Goal: Task Accomplishment & Management: Manage account settings

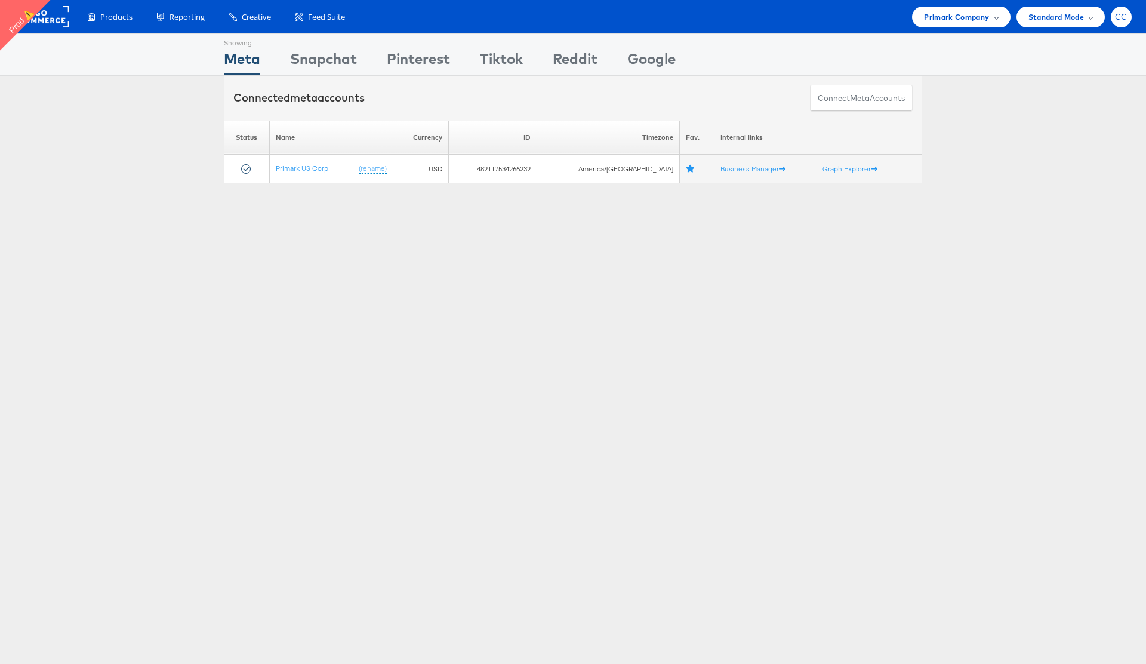
click at [1120, 20] on span "CC" at bounding box center [1121, 17] width 13 height 8
click at [993, 14] on div "Primark Company" at bounding box center [961, 17] width 74 height 13
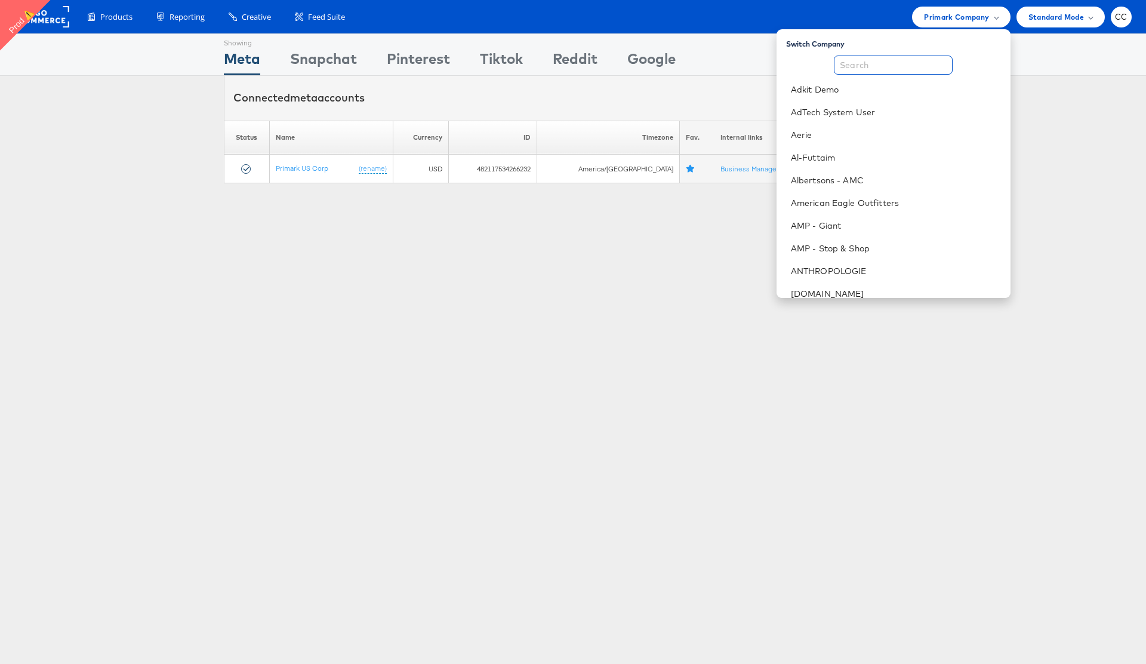
click at [870, 56] on input "text" at bounding box center [893, 65] width 119 height 19
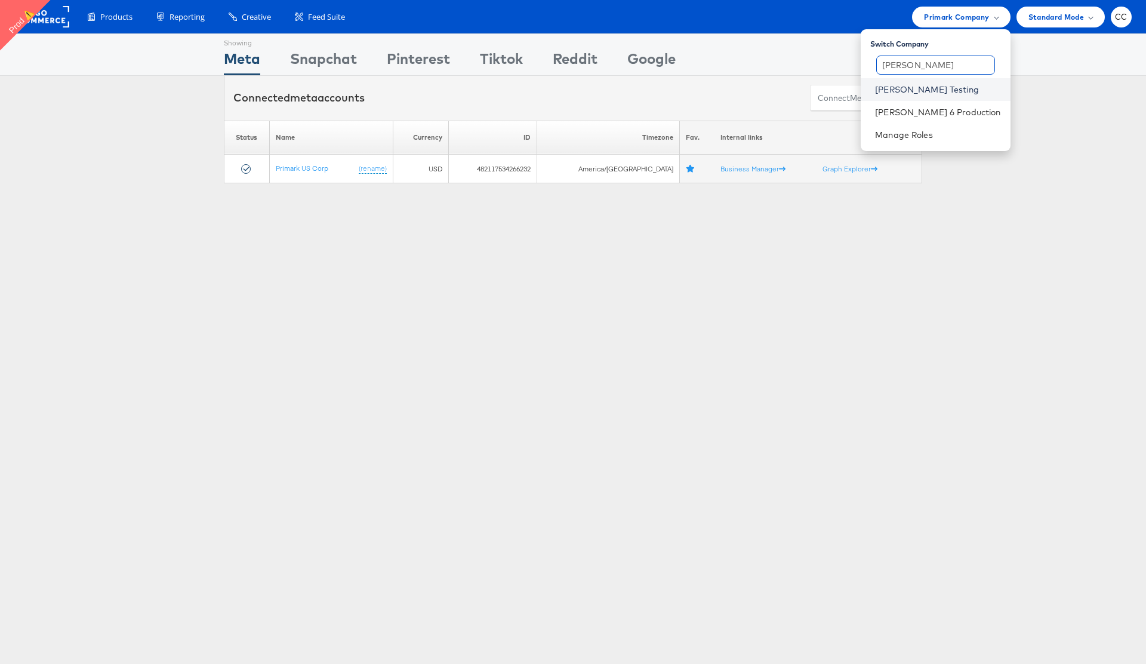
type input "colin"
click at [969, 90] on link "[PERSON_NAME] Testing" at bounding box center [937, 90] width 125 height 12
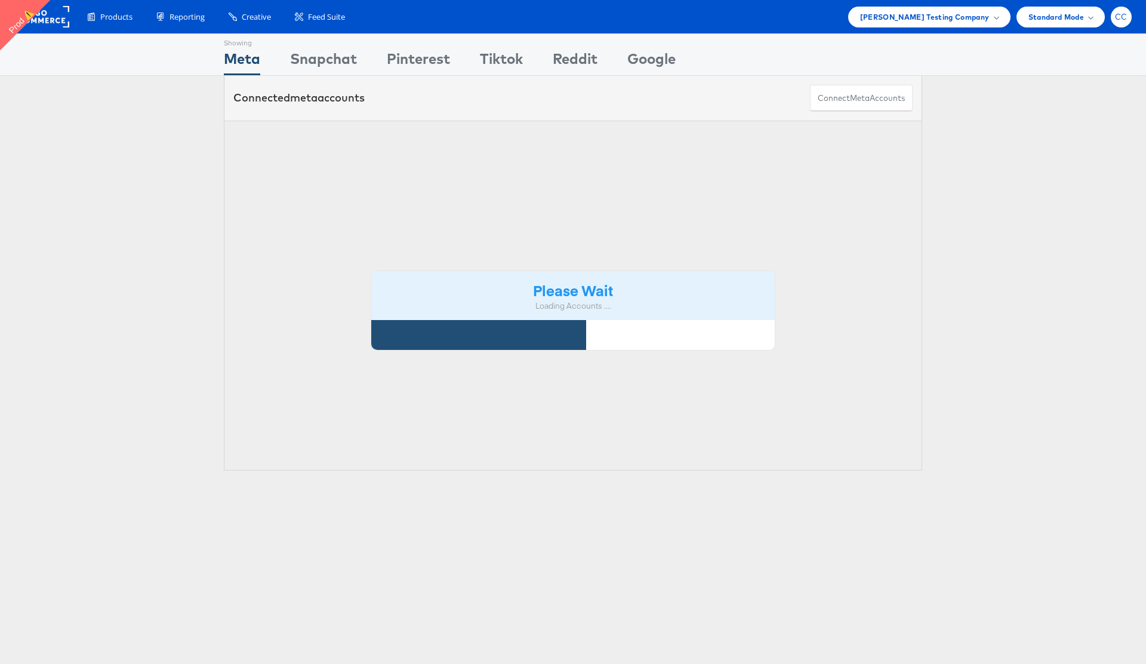
click at [1122, 24] on div "CC" at bounding box center [1121, 17] width 21 height 21
click at [1074, 145] on li "Internal Dashboard" at bounding box center [1069, 137] width 126 height 23
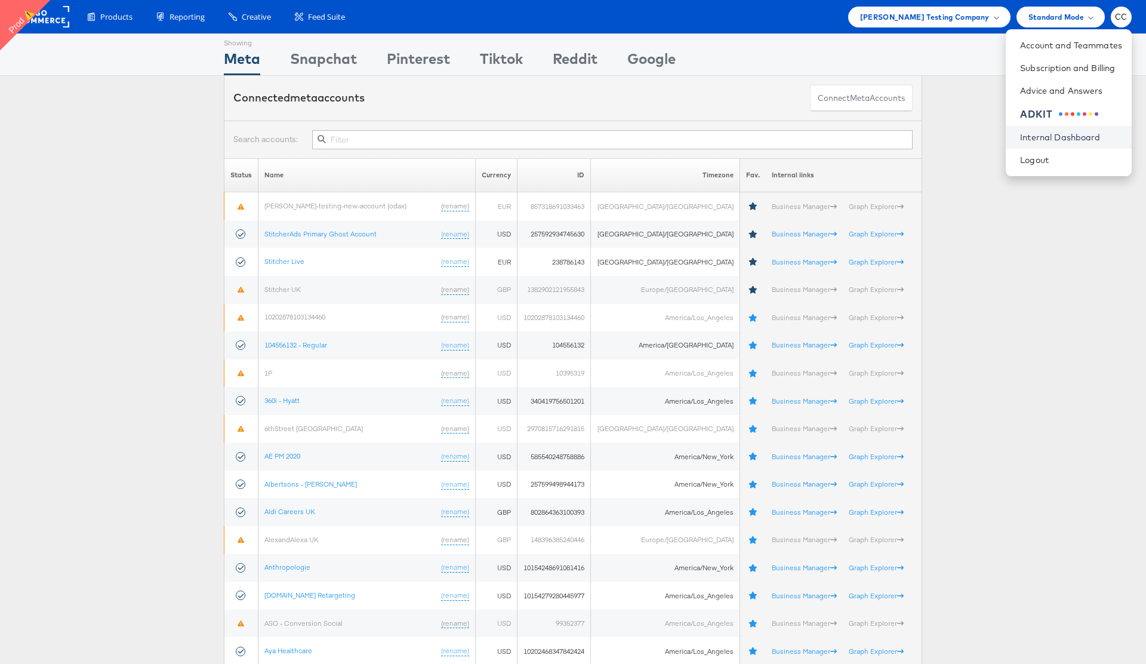
click at [1076, 140] on link "Internal Dashboard" at bounding box center [1071, 137] width 102 height 12
click at [349, 131] on input "text" at bounding box center [612, 139] width 600 height 19
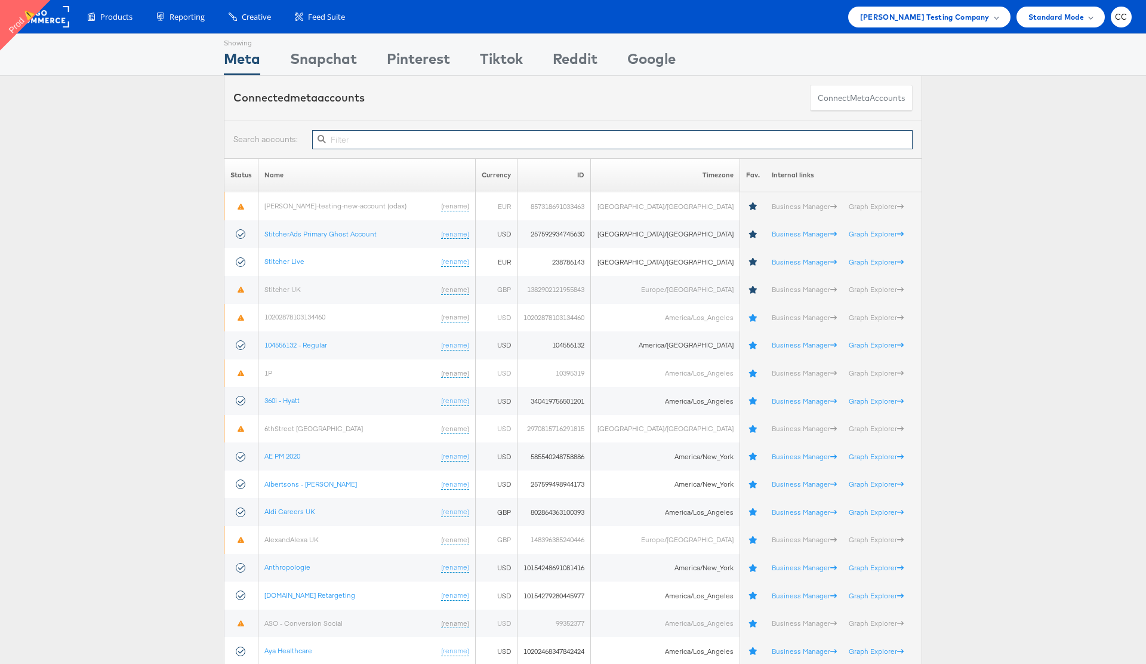
paste input "245302744038047"
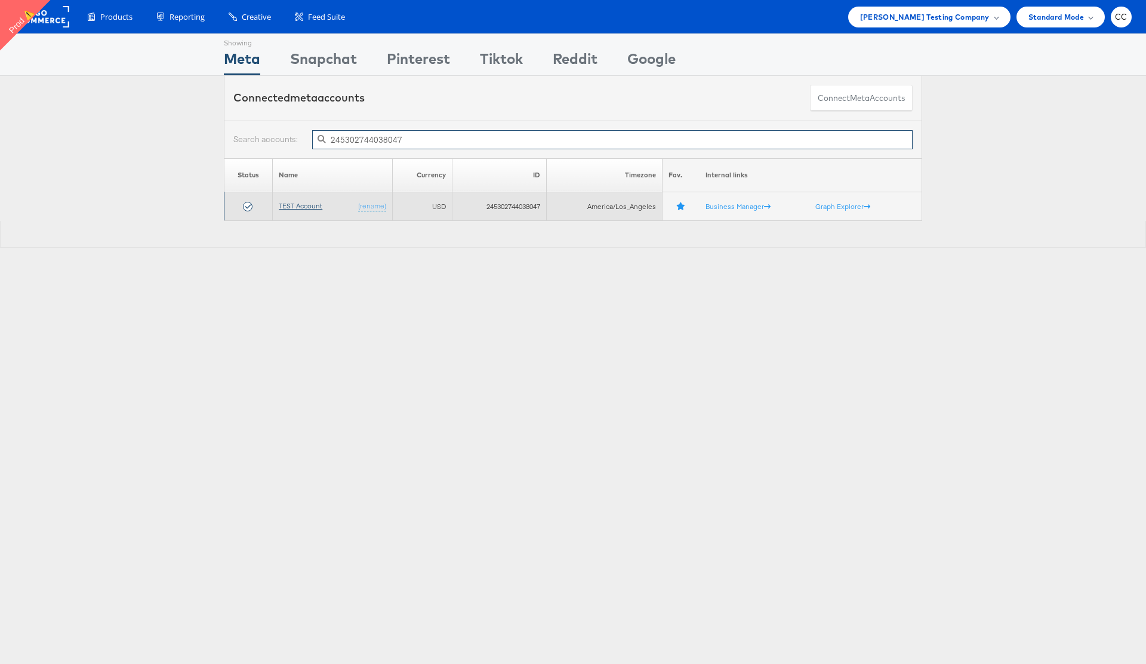
type input "245302744038047"
click at [294, 205] on link "TEST Account" at bounding box center [301, 205] width 44 height 9
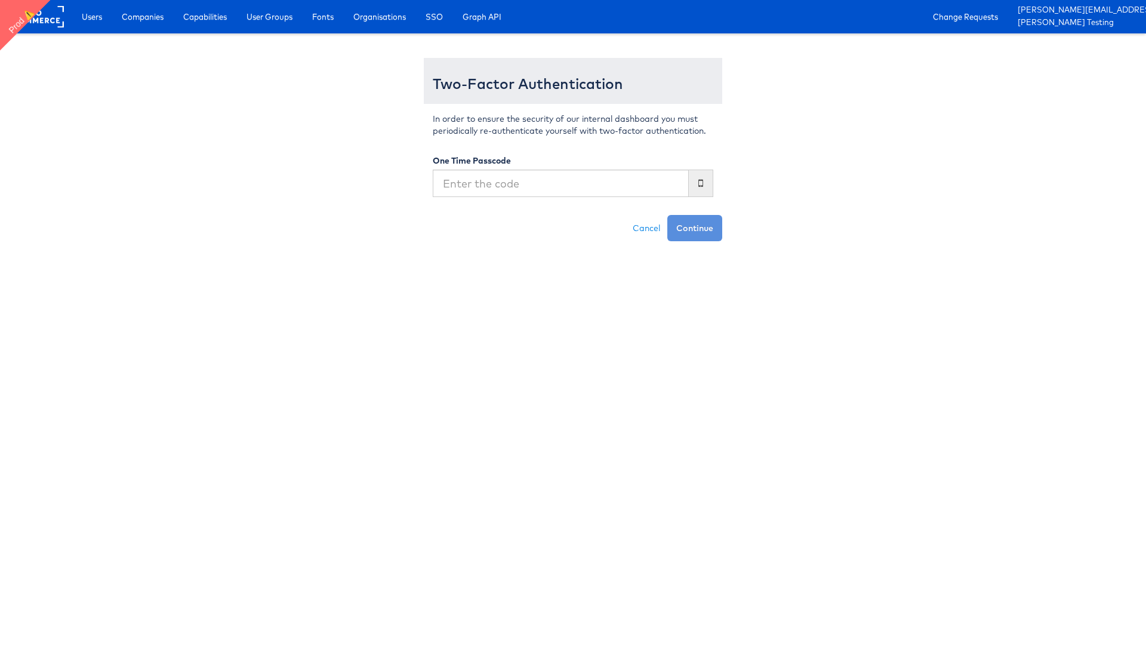
click at [540, 181] on input "text" at bounding box center [561, 183] width 256 height 27
type input "3"
type input "643758"
click at [712, 232] on button "Continue" at bounding box center [694, 228] width 55 height 26
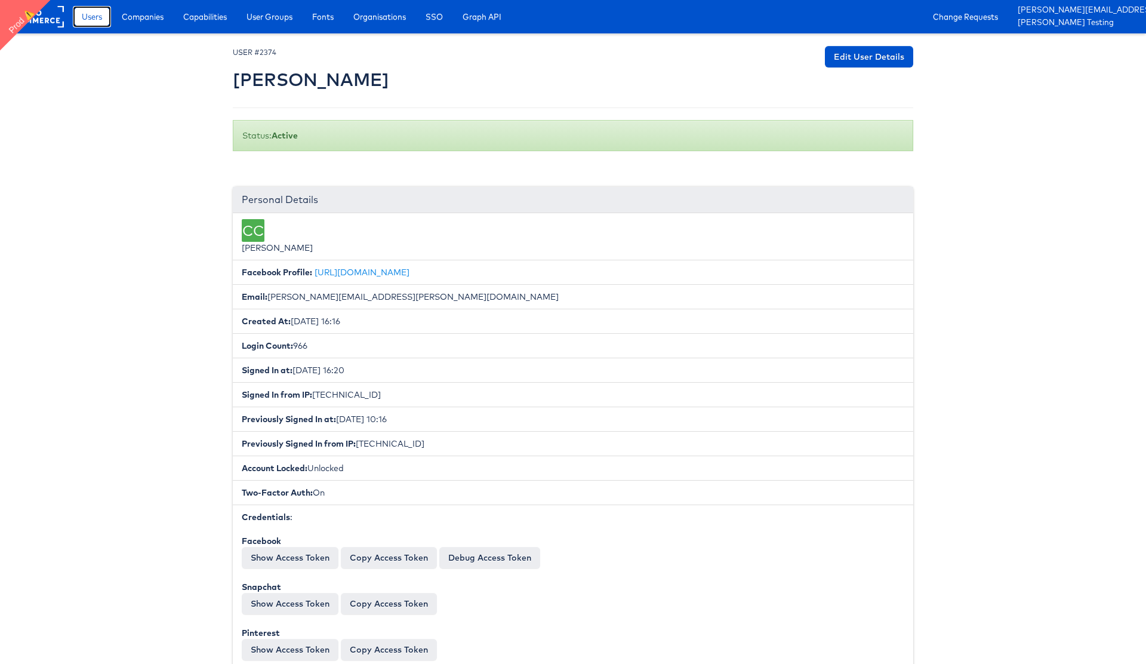
click at [93, 20] on span "Users" at bounding box center [92, 17] width 20 height 12
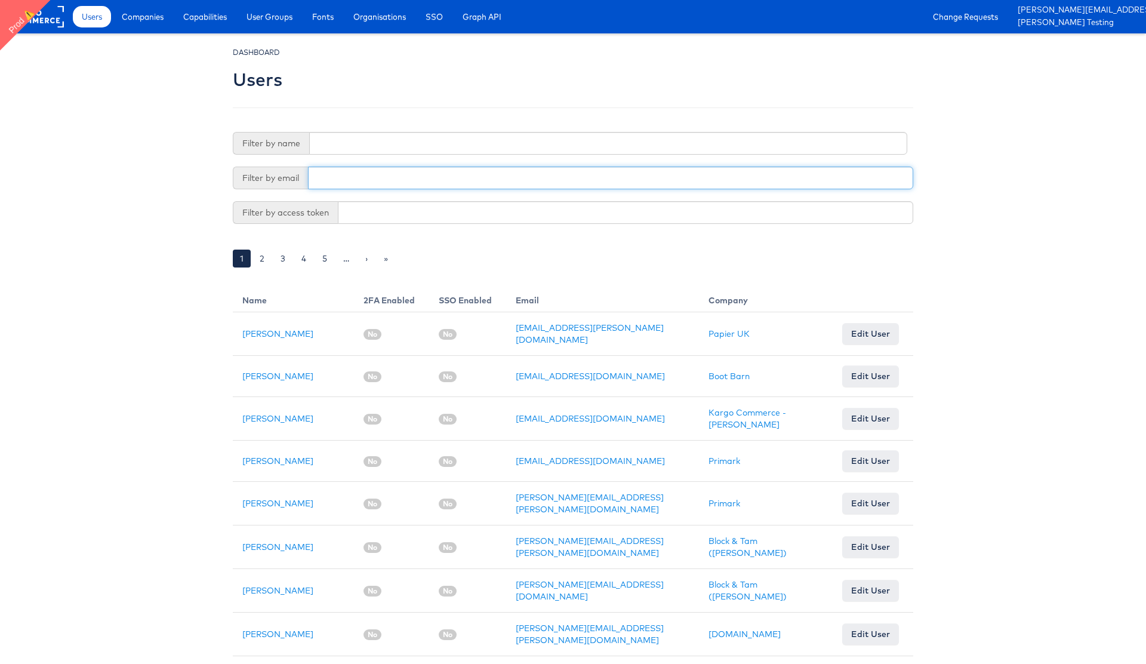
click at [345, 177] on input "text" at bounding box center [610, 178] width 605 height 23
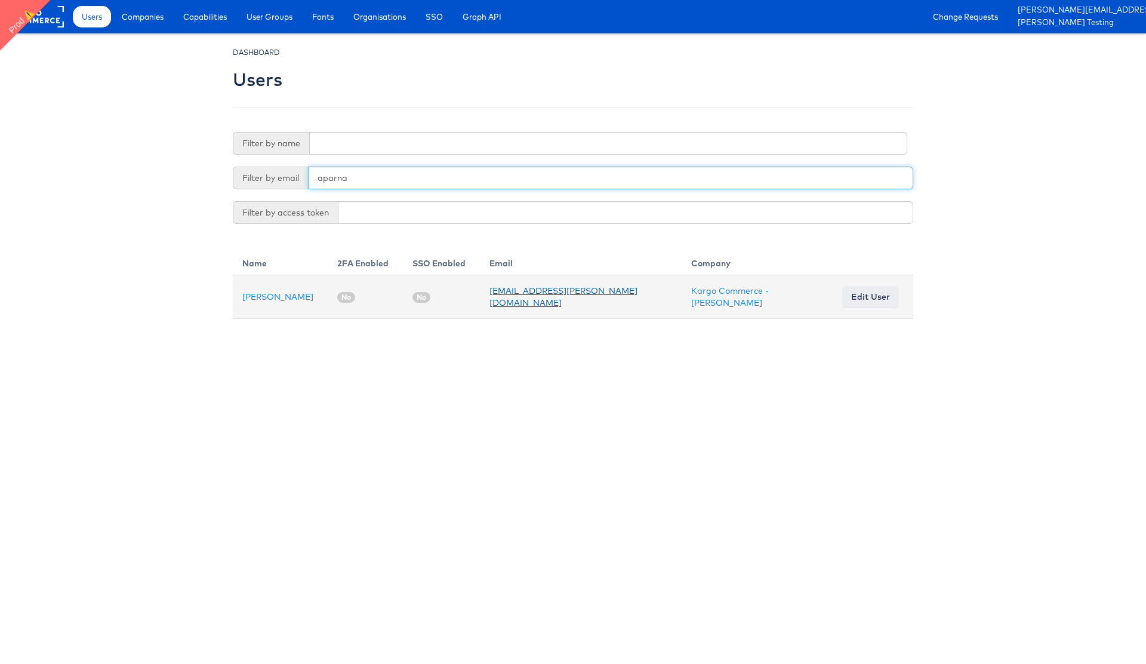
type input "aparna"
click at [542, 295] on link "[EMAIL_ADDRESS][PERSON_NAME][DOMAIN_NAME]" at bounding box center [563, 296] width 148 height 23
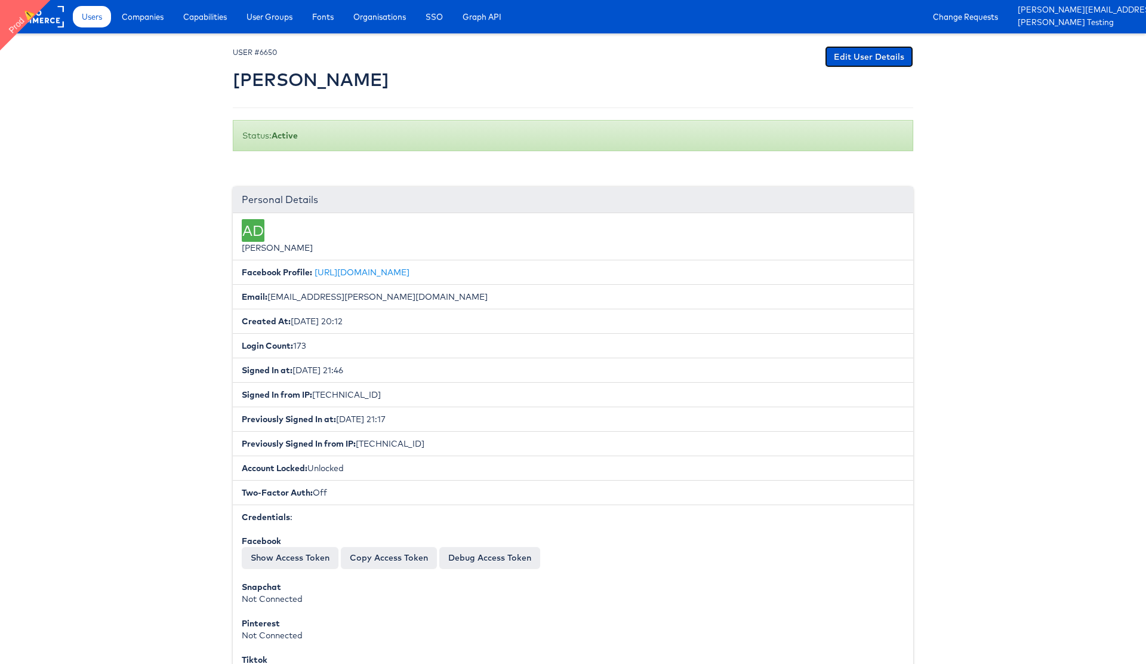
click at [863, 63] on link "Edit User Details" at bounding box center [869, 56] width 88 height 21
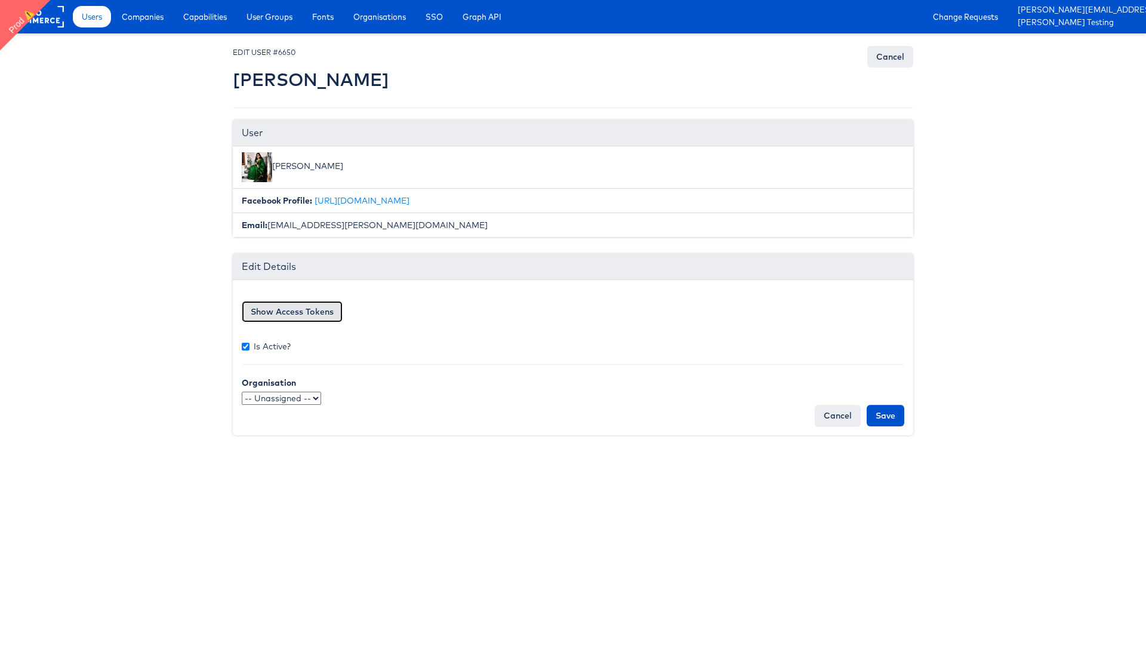
click at [289, 315] on button "Show Access Tokens" at bounding box center [292, 311] width 101 height 21
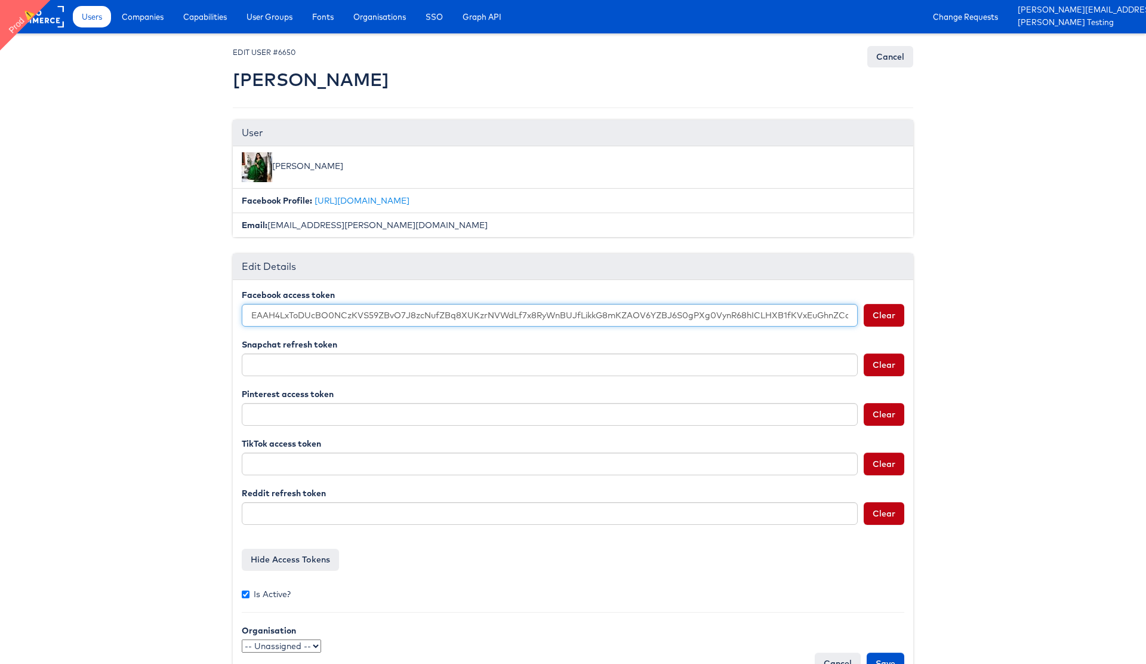
click at [538, 319] on input "EAAH4LxToDUcBO0NCzKVS59ZBvO7J8zcNufZBq8XUKzrNVWdLf7x8RyWnBUJfLikkG8mKZAOV6YZBJ6…" at bounding box center [550, 315] width 616 height 23
click at [494, 316] on input "EAAH4LxToDUcBO0NCzKVS59ZBvO7J8zcNufZBq8XUKzrNVWdLf7x8RyWnBUJfLikkG8mKZAOV6YZBJ6…" at bounding box center [550, 315] width 616 height 23
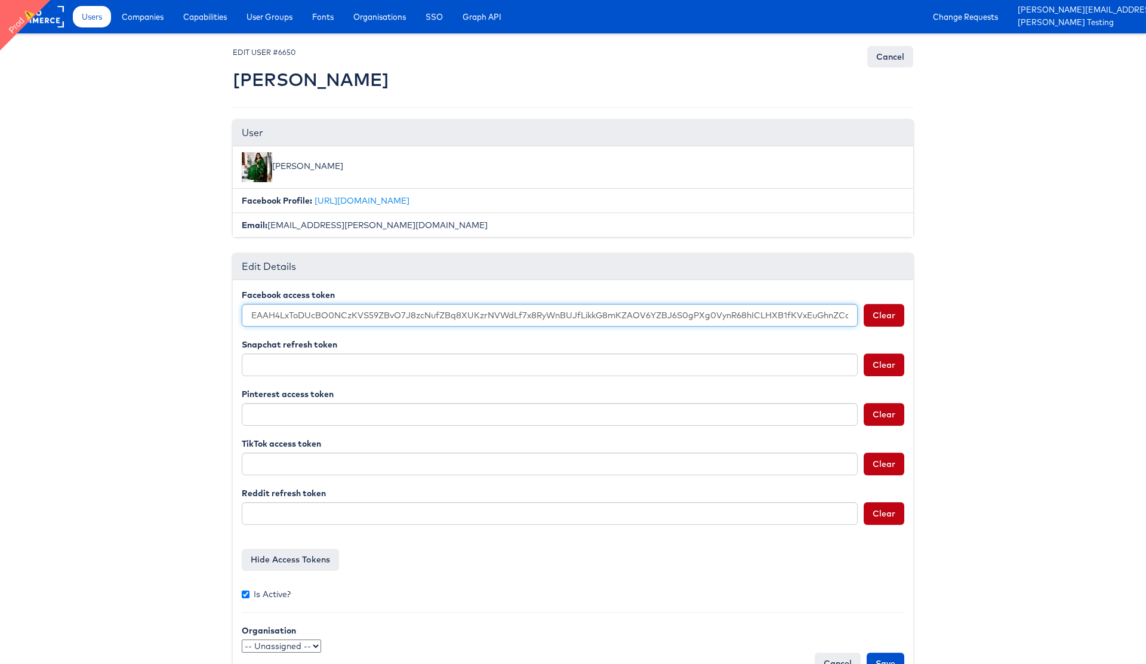
click at [494, 316] on input "EAAH4LxToDUcBO0NCzKVS59ZBvO7J8zcNufZBq8XUKzrNVWdLf7x8RyWnBUJfLikkG8mKZAOV6YZBJ6…" at bounding box center [550, 315] width 616 height 23
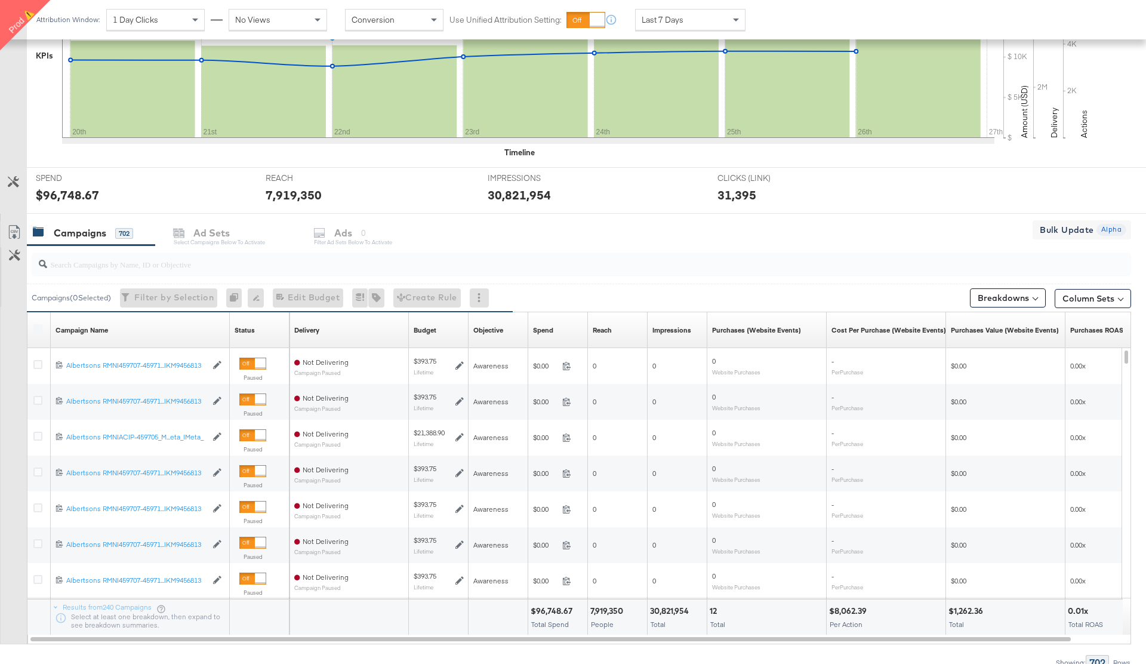
scroll to position [343, 0]
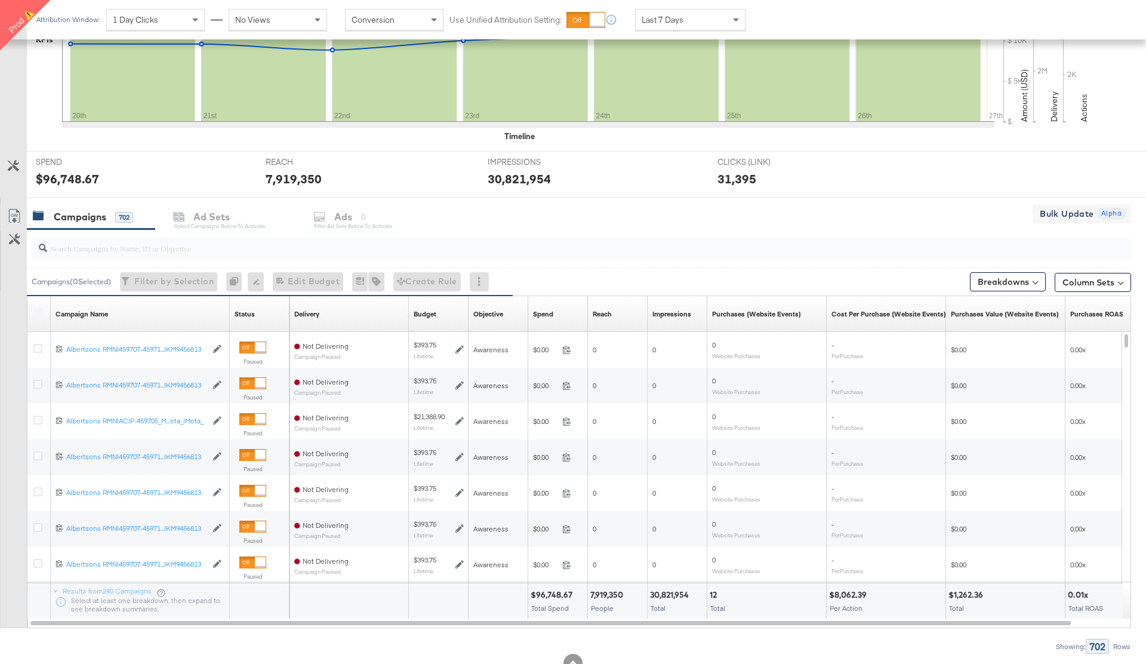
click at [119, 252] on input "search" at bounding box center [538, 243] width 983 height 23
paste input "co-branded-hub|Facebook & Instagram|Social Media|FBIG - Premium Carousel & Prod…"
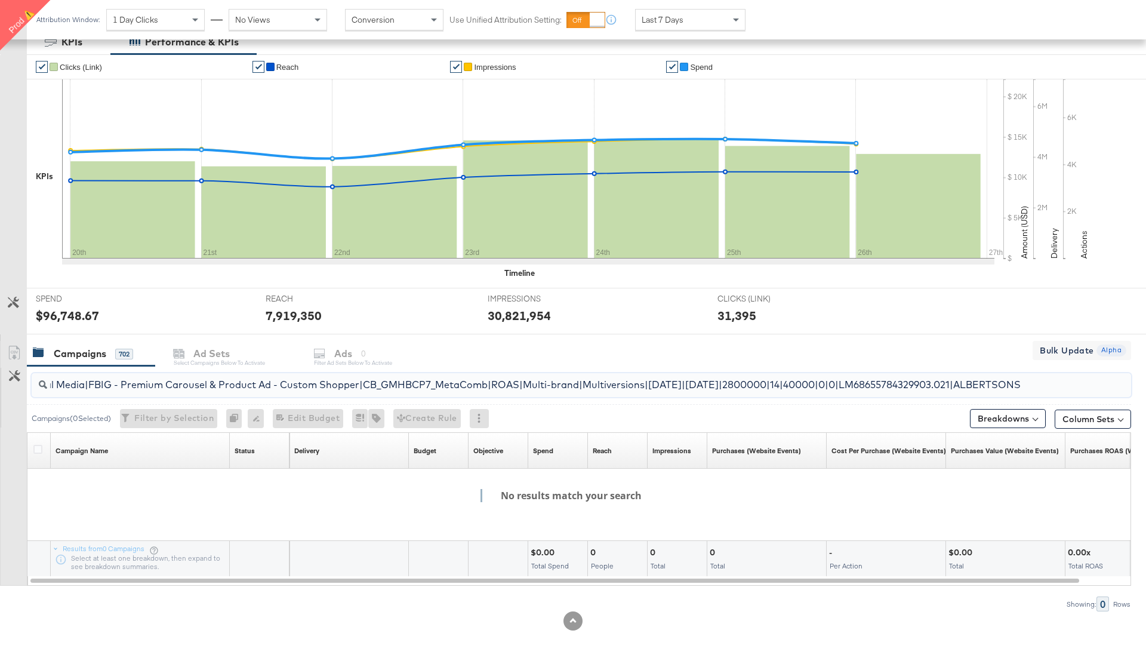
scroll to position [0, 0]
click at [121, 386] on input "co-branded-hub|Facebook & Instagram|Social Media|FBIG - Premium Carousel & Prod…" at bounding box center [538, 379] width 983 height 23
paste input "120229509340170307"
click at [121, 386] on input "co-branded-120229509340170307|Facebook & Instagram|Social Media|FBIG - Premium …" at bounding box center [538, 379] width 983 height 23
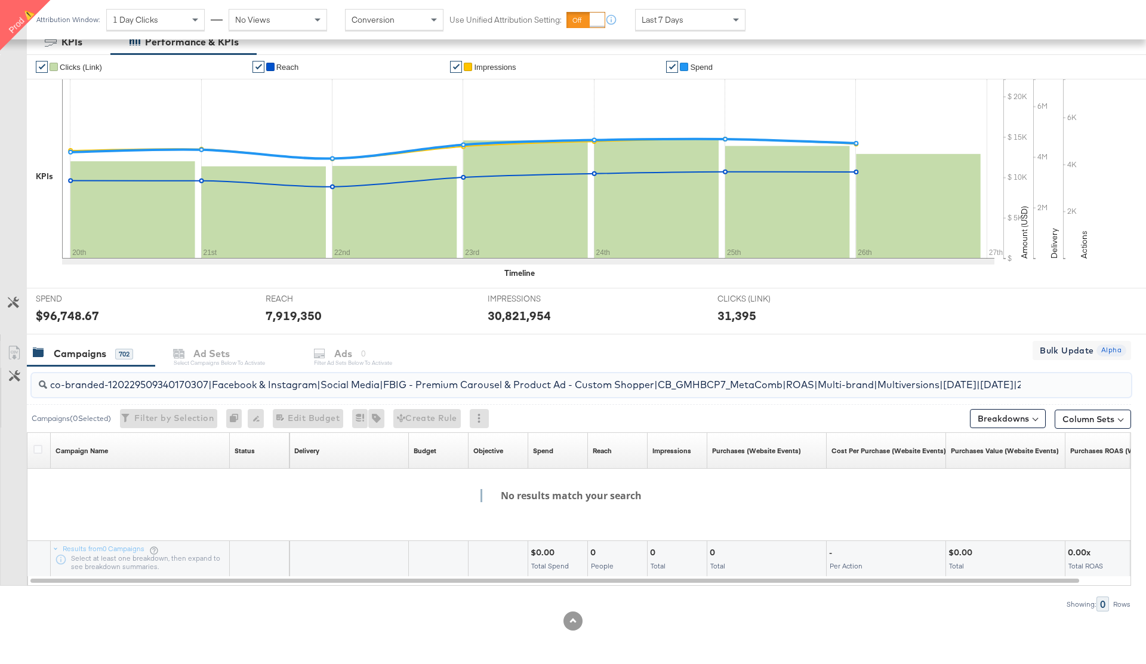
click at [121, 386] on input "co-branded-120229509340170307|Facebook & Instagram|Social Media|FBIG - Premium …" at bounding box center [538, 379] width 983 height 23
paste input "120229509340170307"
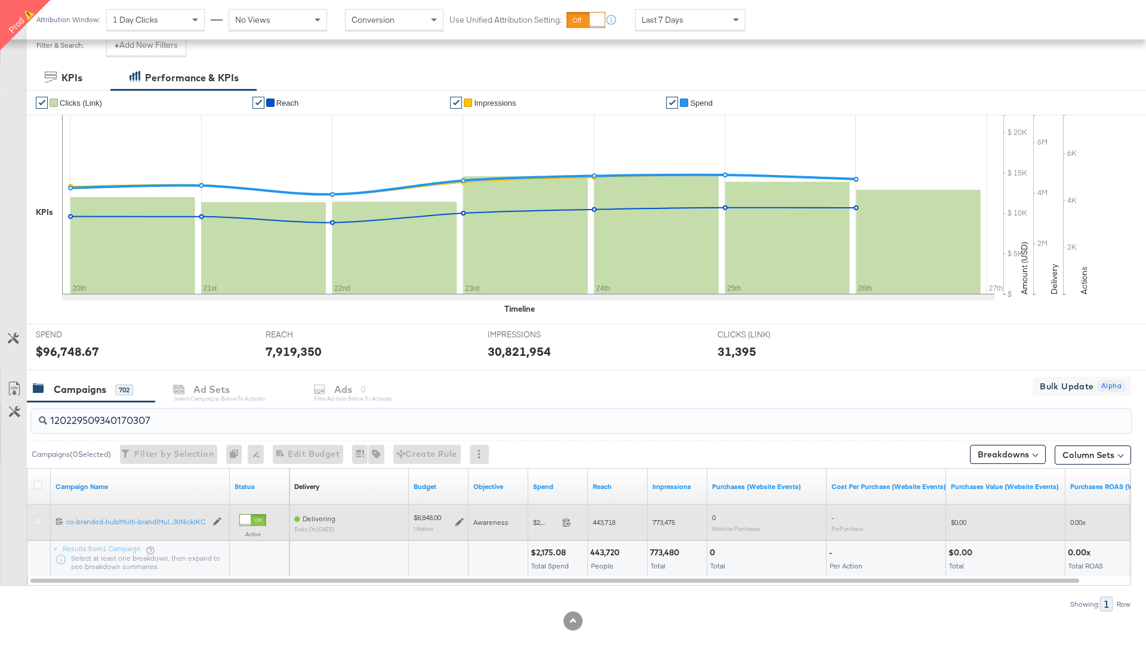
type input "120229509340170307"
click at [35, 522] on icon at bounding box center [37, 520] width 9 height 9
click at [0, 0] on input "checkbox" at bounding box center [0, 0] width 0 height 0
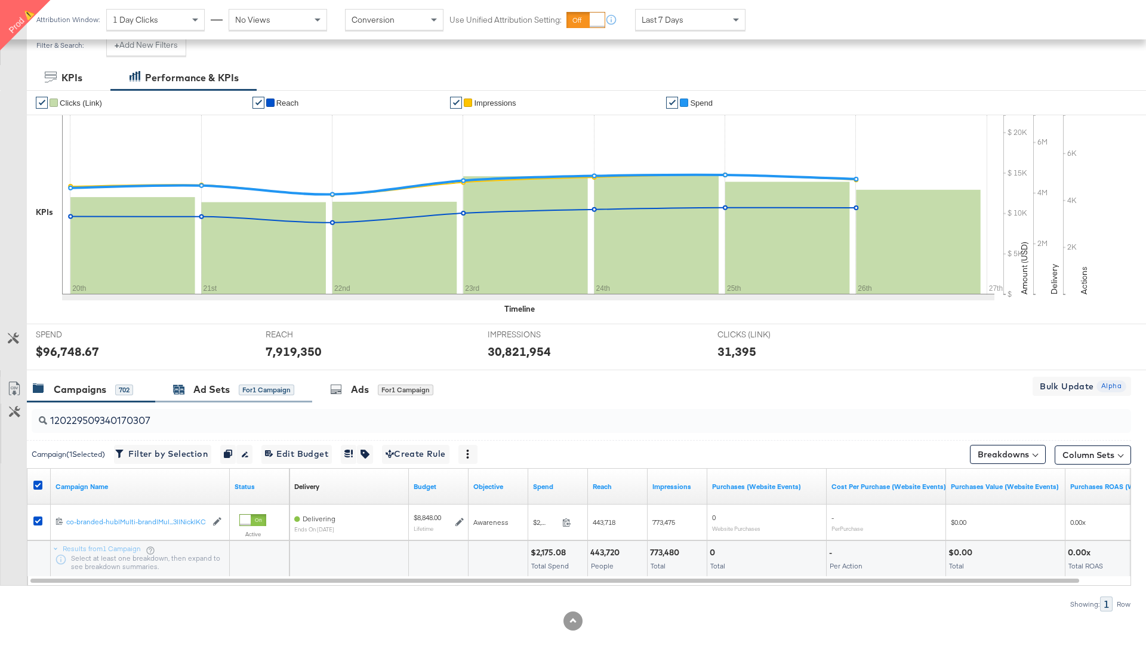
click at [235, 392] on div "Ad Sets for 1 Campaign" at bounding box center [233, 390] width 121 height 14
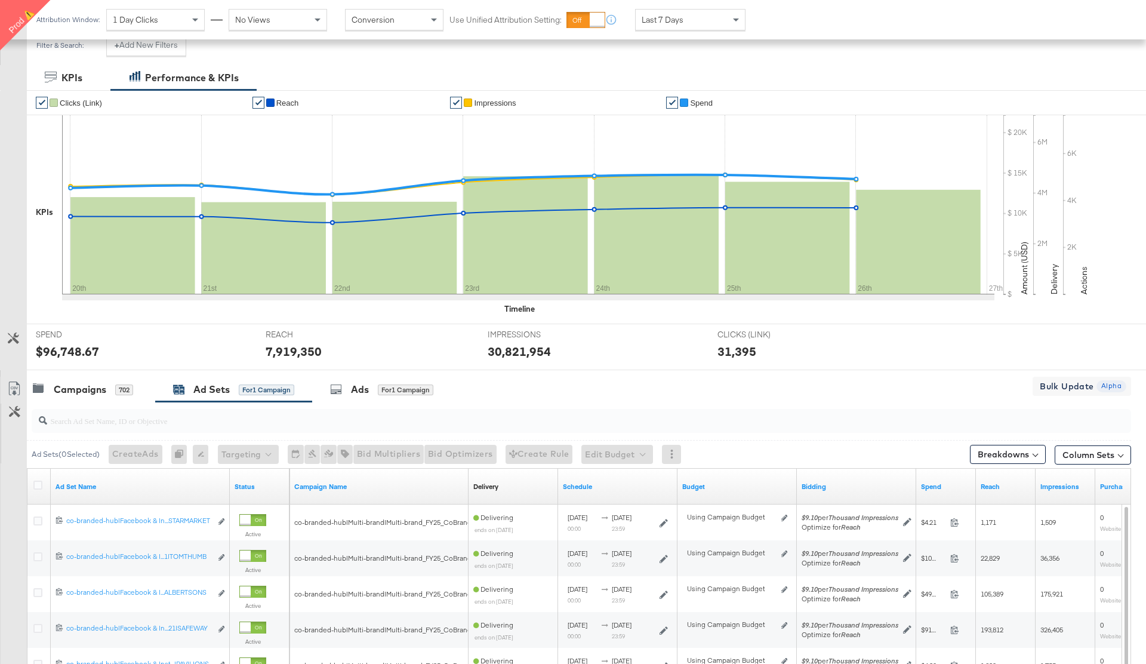
click at [111, 420] on input "search" at bounding box center [538, 415] width 983 height 23
paste input "co-branded-hub|Facebook & Instagram|Social Media|FBIG - Premium Carousel & Prod…"
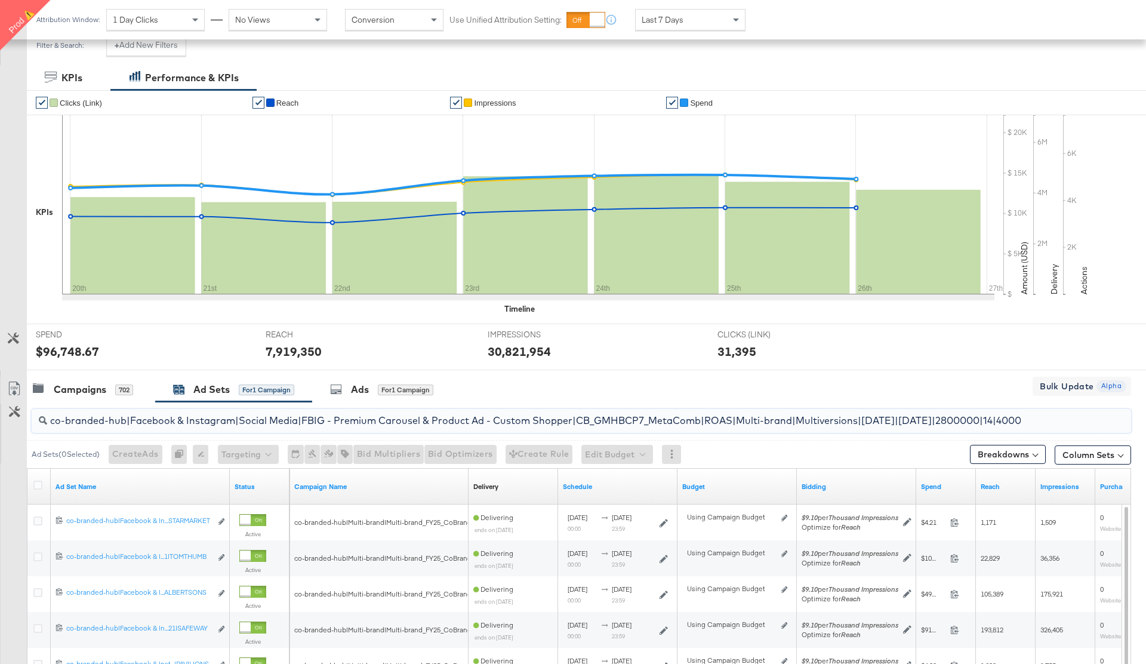
scroll to position [0, 236]
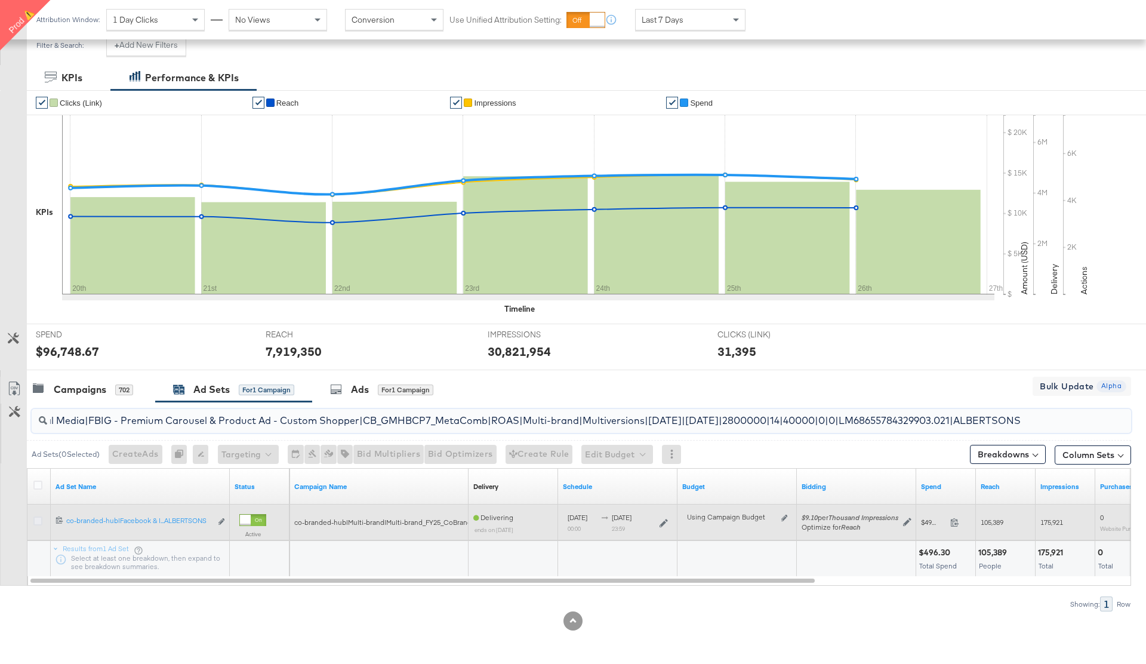
type input "co-branded-hub|Facebook & Instagram|Social Media|FBIG - Premium Carousel & Prod…"
click at [35, 522] on icon at bounding box center [37, 520] width 9 height 9
click at [0, 0] on input "checkbox" at bounding box center [0, 0] width 0 height 0
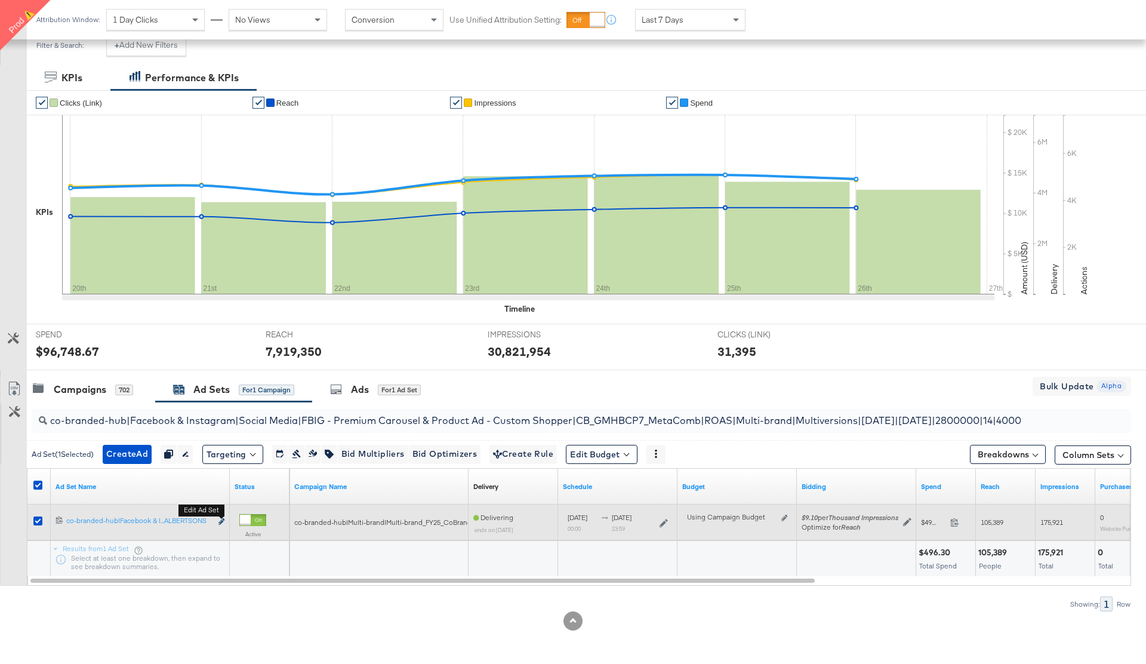
click at [221, 520] on icon "link" at bounding box center [221, 521] width 6 height 7
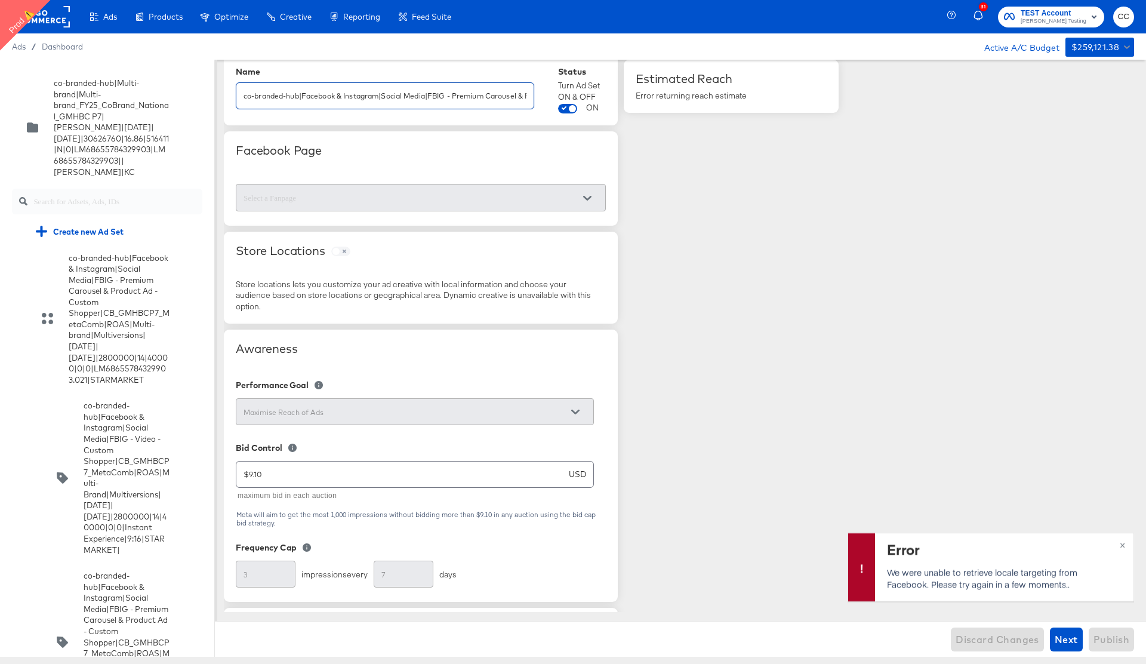
click at [390, 104] on input "co-branded-hub|Facebook & Instagram|Social Media|FBIG - Premium Carousel & Prod…" at bounding box center [384, 91] width 297 height 26
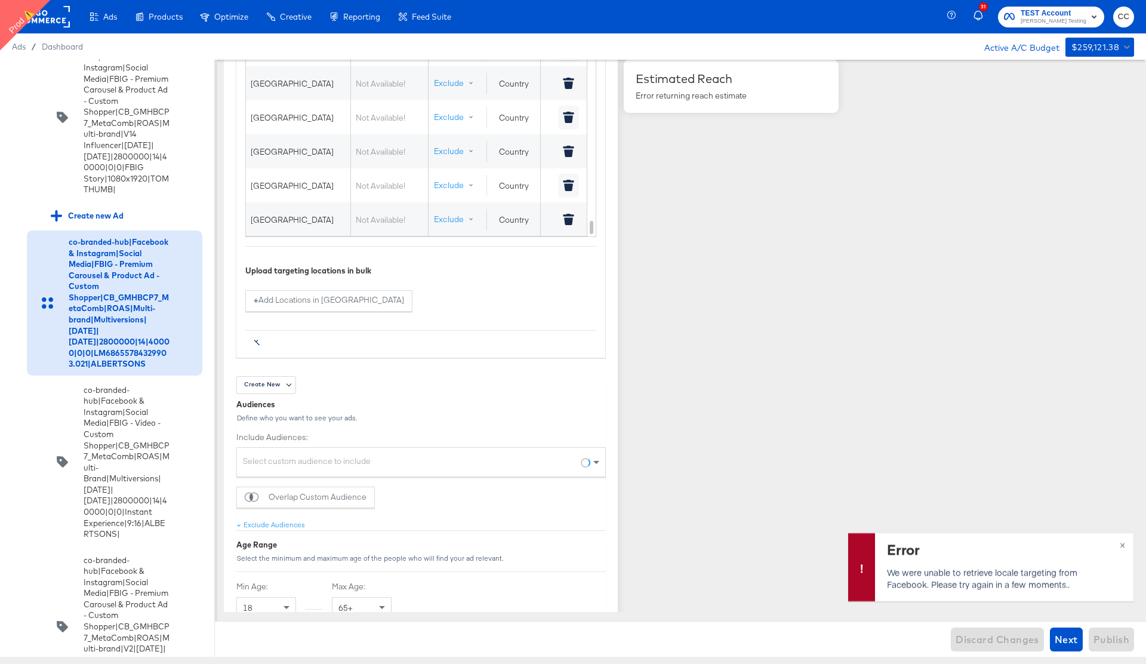
scroll to position [1060, 0]
click at [1125, 545] on button "×" at bounding box center [1122, 543] width 22 height 21
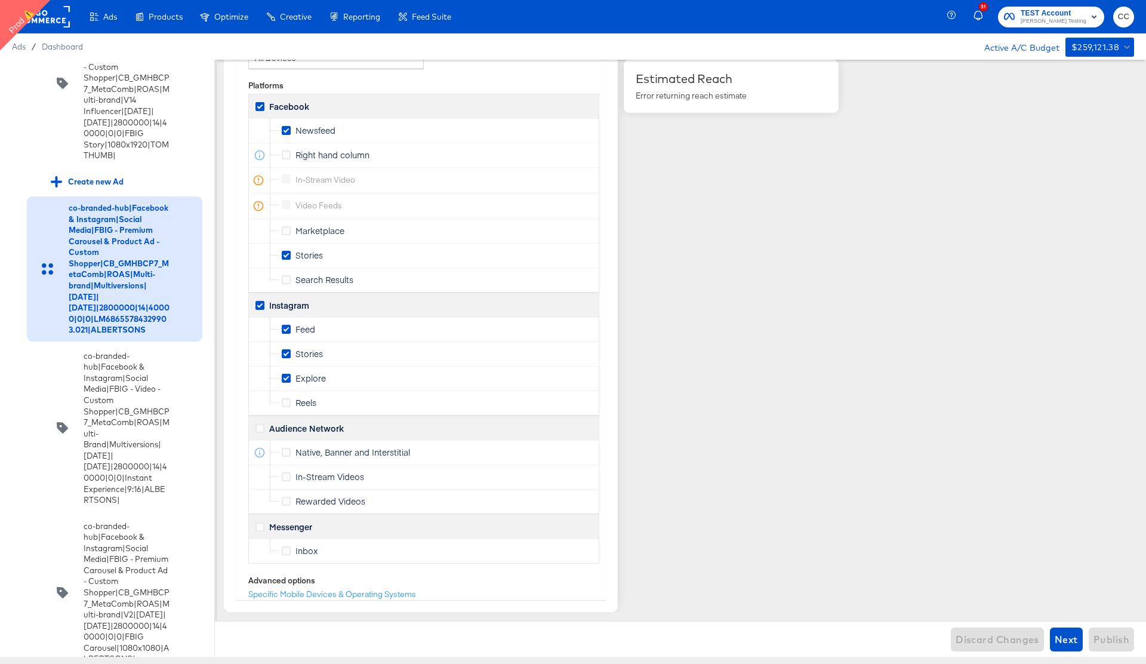
scroll to position [3045, 0]
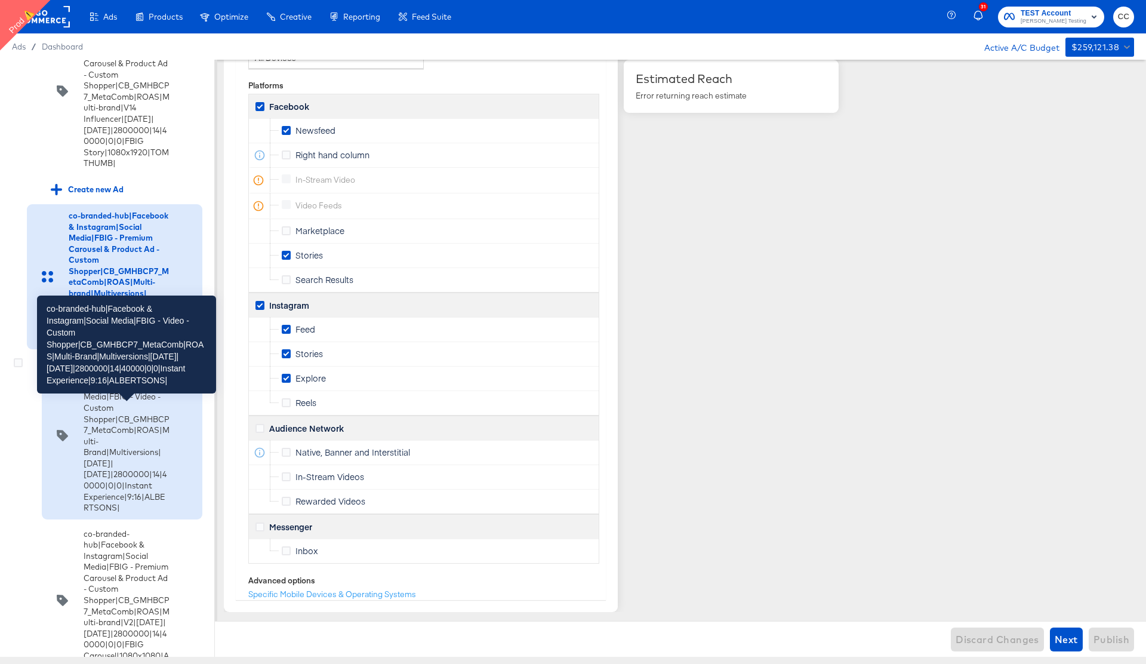
click at [112, 461] on div "co-branded-hub|Facebook & Instagram|Social Media|FBIG - Video - Custom Shopper|…" at bounding box center [127, 435] width 86 height 155
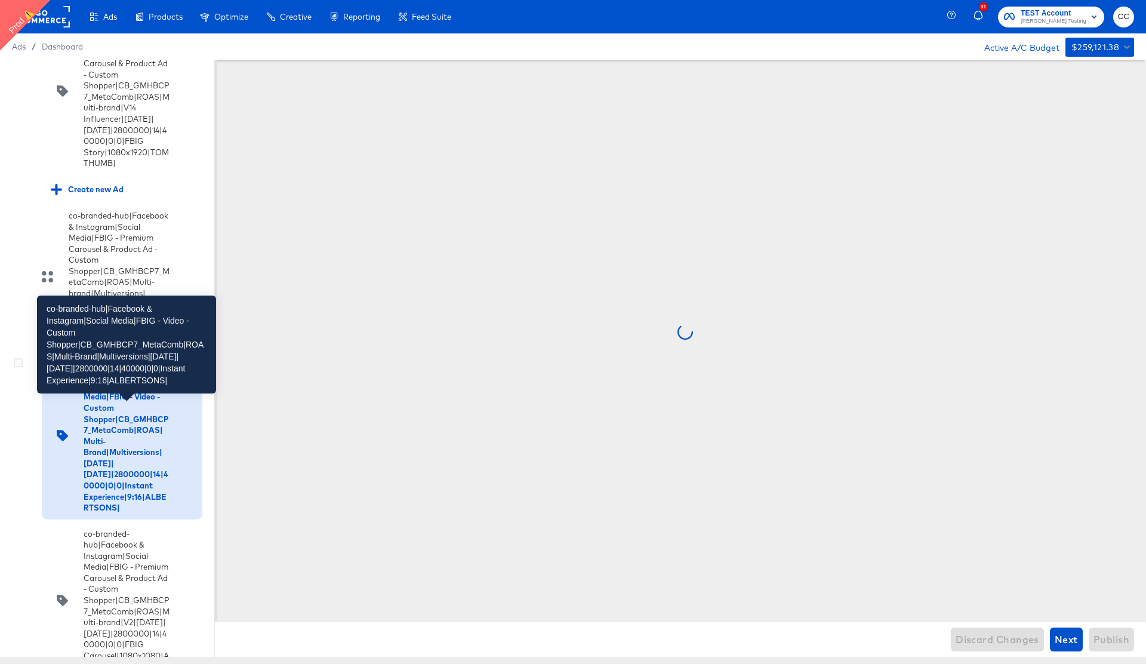
scroll to position [0, 0]
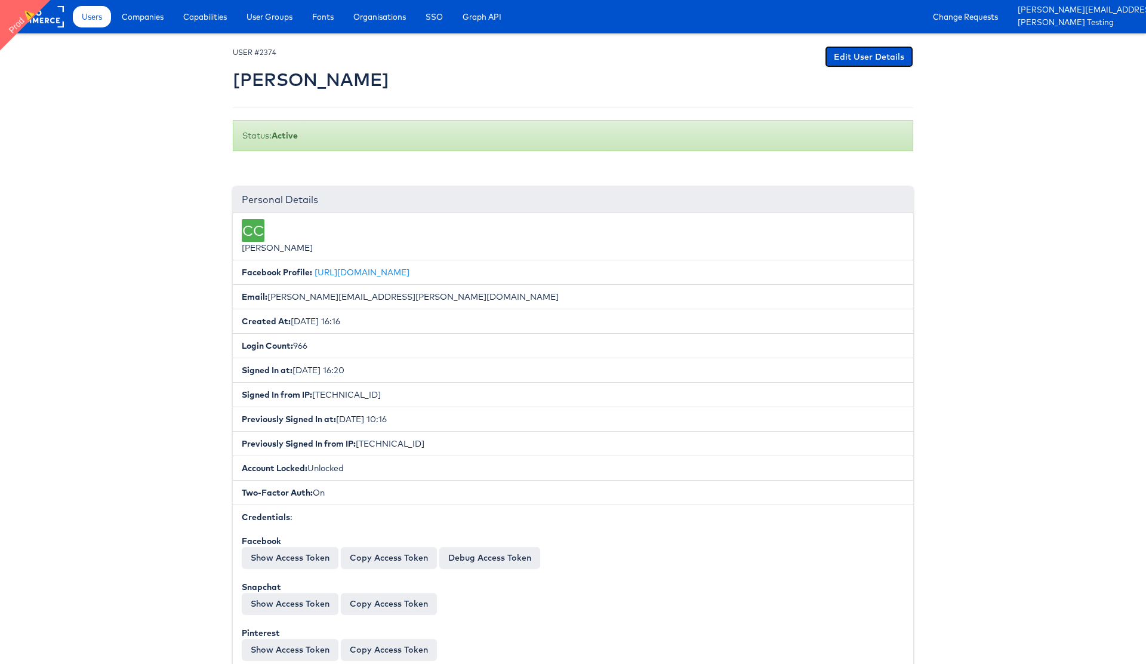
click at [870, 58] on link "Edit User Details" at bounding box center [869, 56] width 88 height 21
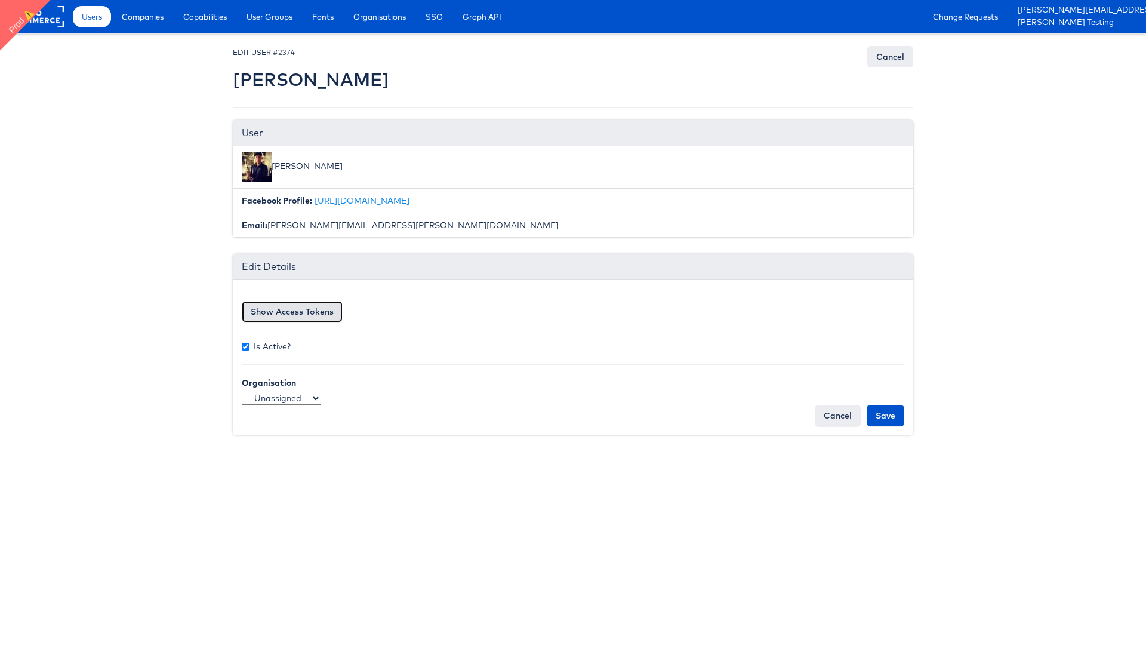
click at [273, 305] on button "Show Access Tokens" at bounding box center [292, 311] width 101 height 21
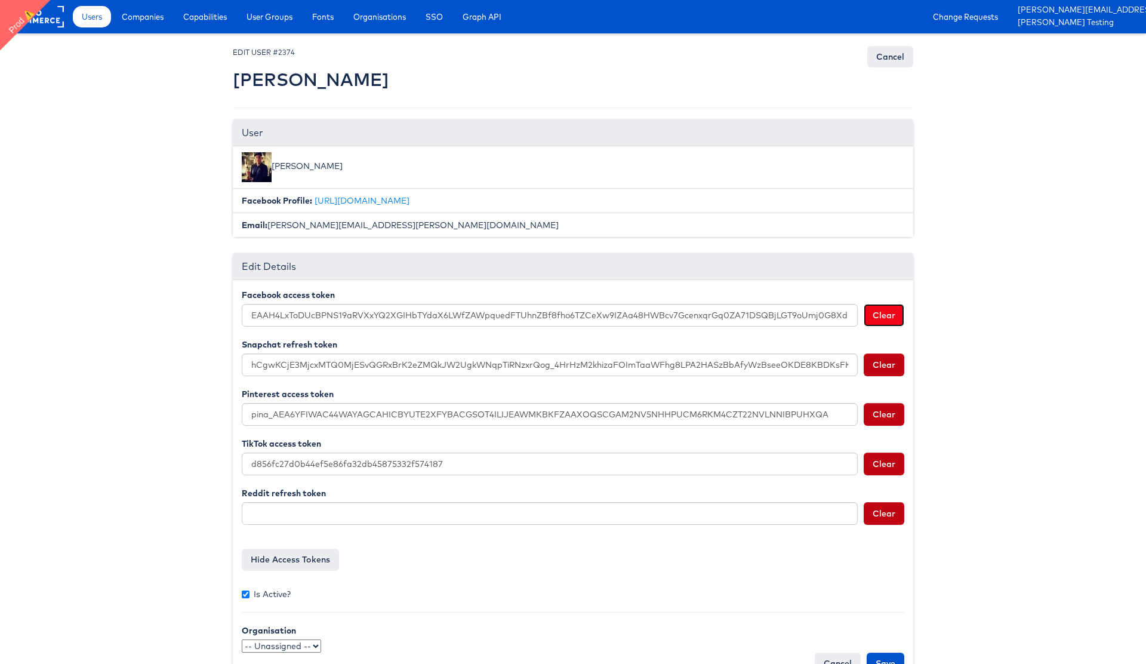
click at [883, 314] on button "Clear" at bounding box center [884, 315] width 41 height 23
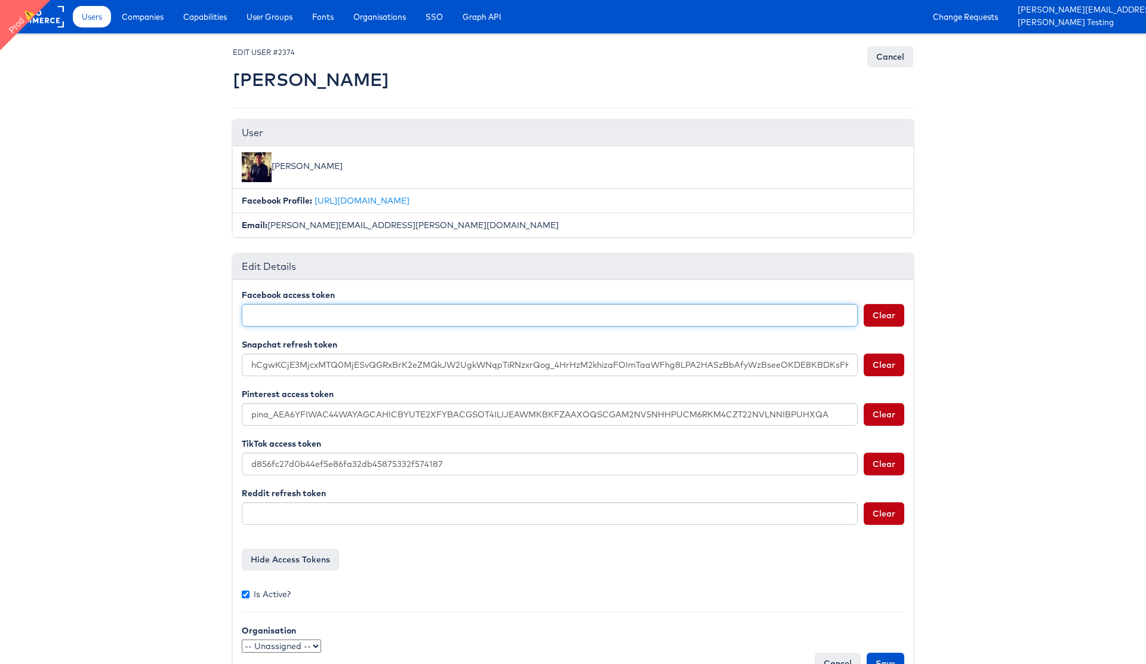
click at [519, 316] on input "Facebook access token" at bounding box center [550, 315] width 616 height 23
paste input "EAAH4LxToDUcBO0NCzKVS59ZBvO7J8zcNufZBq8XUKzrNVWdLf7x8RyWnBUJfLikkG8mKZAOV6YZBJ6…"
type input "EAAH4LxToDUcBO0NCzKVS59ZBvO7J8zcNufZBq8XUKzrNVWdLf7x8RyWnBUJfLikkG8mKZAOV6YZBJ6…"
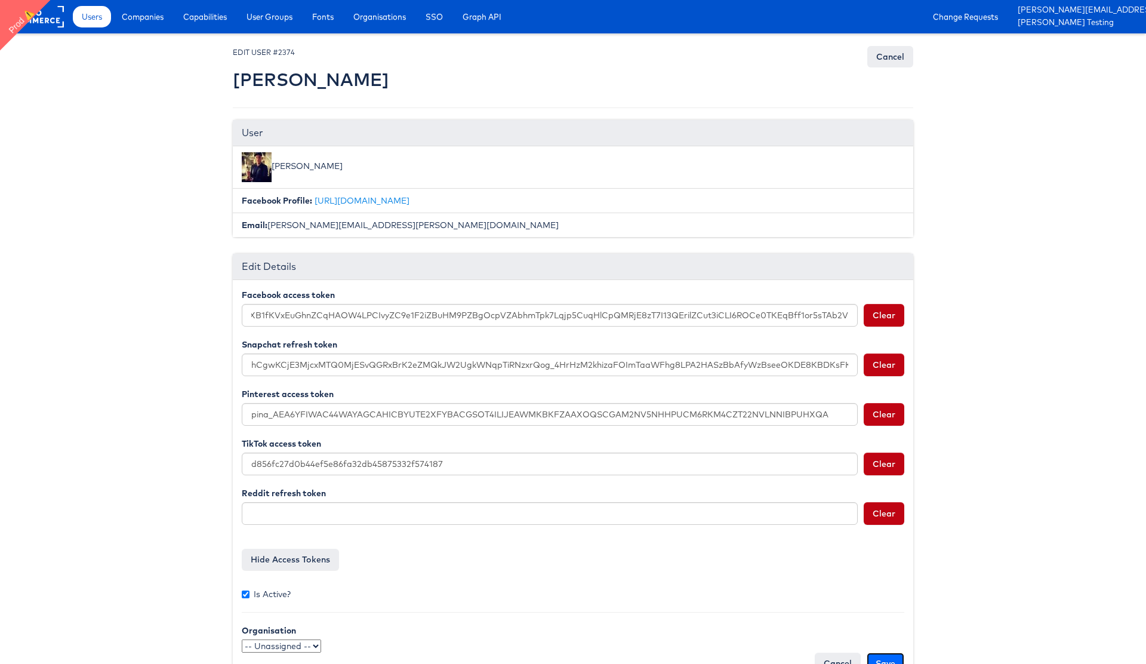
click at [887, 658] on input "Save" at bounding box center [886, 662] width 38 height 21
type input "Saving..."
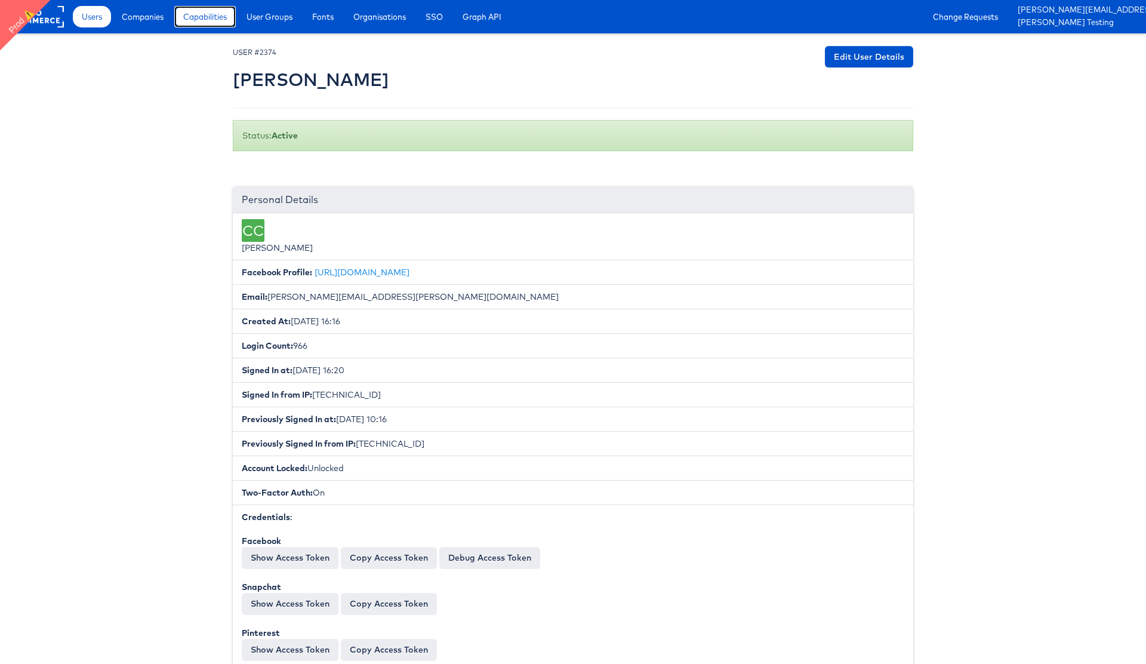
click at [217, 16] on span "Capabilities" at bounding box center [205, 17] width 44 height 12
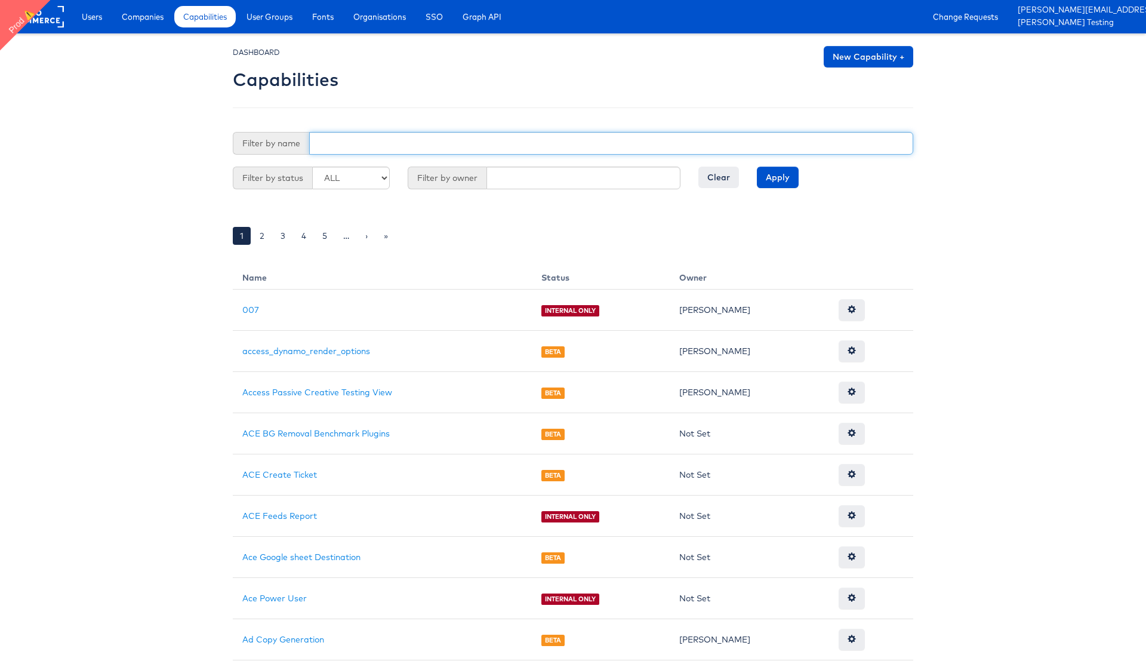
click at [351, 142] on input "text" at bounding box center [611, 143] width 604 height 23
type input "reporting"
click at [777, 174] on input "Apply" at bounding box center [778, 177] width 42 height 21
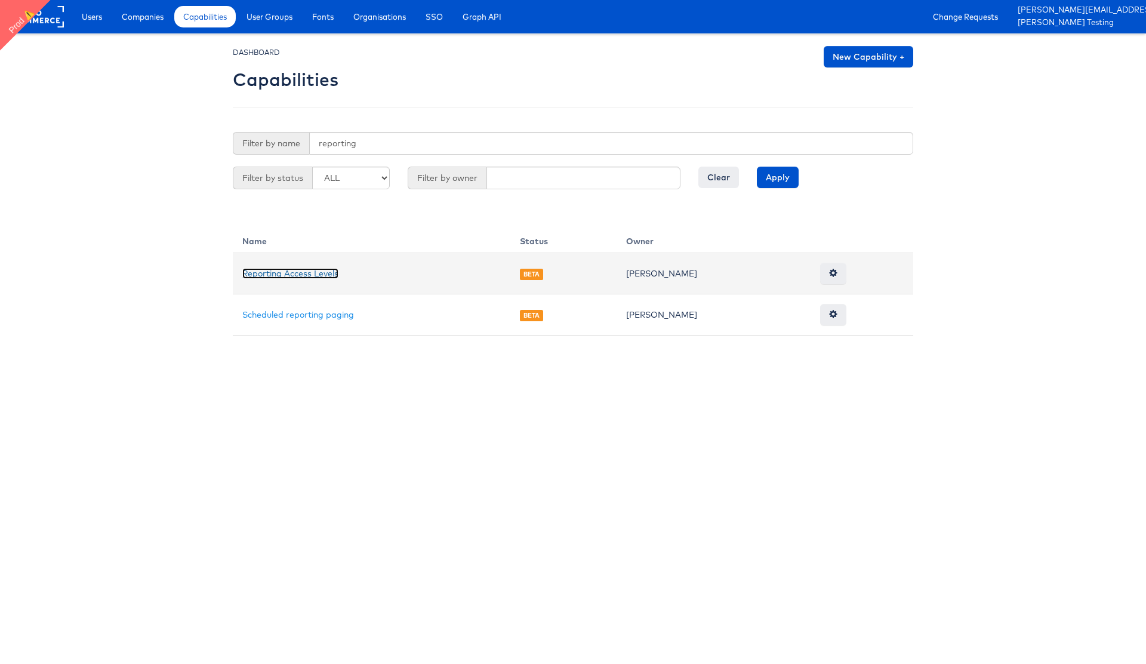
click at [306, 274] on link "Reporting Access Levels" at bounding box center [290, 273] width 96 height 11
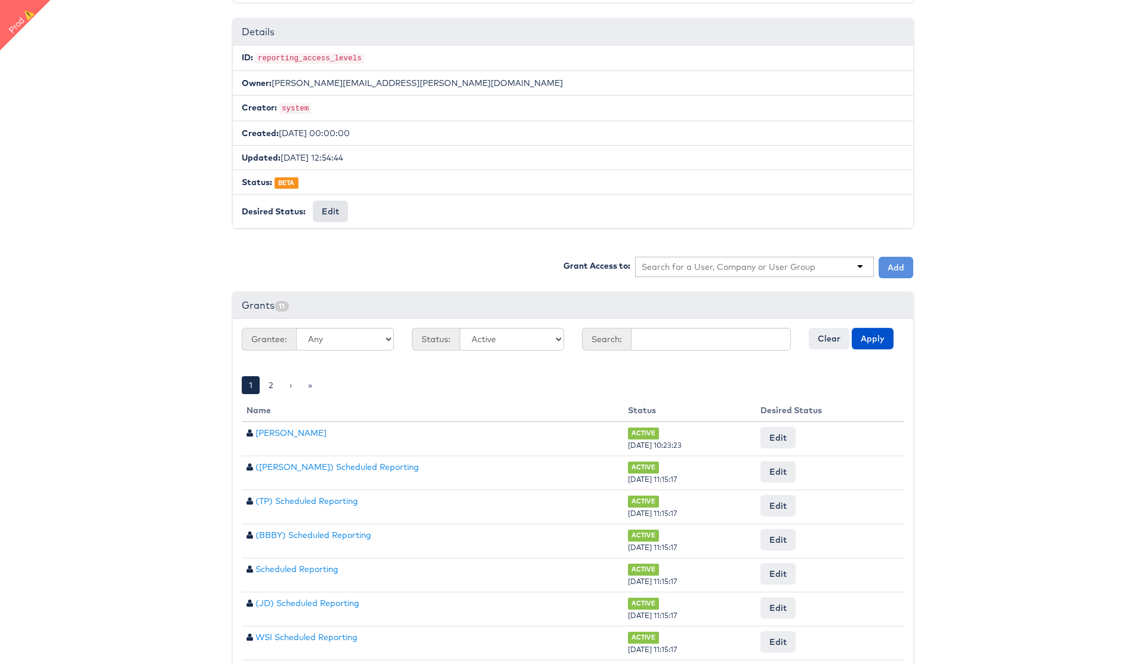
scroll to position [161, 0]
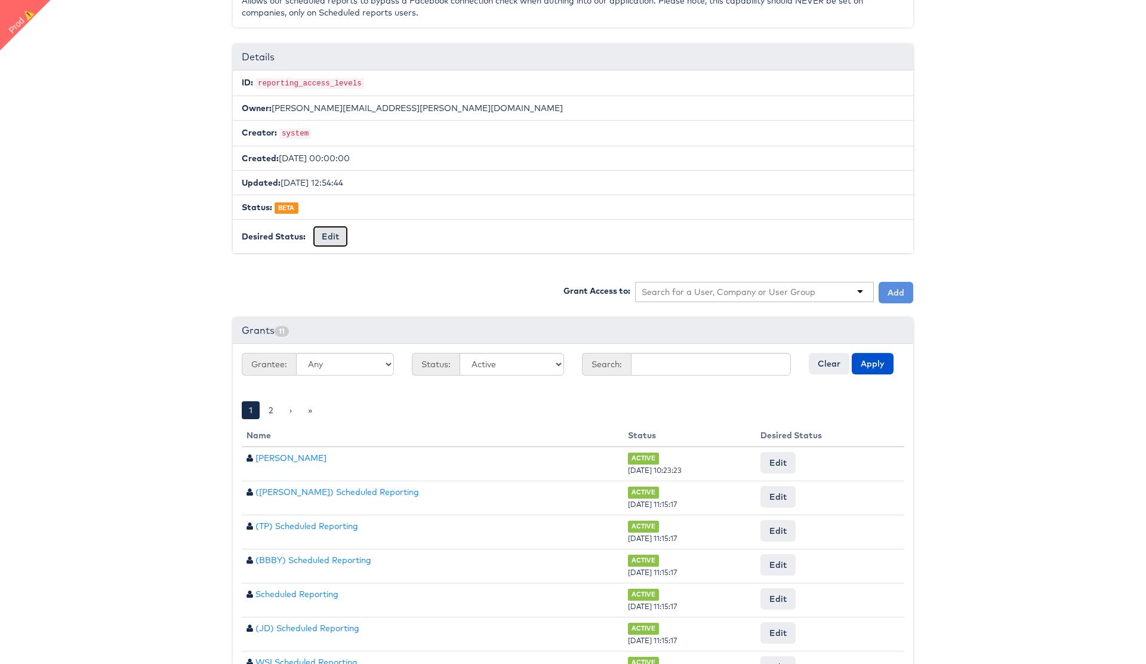
click at [332, 238] on button "Edit" at bounding box center [330, 236] width 35 height 21
click at [475, 283] on div "Grant Access to: Add" at bounding box center [573, 295] width 680 height 24
click at [721, 292] on input "text" at bounding box center [729, 293] width 174 height 12
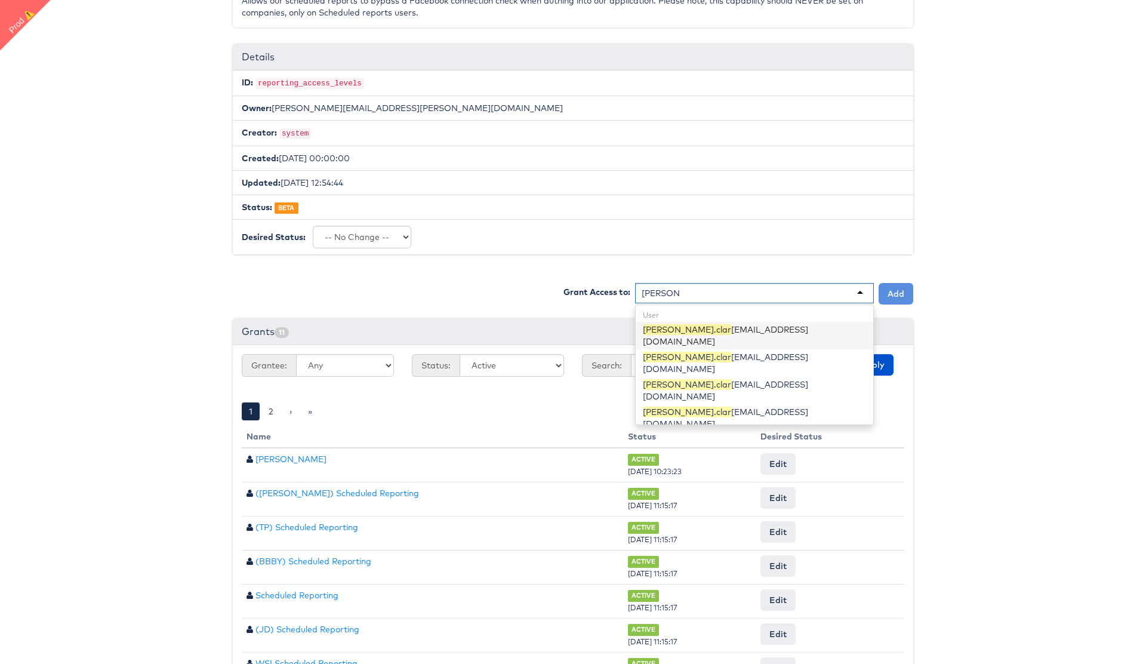
type input "[PERSON_NAME].[PERSON_NAME]"
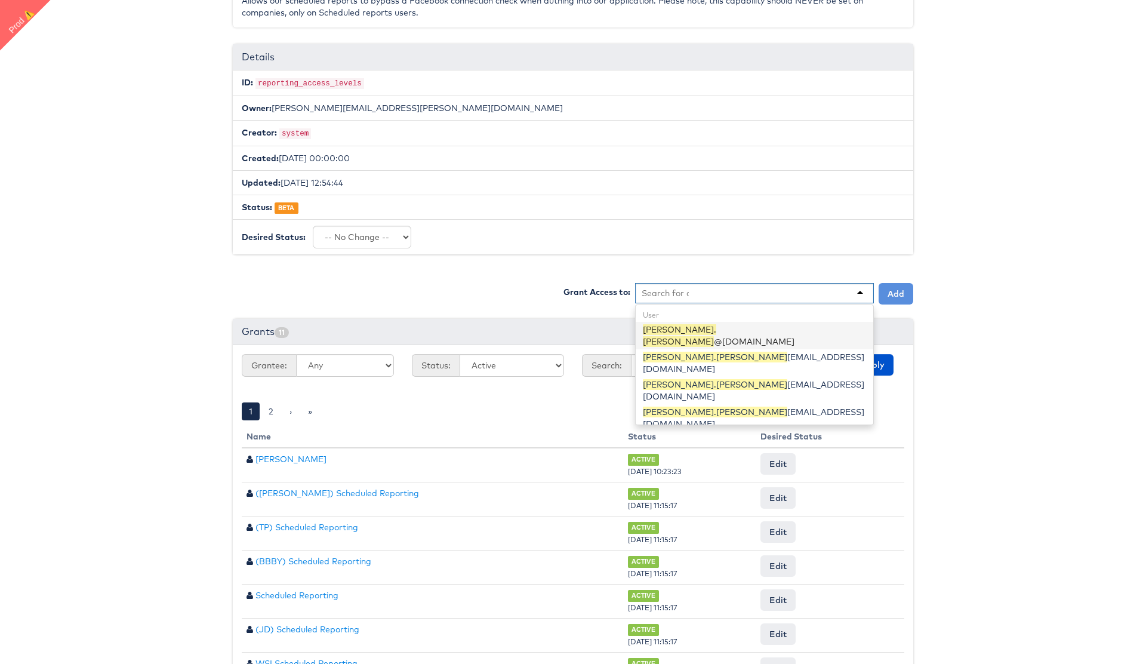
scroll to position [0, 0]
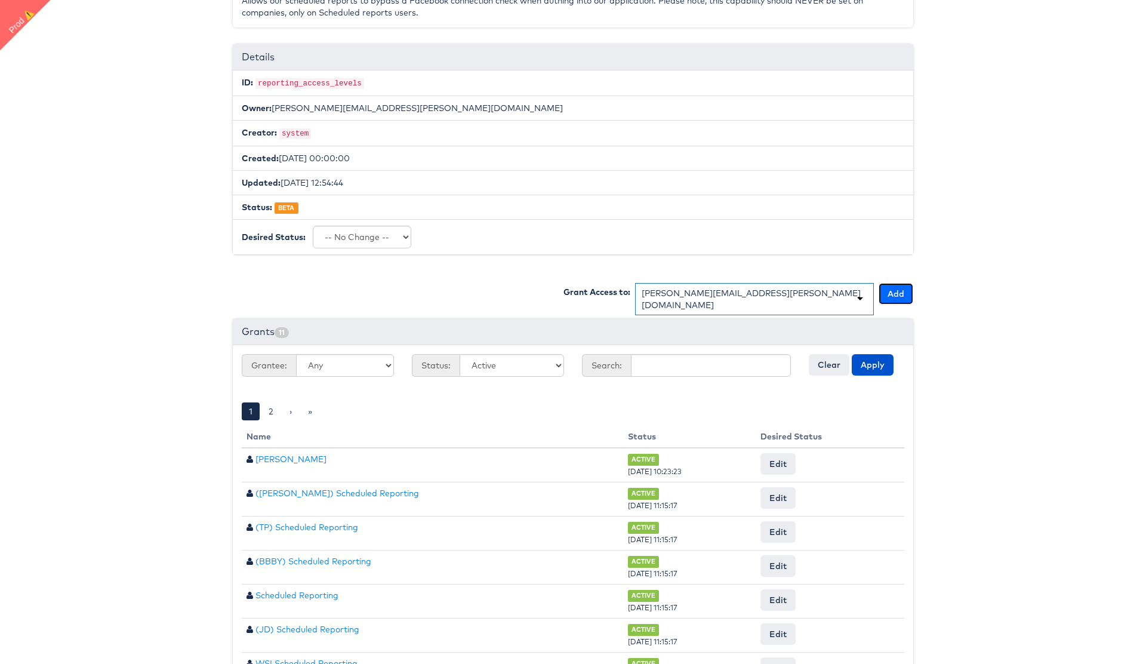
click at [895, 294] on button "Add" at bounding box center [896, 293] width 35 height 21
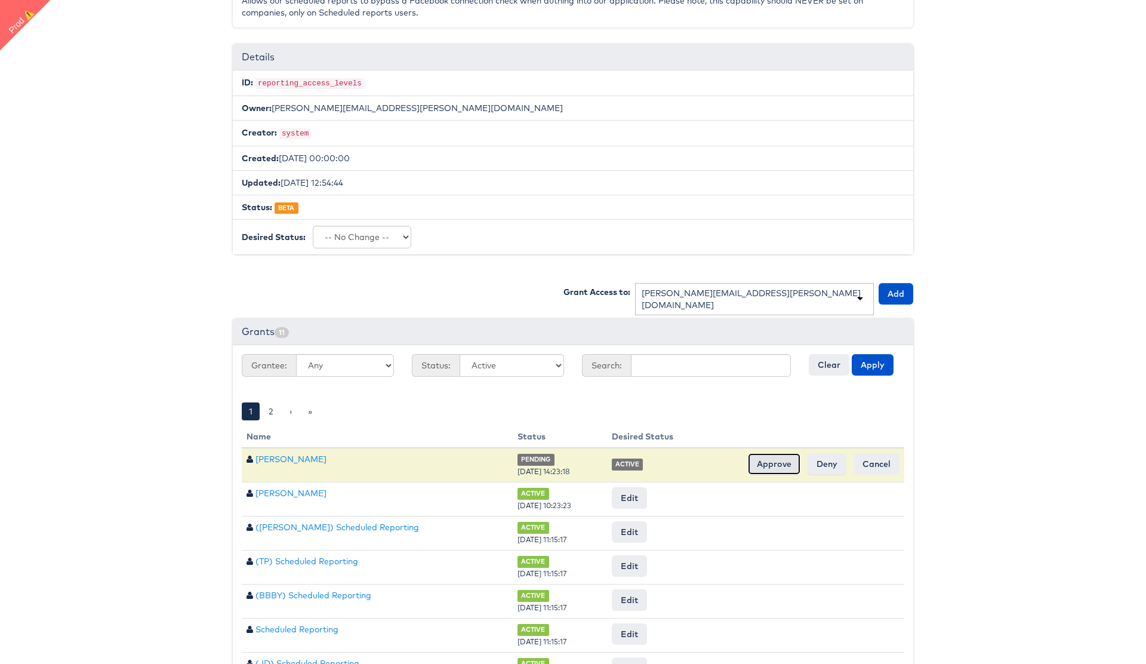
click at [769, 469] on input "Approve" at bounding box center [774, 463] width 53 height 21
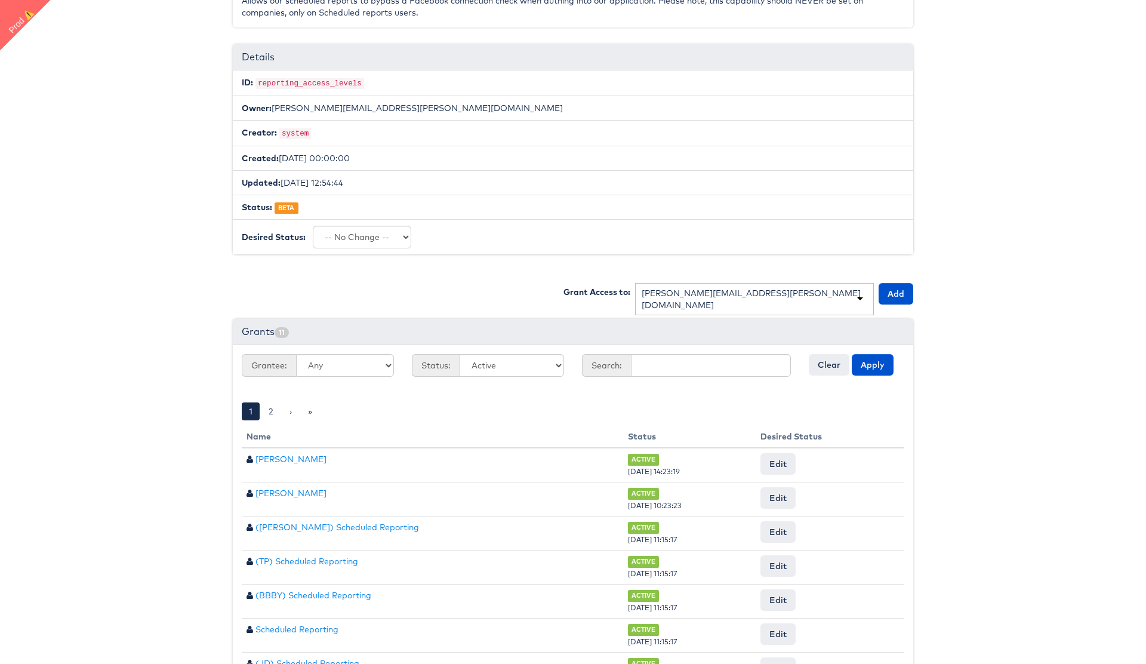
click at [944, 361] on body "Users Companies Capabilities User Groups Fonts Organisations SSO Graph API Chan…" at bounding box center [573, 362] width 1146 height 1046
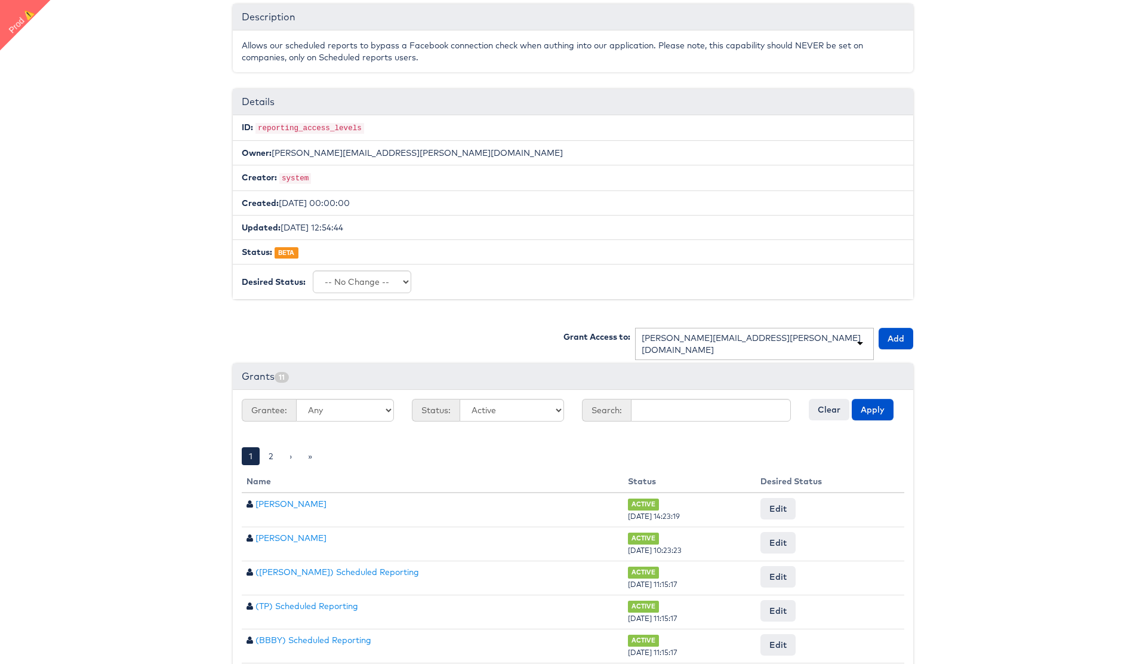
scroll to position [147, 0]
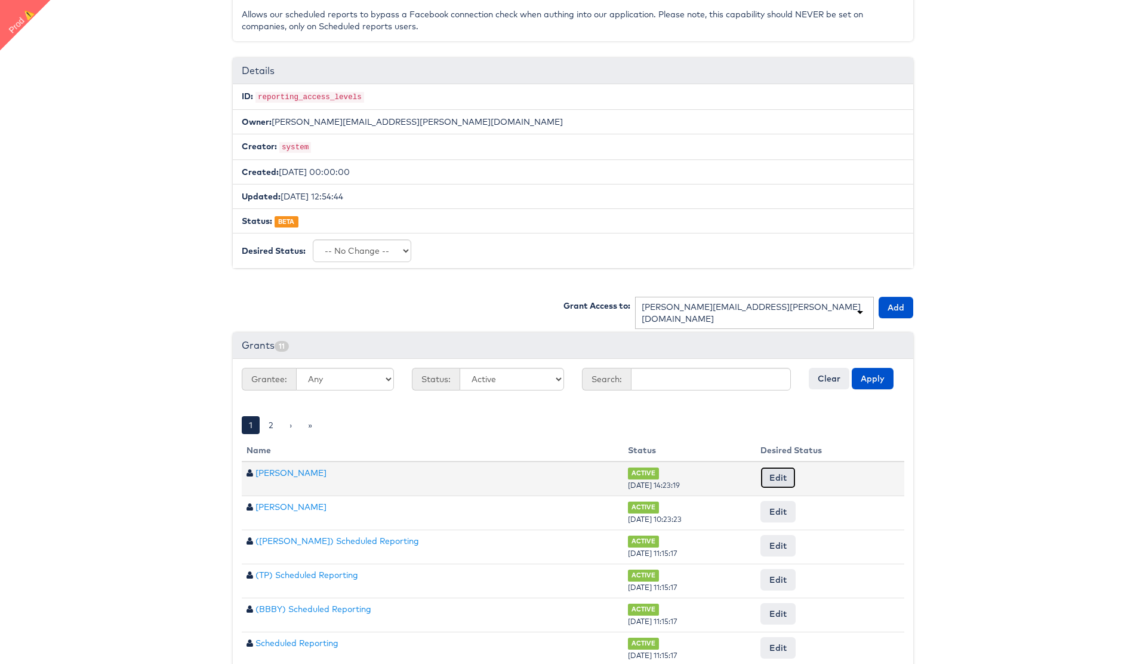
click at [774, 473] on button "Edit" at bounding box center [777, 477] width 35 height 21
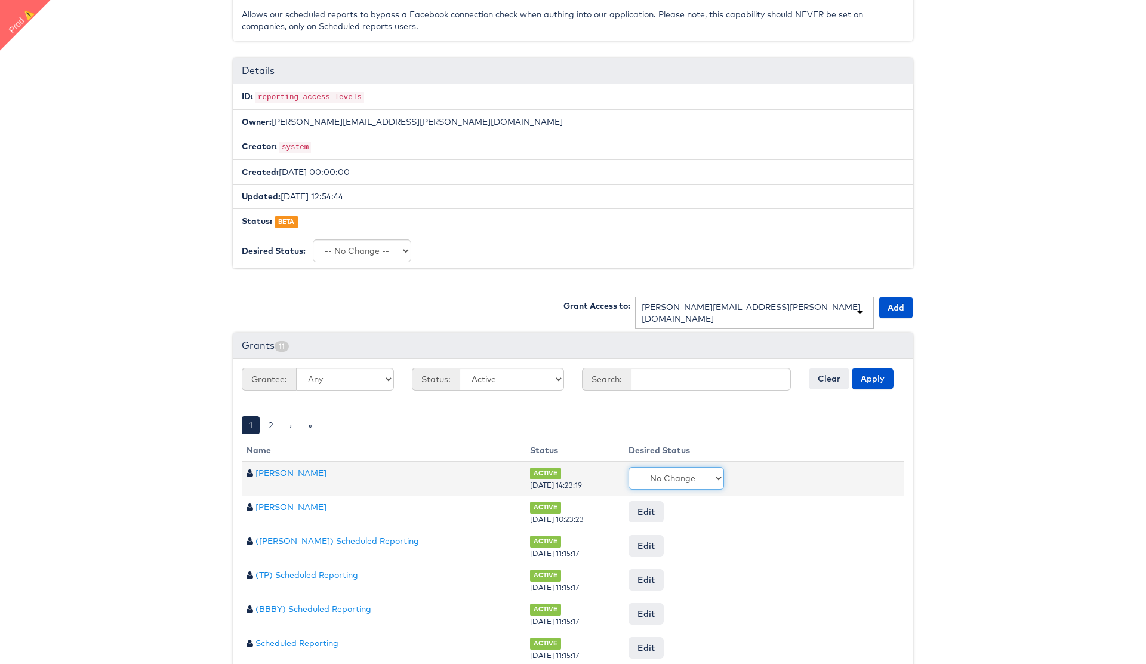
click at [677, 470] on select "-- No Change -- Active Revoked" at bounding box center [677, 478] width 96 height 23
select select "REVOKED"
click at [629, 467] on select "-- No Change -- Active Revoked" at bounding box center [677, 478] width 96 height 23
click at [862, 472] on input "Request Change" at bounding box center [865, 478] width 68 height 17
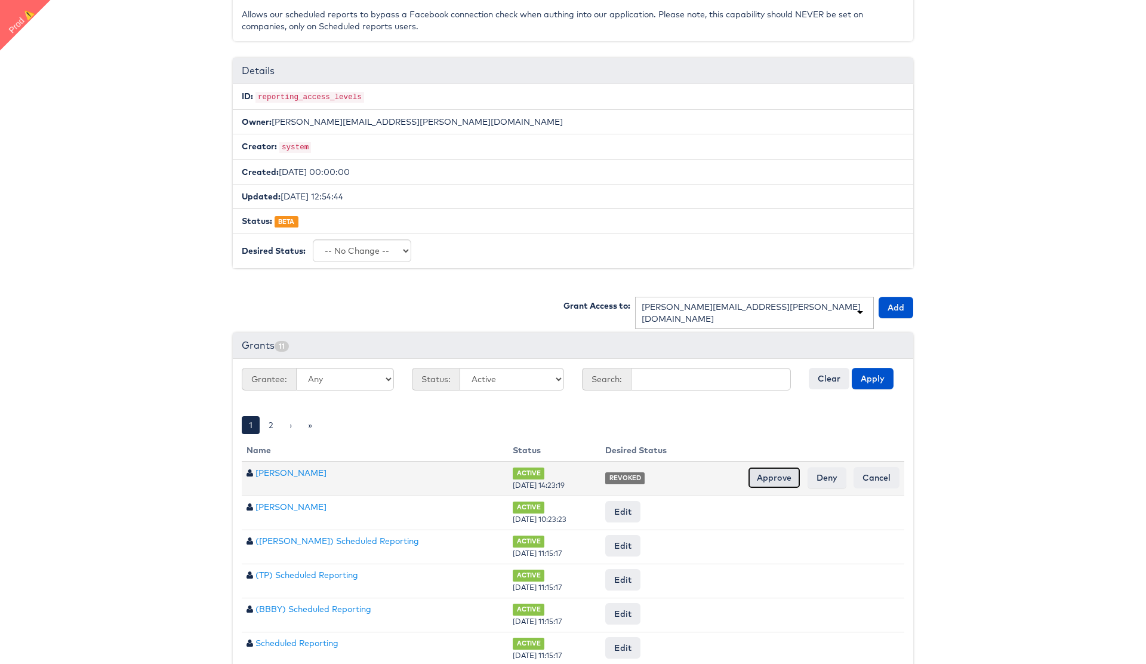
click at [777, 474] on input "Approve" at bounding box center [774, 477] width 53 height 21
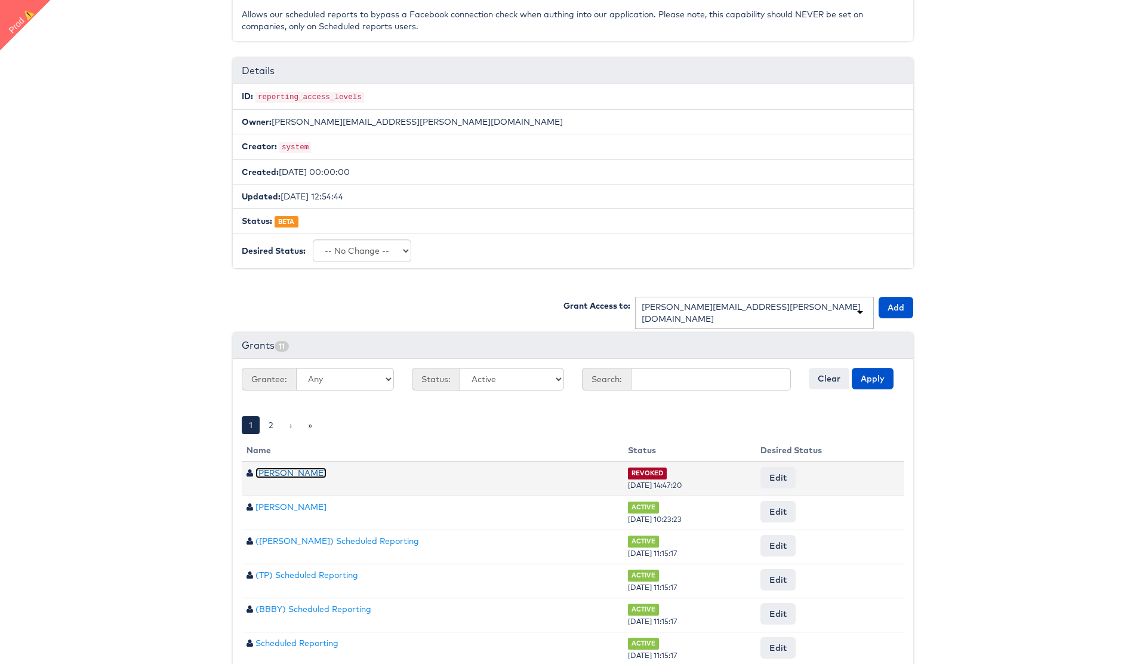
click at [297, 469] on link "Colin Clarke" at bounding box center [290, 472] width 71 height 11
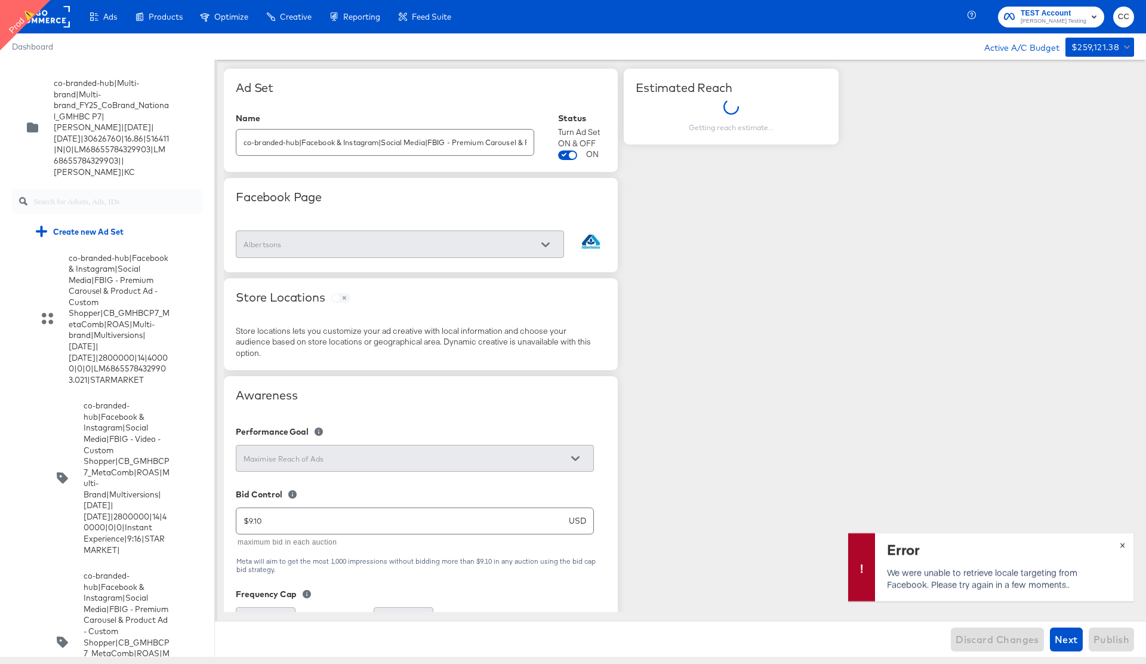
click at [1125, 546] on span "×" at bounding box center [1122, 544] width 5 height 14
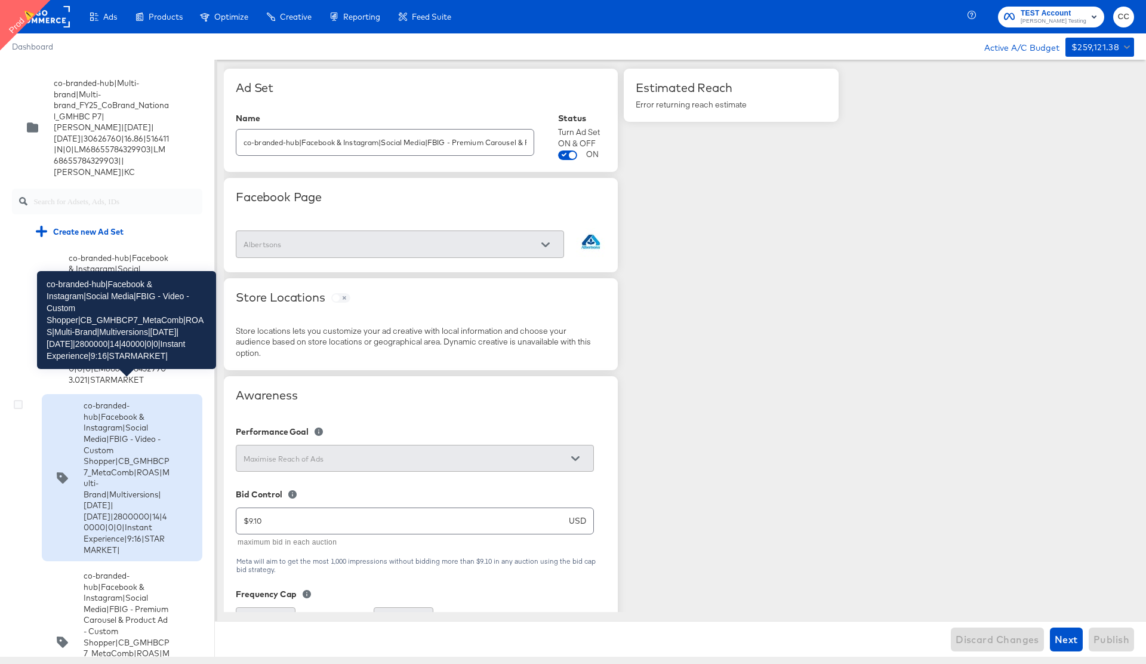
click at [110, 447] on div "co-branded-hub|Facebook & Instagram|Social Media|FBIG - Video - Custom Shopper|…" at bounding box center [127, 477] width 86 height 155
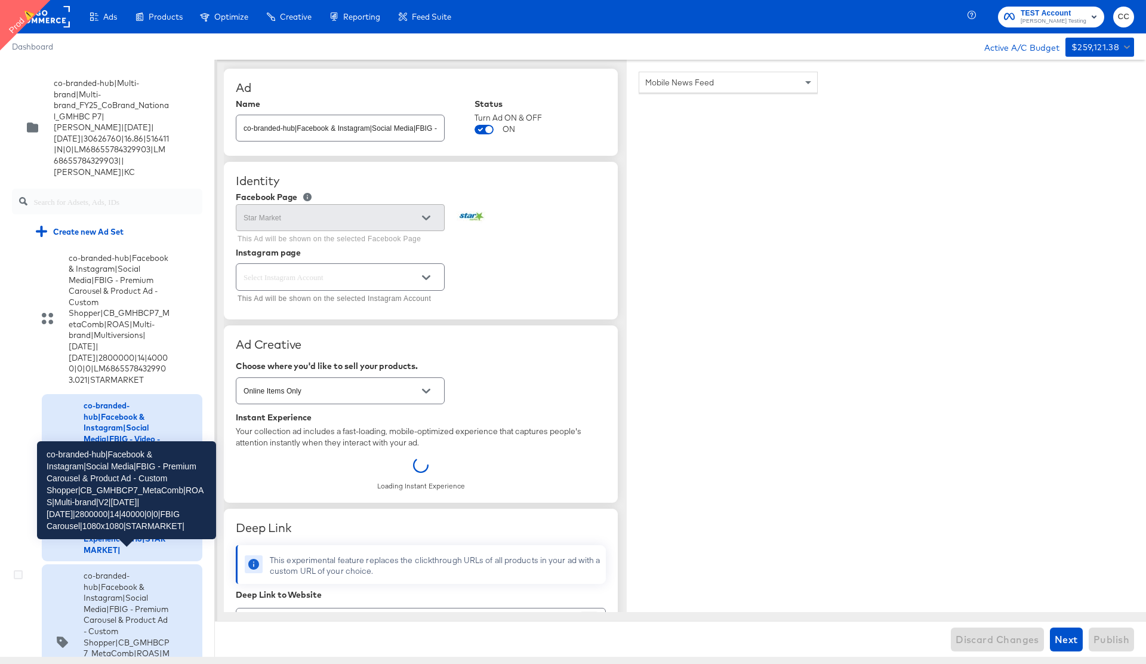
click at [122, 592] on div "co-branded-hub|Facebook & Instagram|Social Media|FBIG - Premium Carousel & Prod…" at bounding box center [127, 642] width 86 height 144
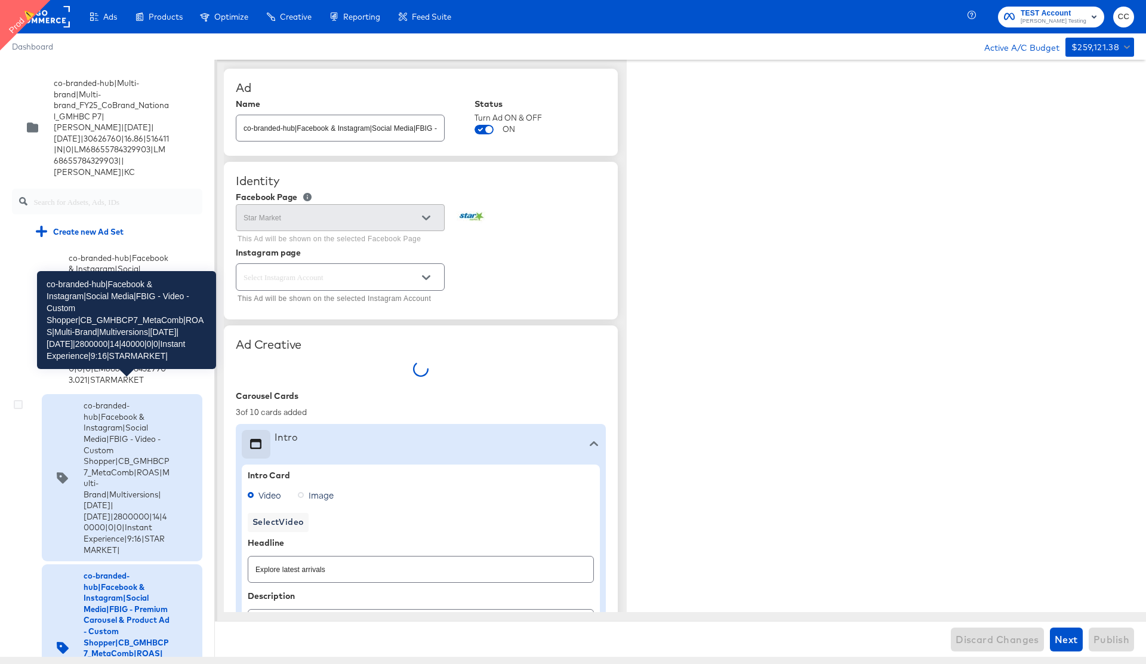
type textarea "x"
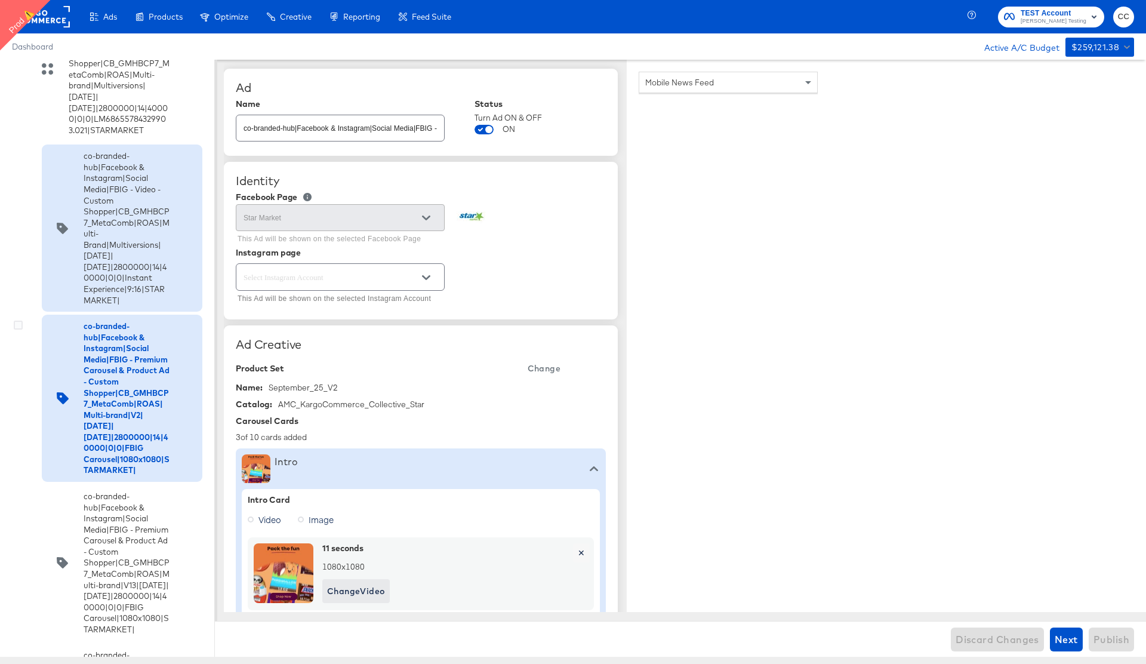
scroll to position [301, 0]
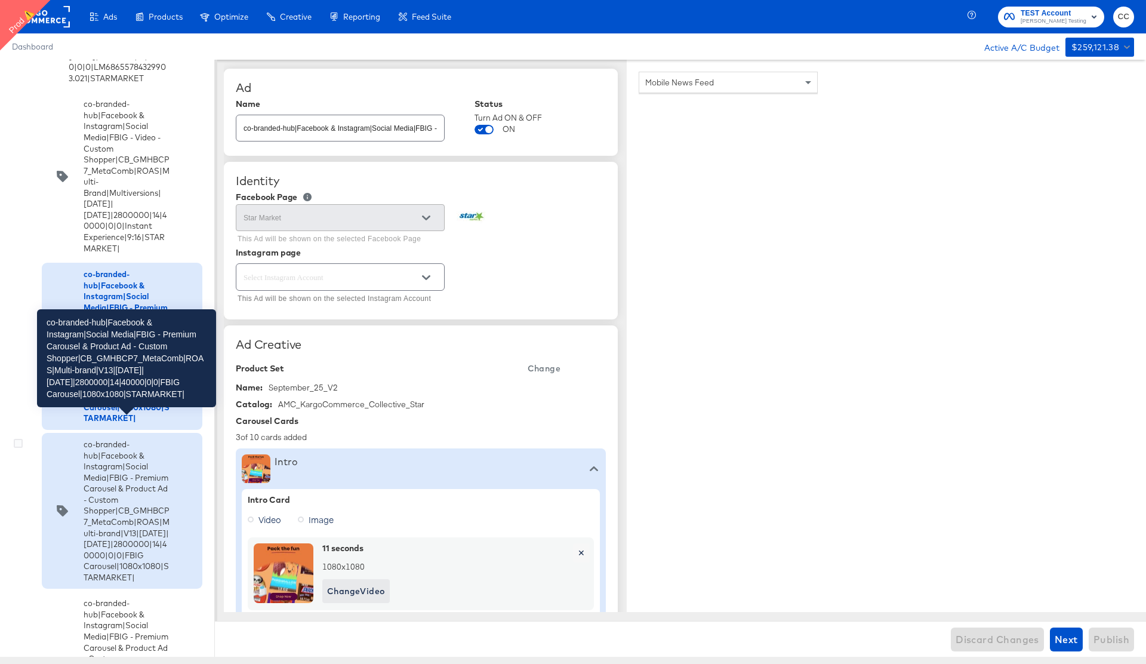
click at [121, 475] on div "co-branded-hub|Facebook & Instagram|Social Media|FBIG - Premium Carousel & Prod…" at bounding box center [127, 511] width 86 height 144
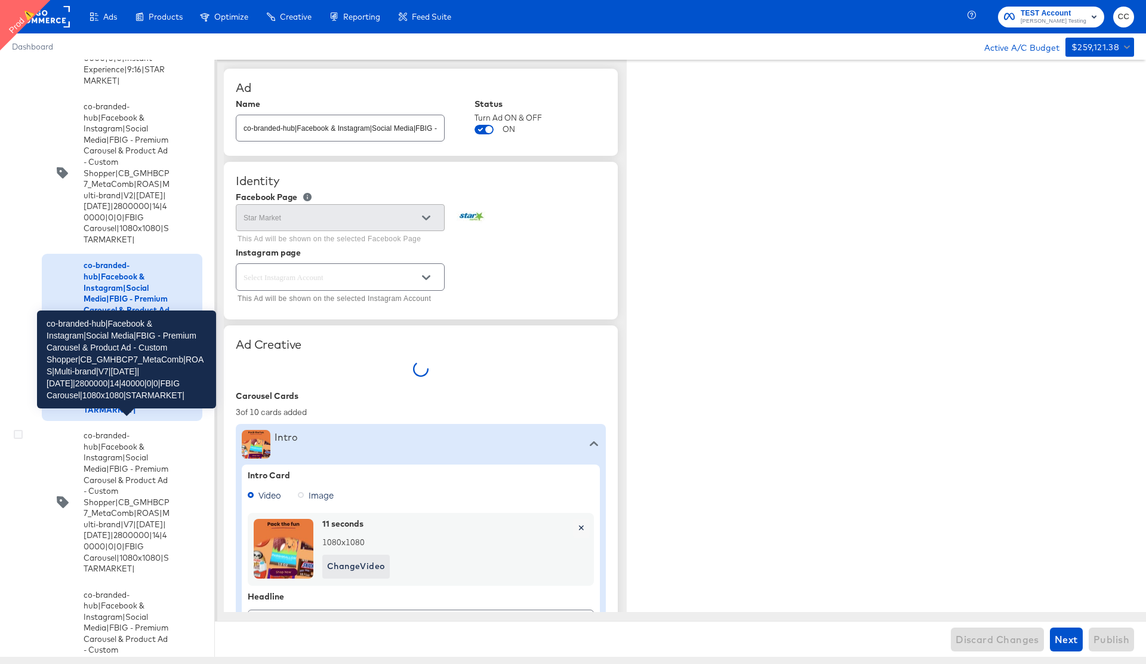
scroll to position [472, 0]
type textarea "x"
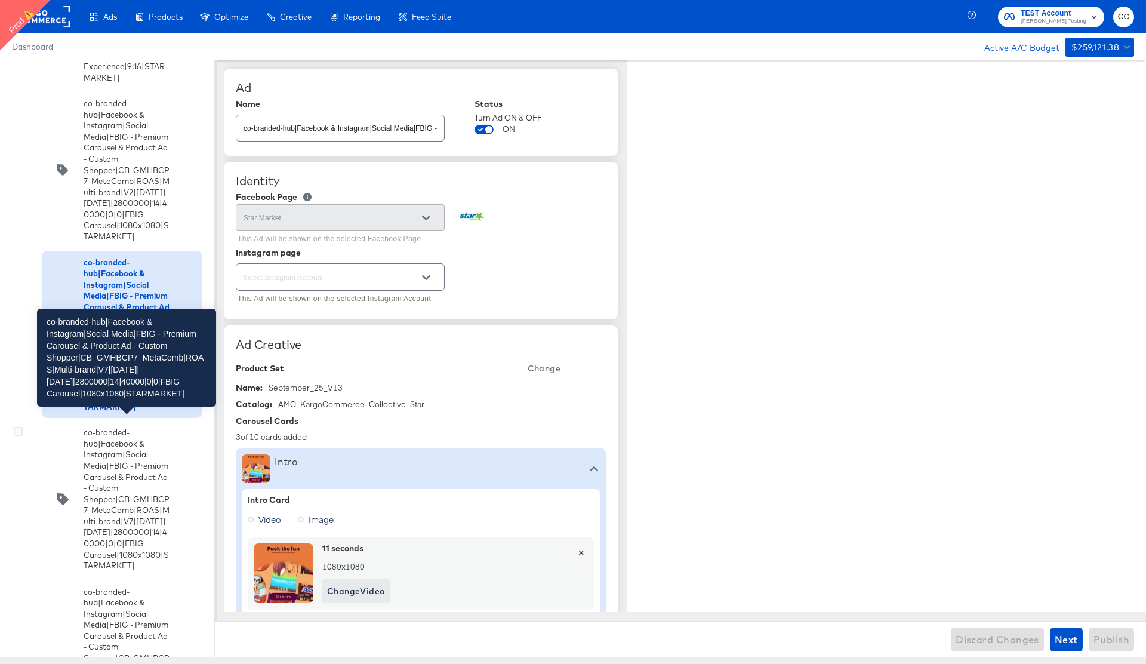
click at [121, 475] on div "co-branded-hub|Facebook & Instagram|Social Media|FBIG - Premium Carousel & Prod…" at bounding box center [127, 499] width 86 height 144
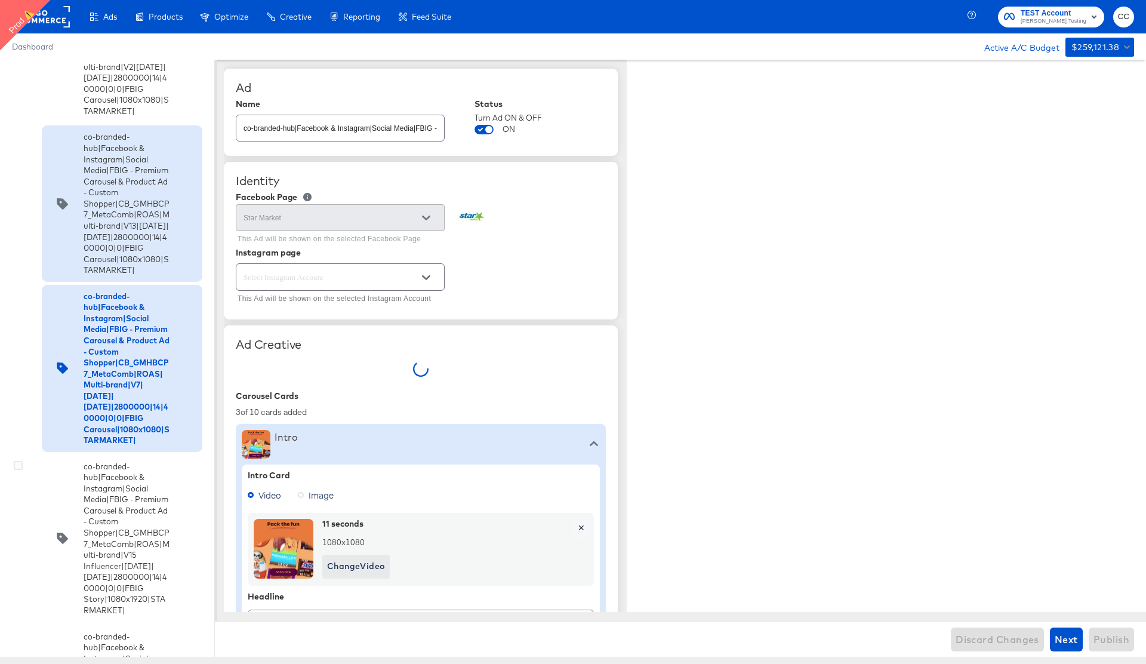
type textarea "x"
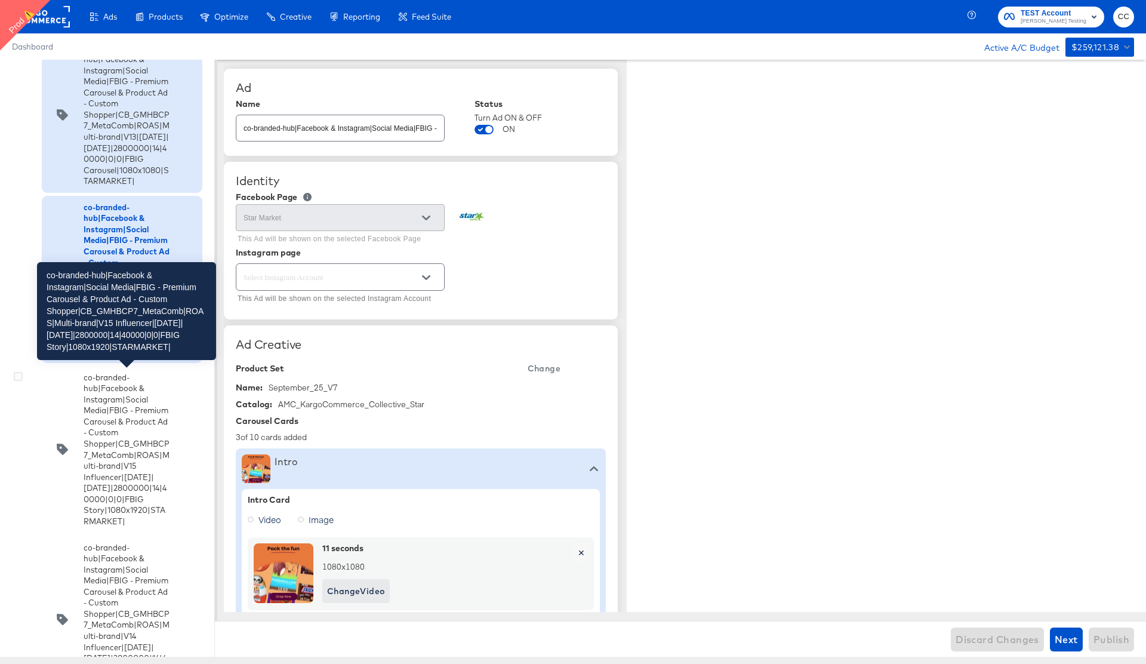
scroll to position [696, 0]
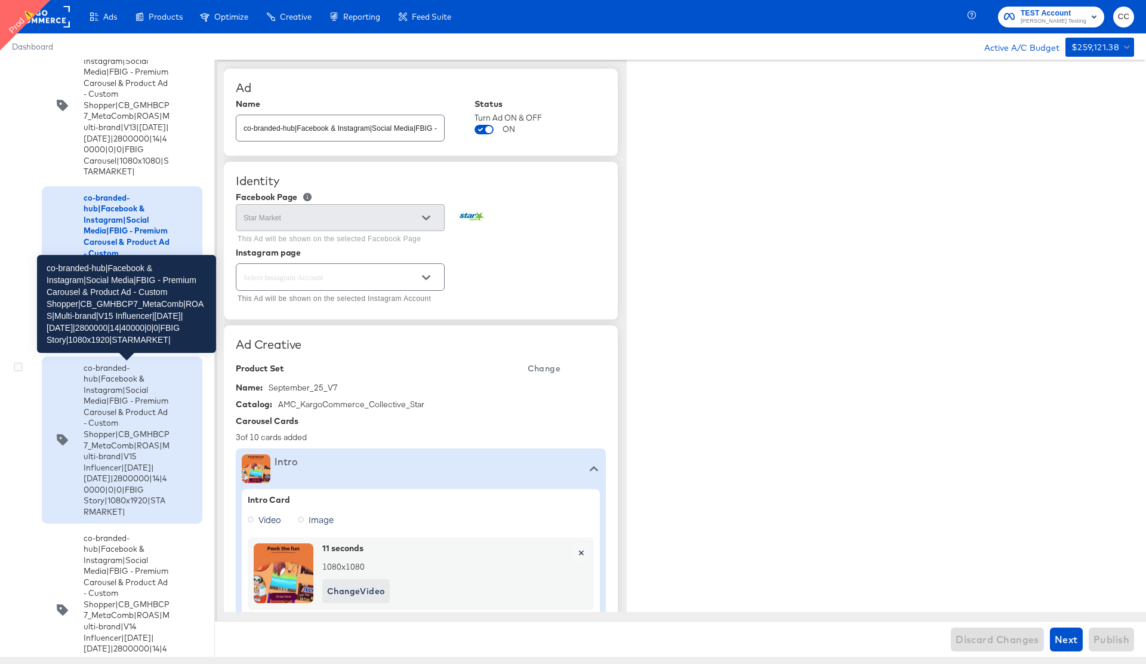
click at [137, 446] on div "co-branded-hub|Facebook & Instagram|Social Media|FBIG - Premium Carousel & Prod…" at bounding box center [127, 439] width 86 height 155
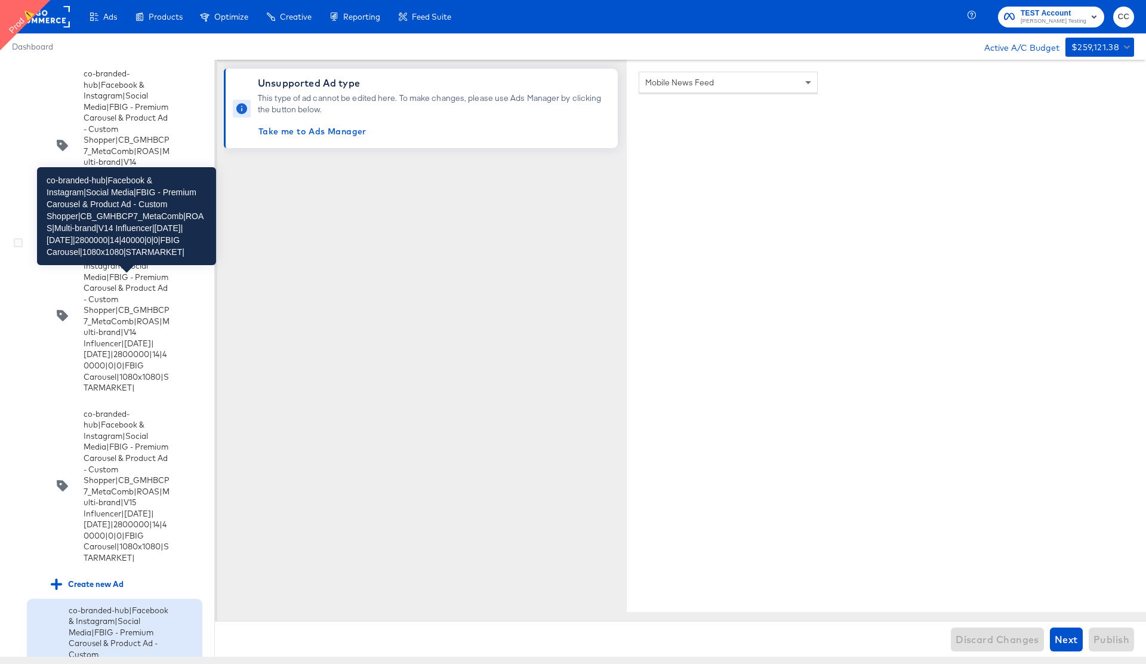
scroll to position [1110, 0]
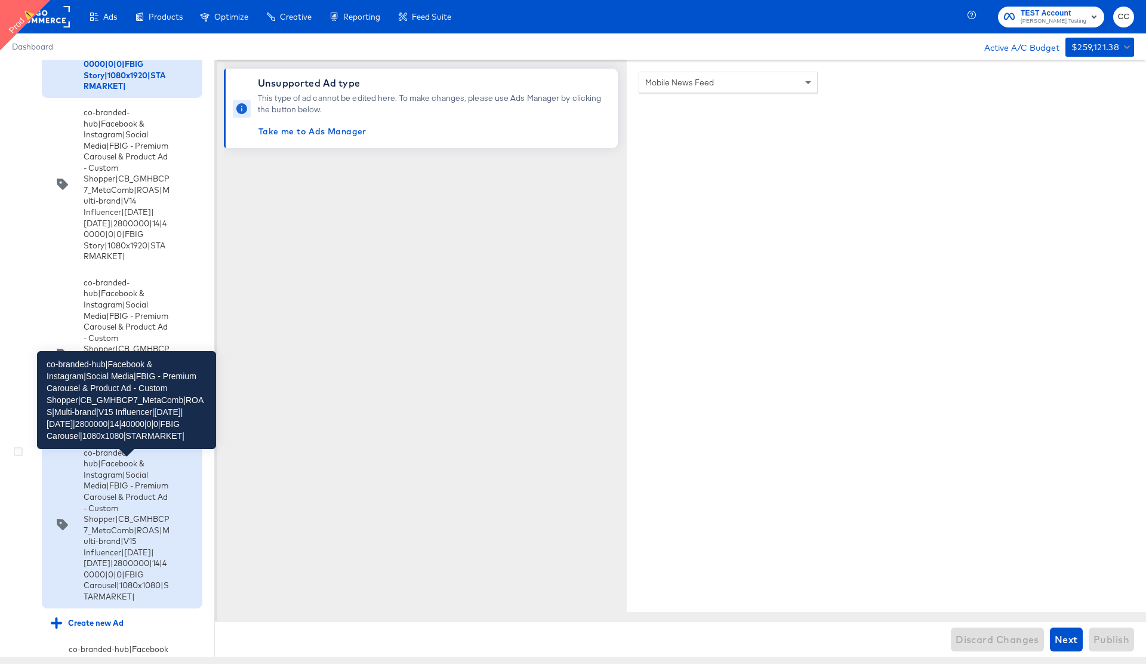
click at [116, 507] on div "co-branded-hub|Facebook & Instagram|Social Media|FBIG - Premium Carousel & Prod…" at bounding box center [127, 524] width 86 height 155
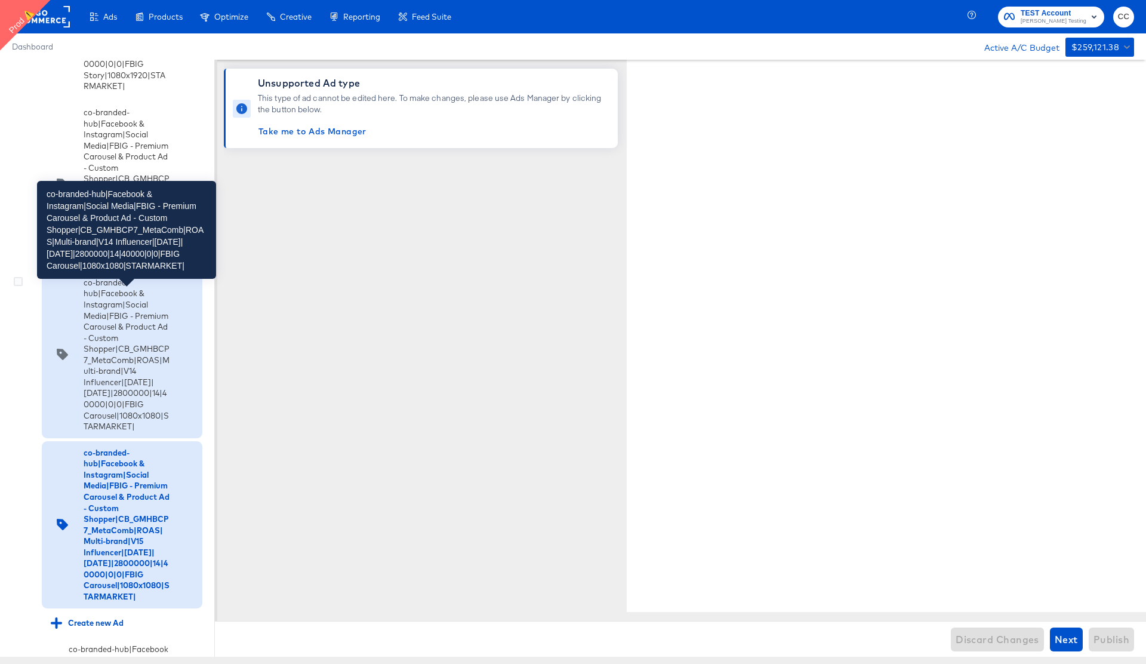
click at [129, 354] on div "co-branded-hub|Facebook & Instagram|Social Media|FBIG - Premium Carousel & Prod…" at bounding box center [127, 354] width 86 height 155
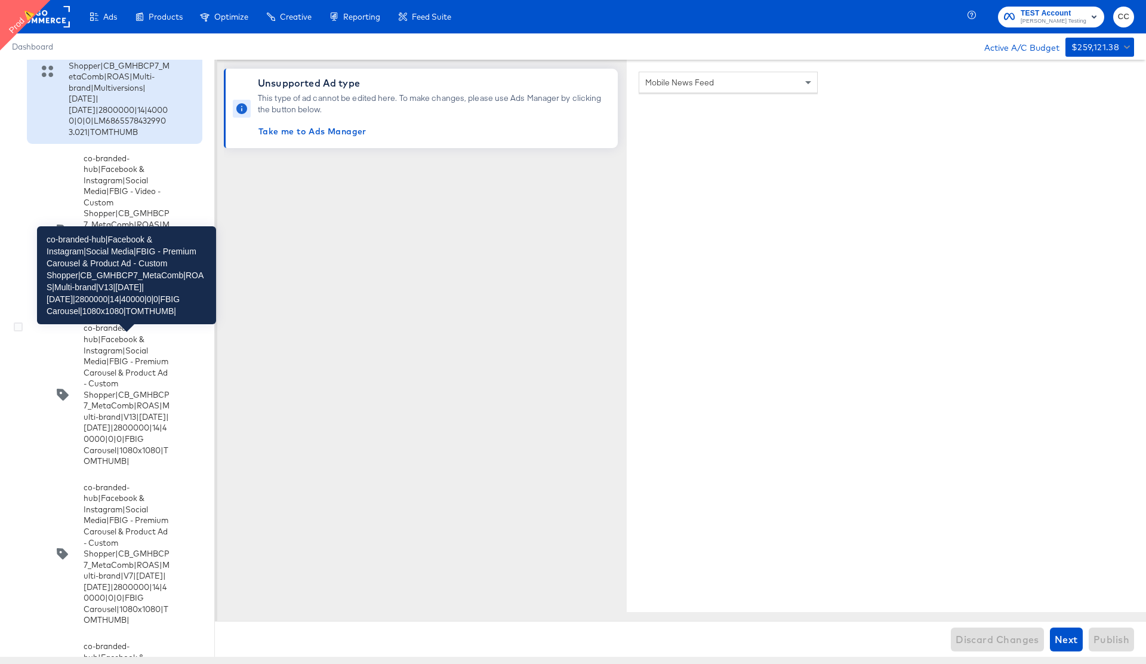
scroll to position [1750, 0]
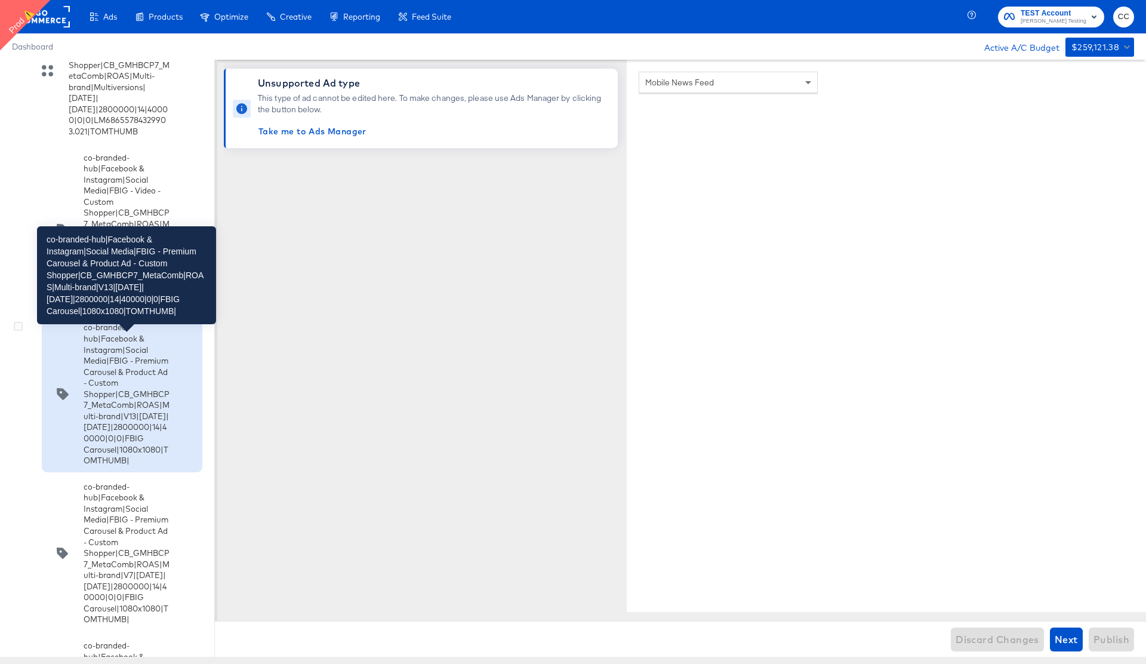
click at [136, 429] on div "co-branded-hub|Facebook & Instagram|Social Media|FBIG - Premium Carousel & Prod…" at bounding box center [127, 394] width 86 height 144
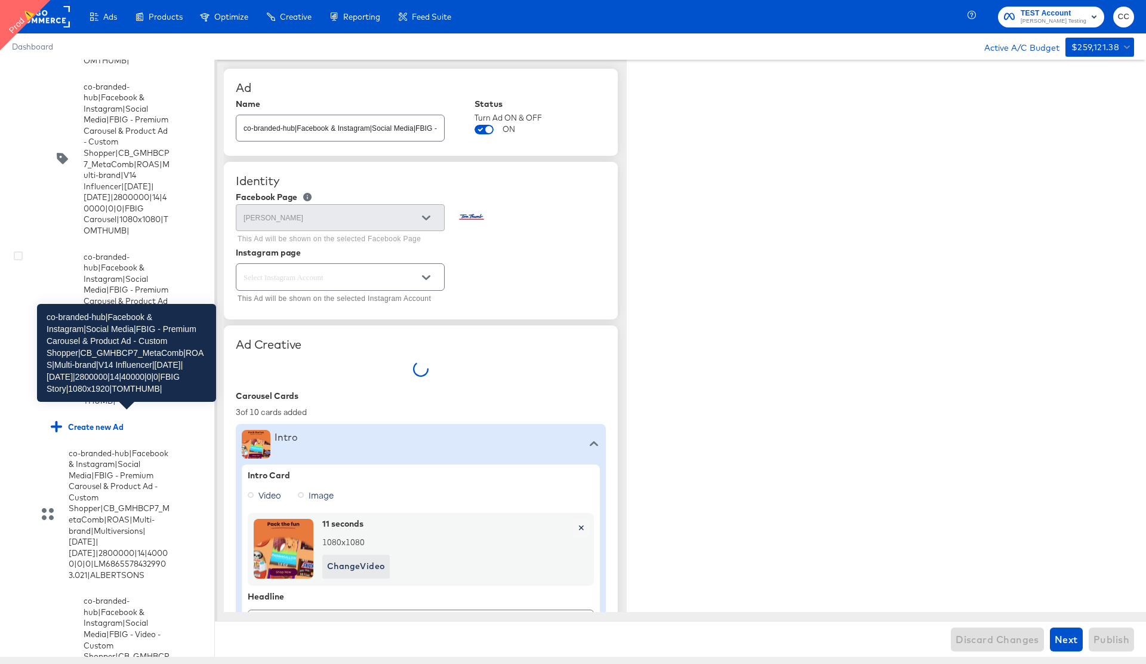
type textarea "x"
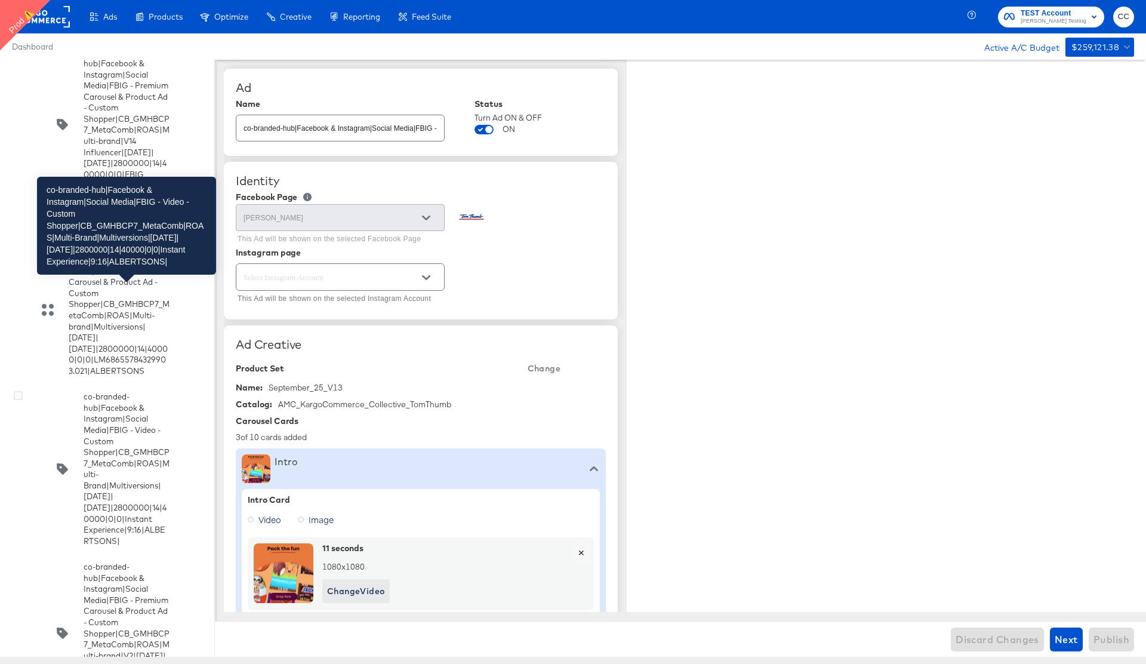
scroll to position [3164, 0]
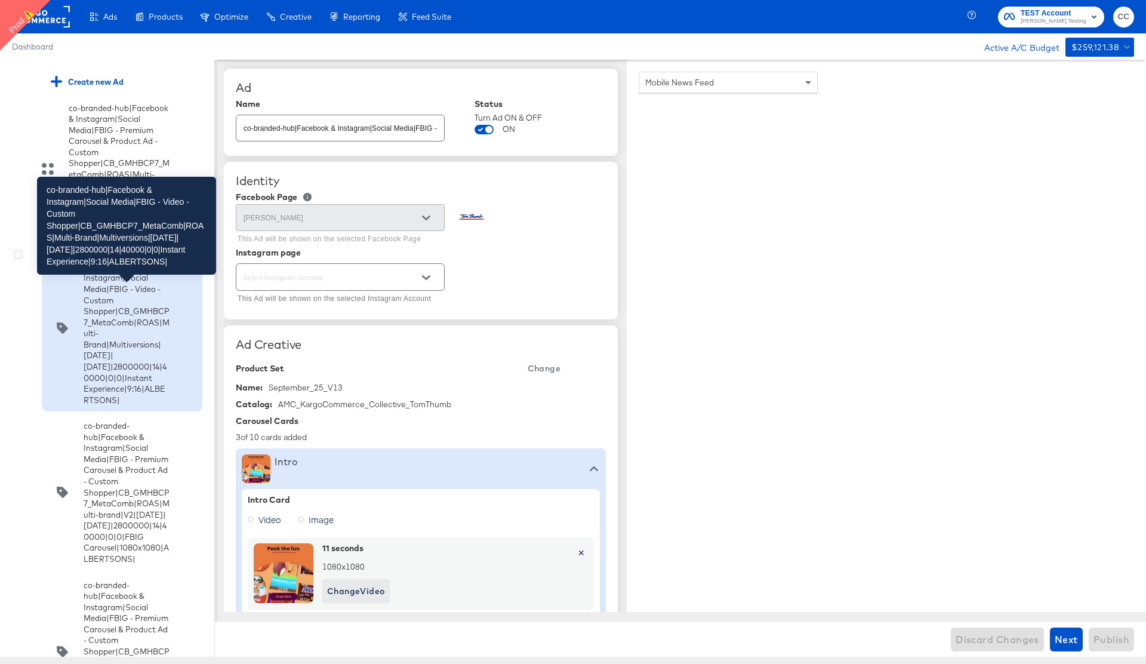
click at [139, 384] on div "co-branded-hub|Facebook & Instagram|Social Media|FBIG - Video - Custom Shopper|…" at bounding box center [127, 327] width 86 height 155
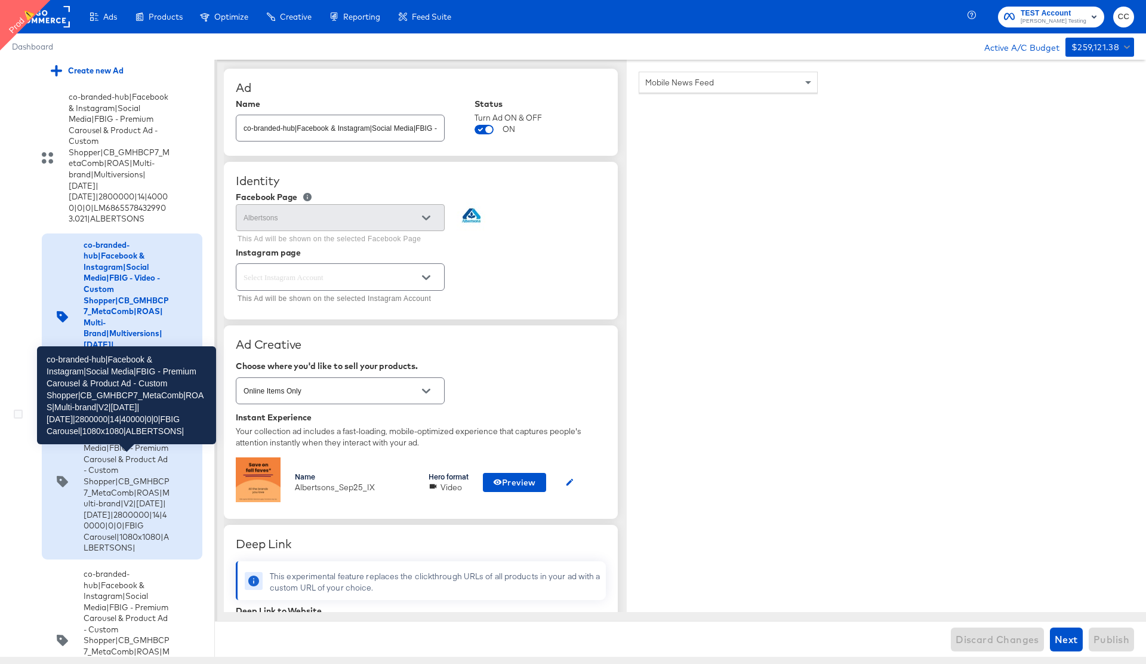
click at [116, 488] on div "co-branded-hub|Facebook & Instagram|Social Media|FBIG - Premium Carousel & Prod…" at bounding box center [127, 481] width 86 height 144
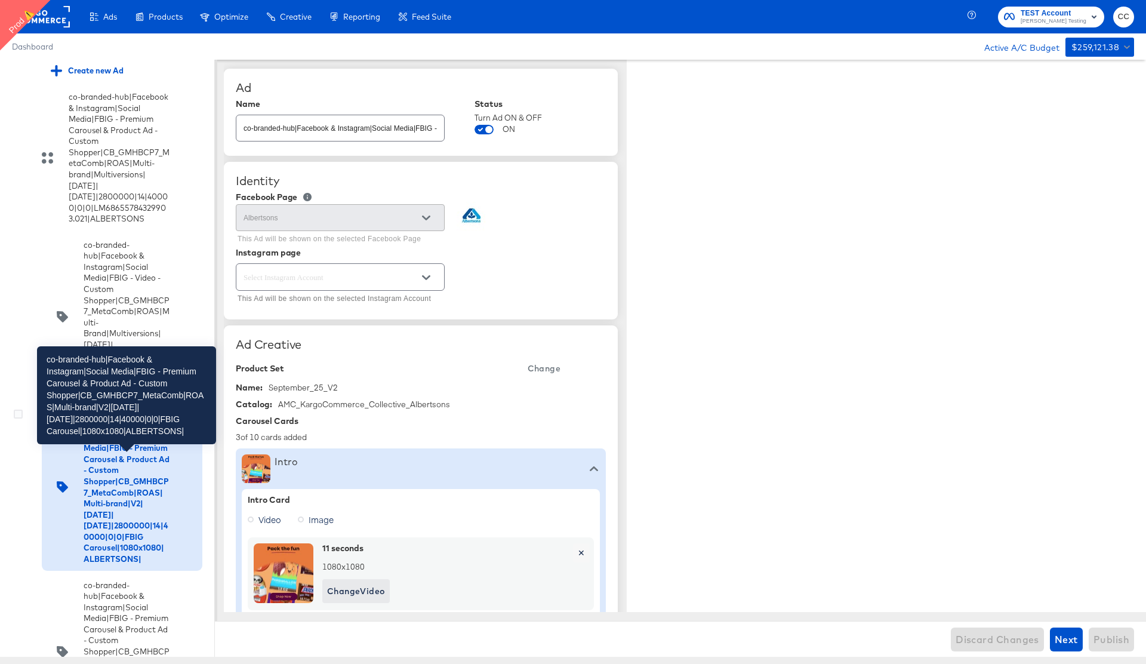
type textarea "x"
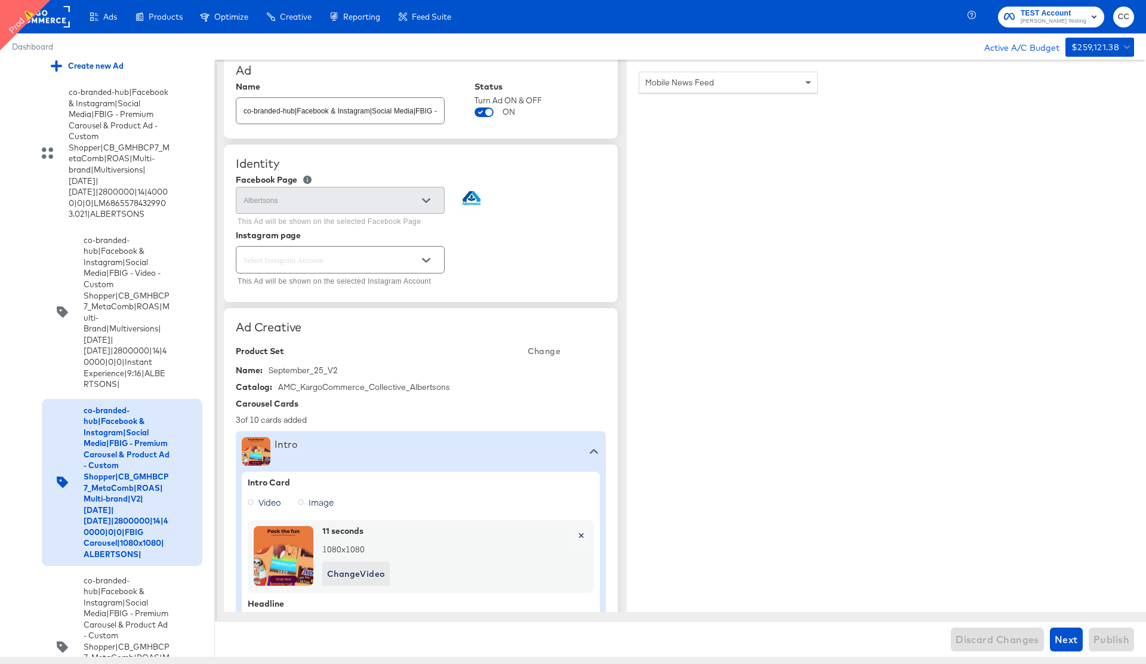
scroll to position [0, 0]
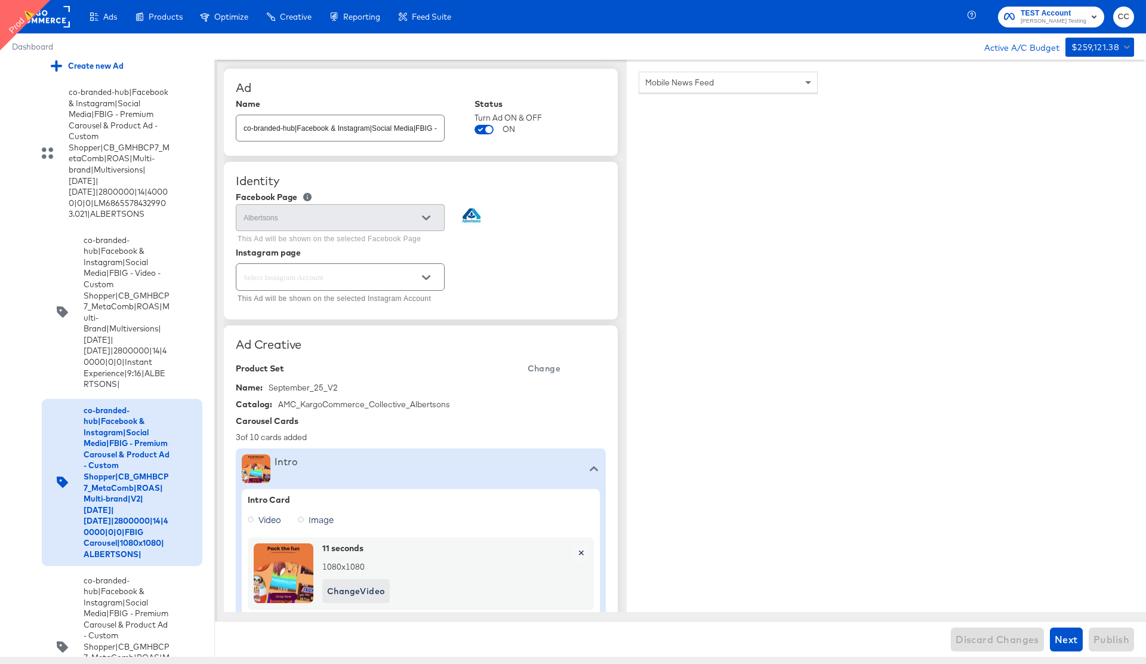
click at [1054, 179] on div "Mobile News Feed" at bounding box center [886, 358] width 519 height 597
click at [429, 276] on icon "Open" at bounding box center [426, 277] width 8 height 5
click at [584, 183] on div "Identity" at bounding box center [421, 181] width 370 height 14
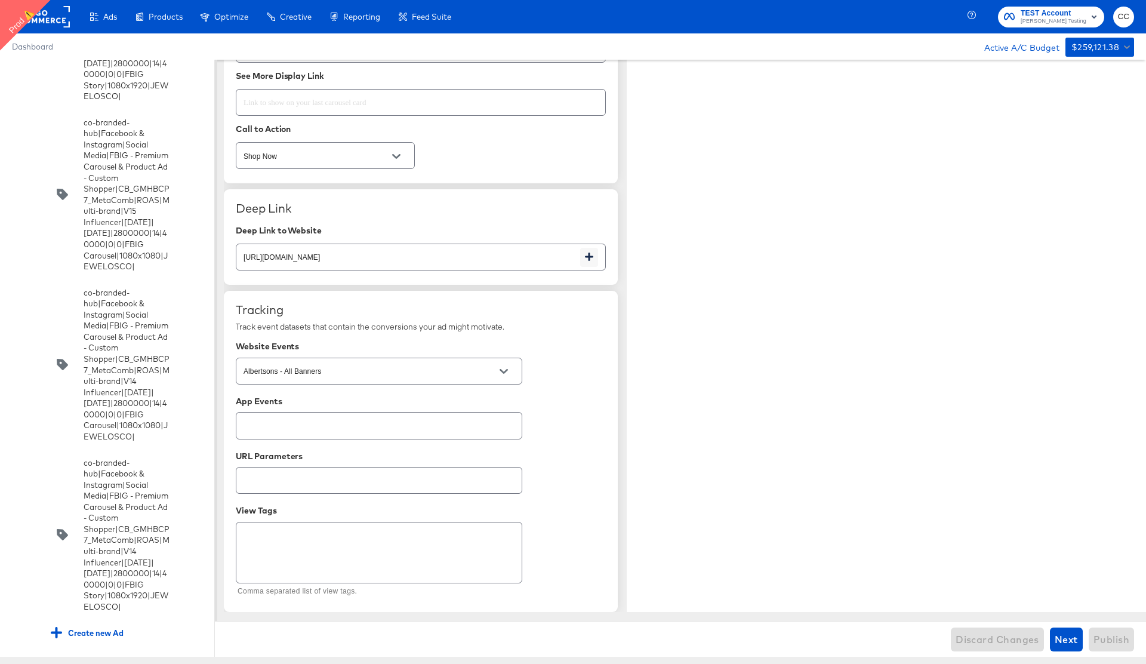
scroll to position [1886, 0]
type textarea "x"
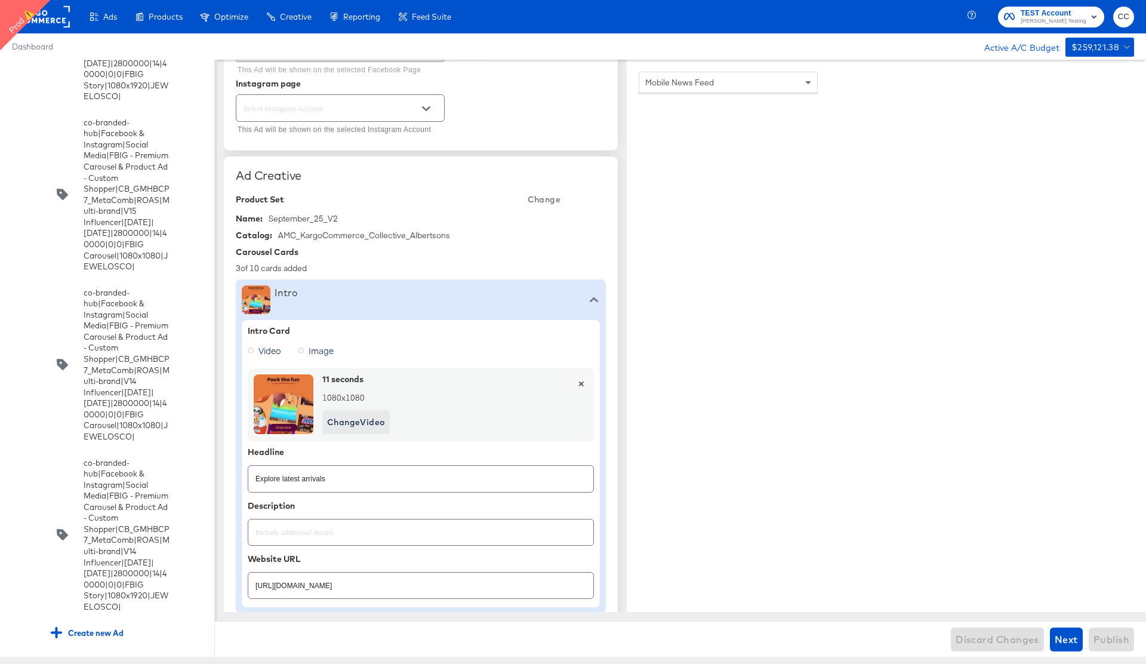
scroll to position [0, 0]
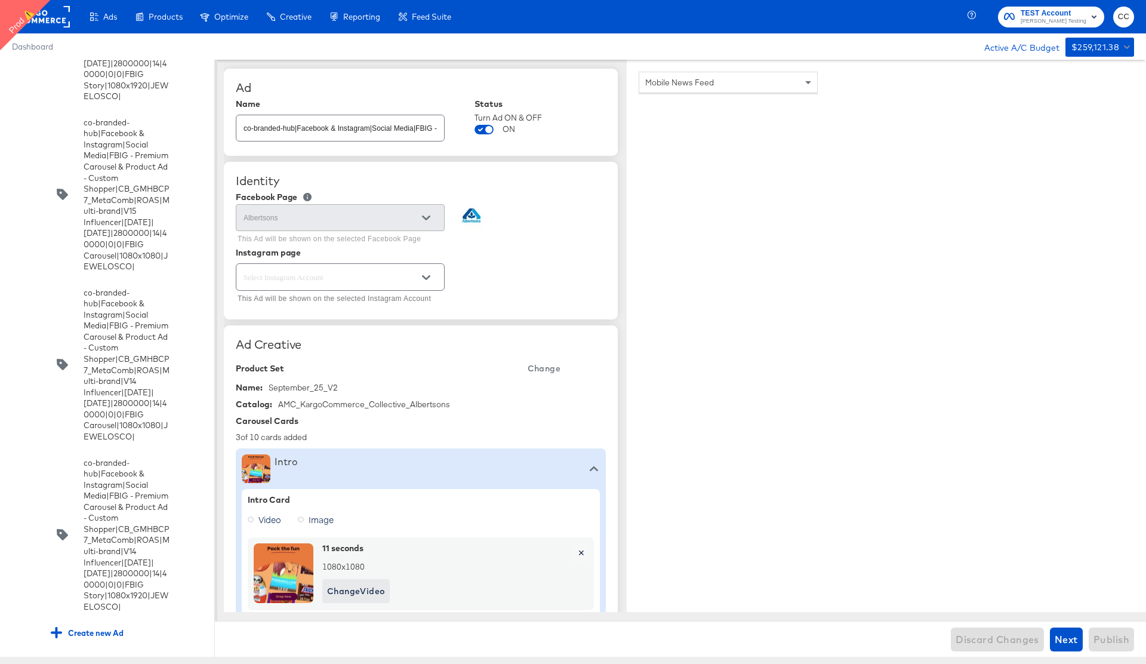
click at [360, 130] on input "co-branded-hub|Facebook & Instagram|Social Media|FBIG - Premium Carousel & Prod…" at bounding box center [340, 123] width 208 height 26
drag, startPoint x: 261, startPoint y: 387, endPoint x: 341, endPoint y: 384, distance: 80.0
click at [341, 384] on div "Name: September_25_V2" at bounding box center [421, 387] width 370 height 11
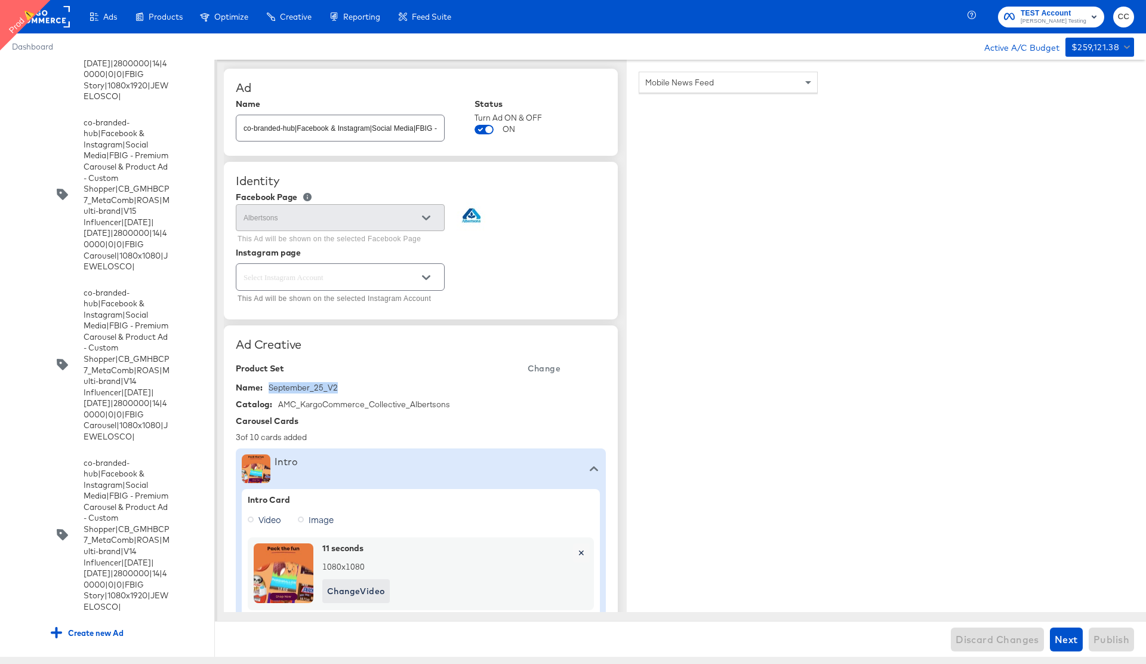
click at [425, 277] on icon "Open" at bounding box center [426, 277] width 8 height 8
click at [549, 180] on div "Identity" at bounding box center [421, 181] width 370 height 14
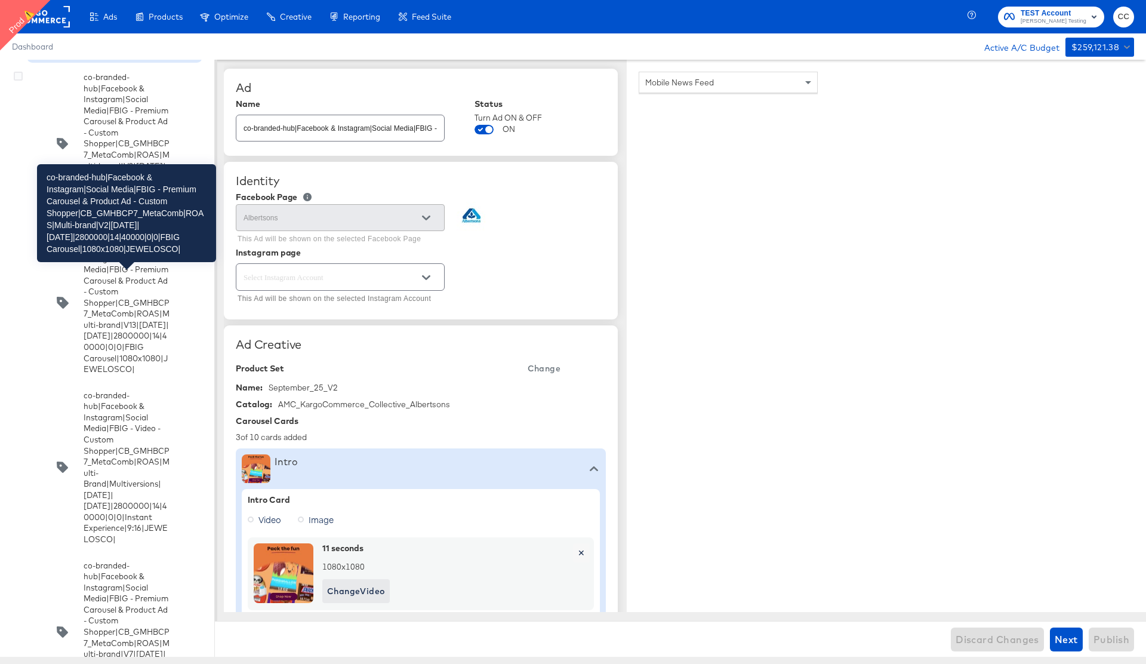
scroll to position [13774, 0]
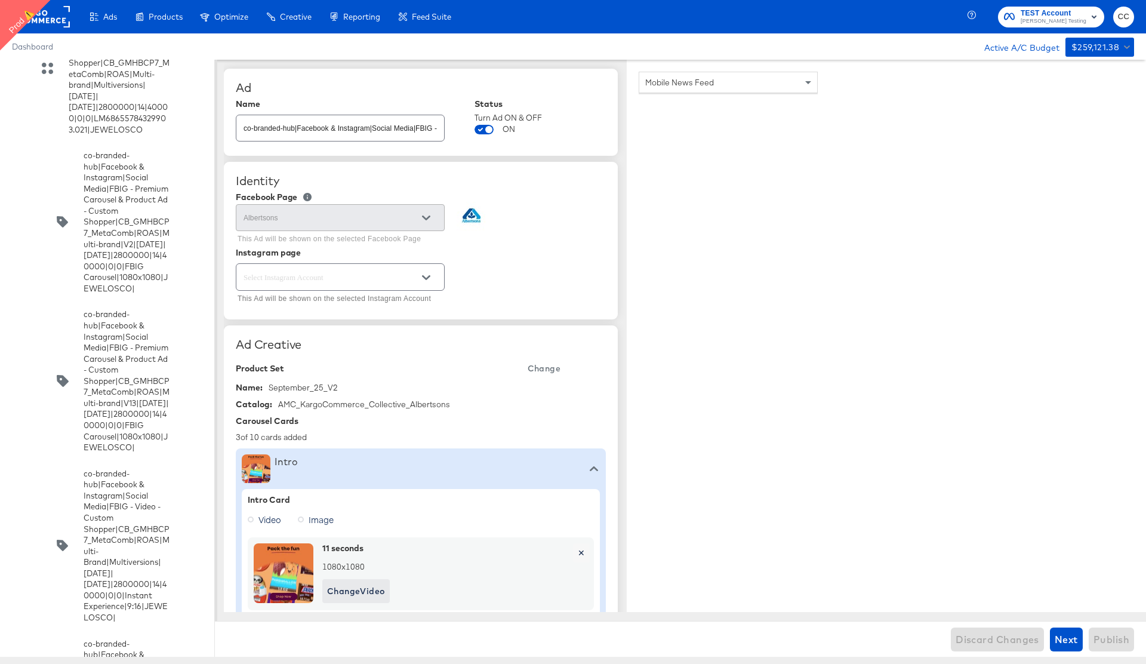
click at [321, 131] on input "co-branded-hub|Facebook & Instagram|Social Media|FBIG - Premium Carousel & Prod…" at bounding box center [340, 123] width 208 height 26
click at [325, 135] on input "co-branded-hub|Facebook & Instagram|Social Media|FBIG - Premium Carousel & Prod…" at bounding box center [340, 123] width 208 height 26
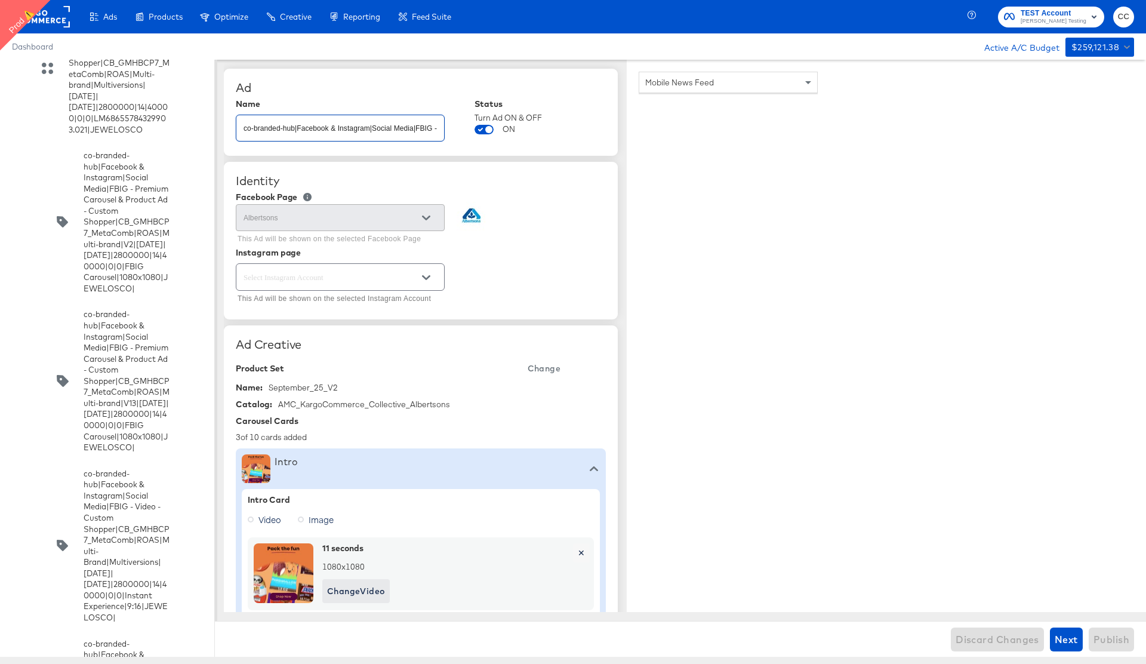
click at [325, 135] on input "co-branded-hub|Facebook & Instagram|Social Media|FBIG - Premium Carousel & Prod…" at bounding box center [340, 123] width 208 height 26
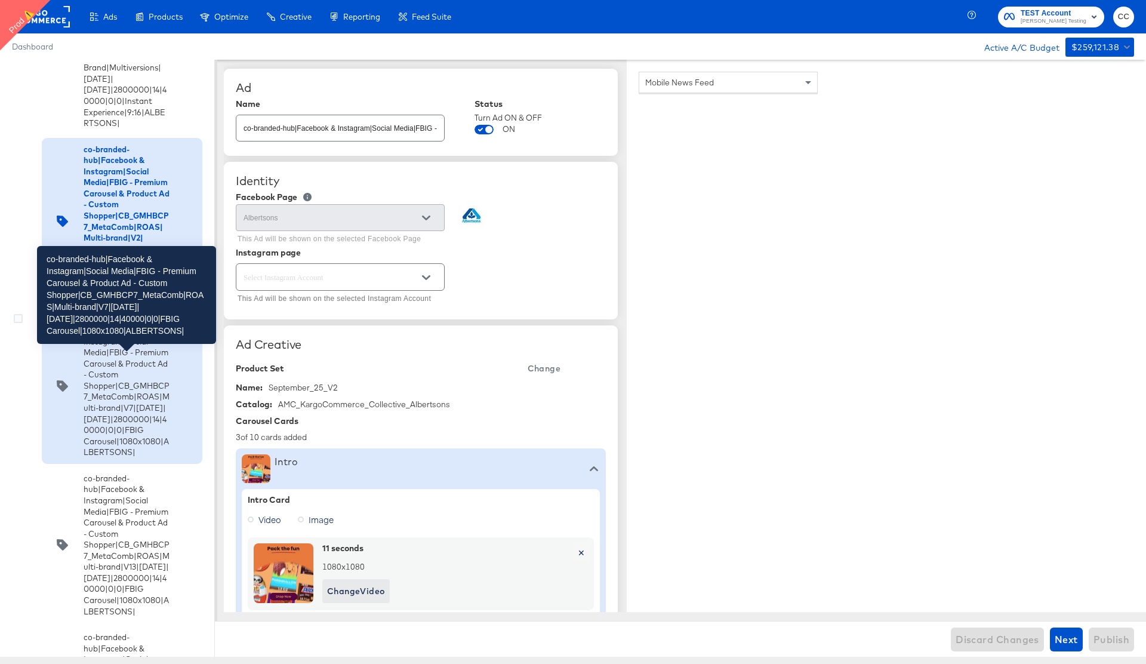
scroll to position [3434, 0]
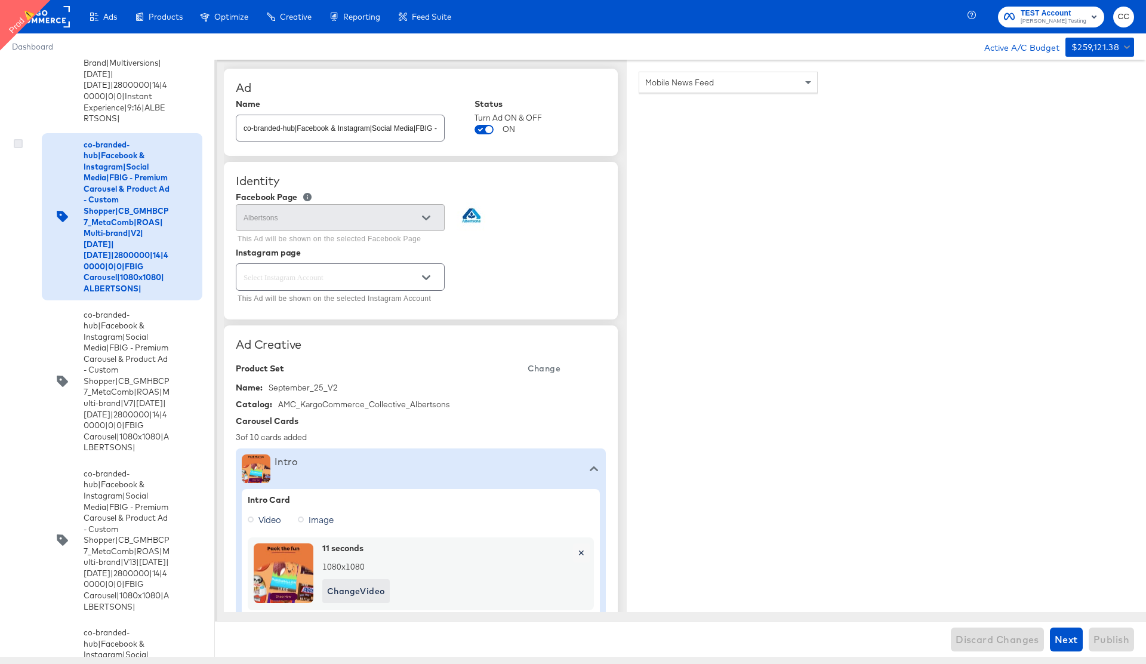
click at [17, 148] on icon at bounding box center [18, 143] width 9 height 9
click at [0, 0] on input "checkbox" at bounding box center [0, 0] width 0 height 0
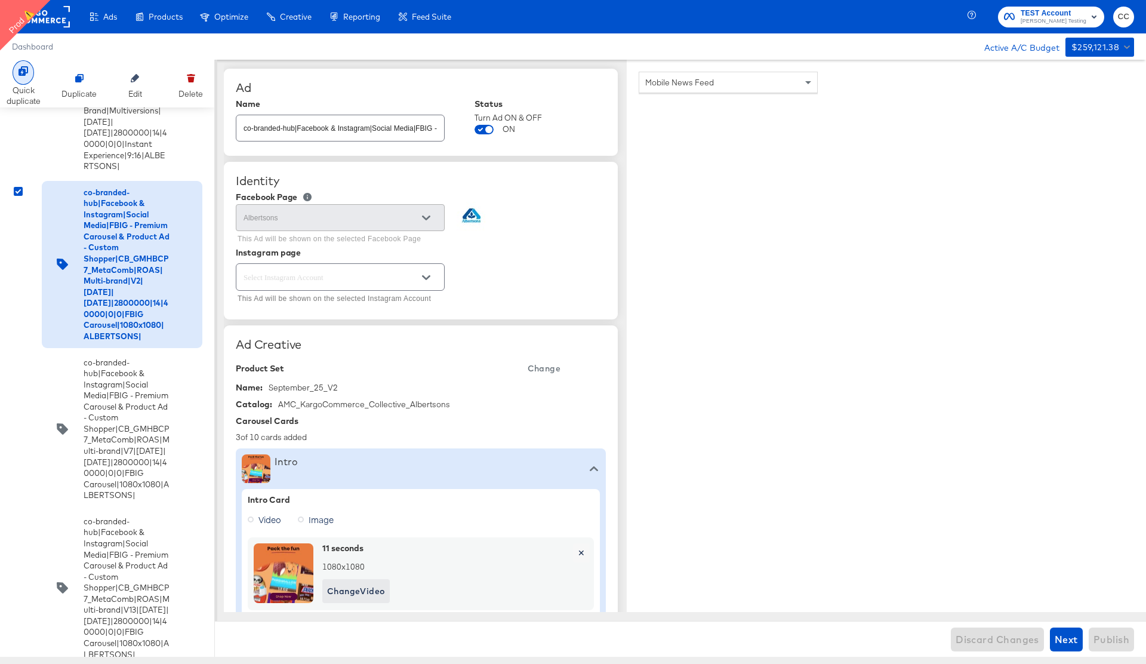
click at [23, 78] on div at bounding box center [23, 72] width 21 height 24
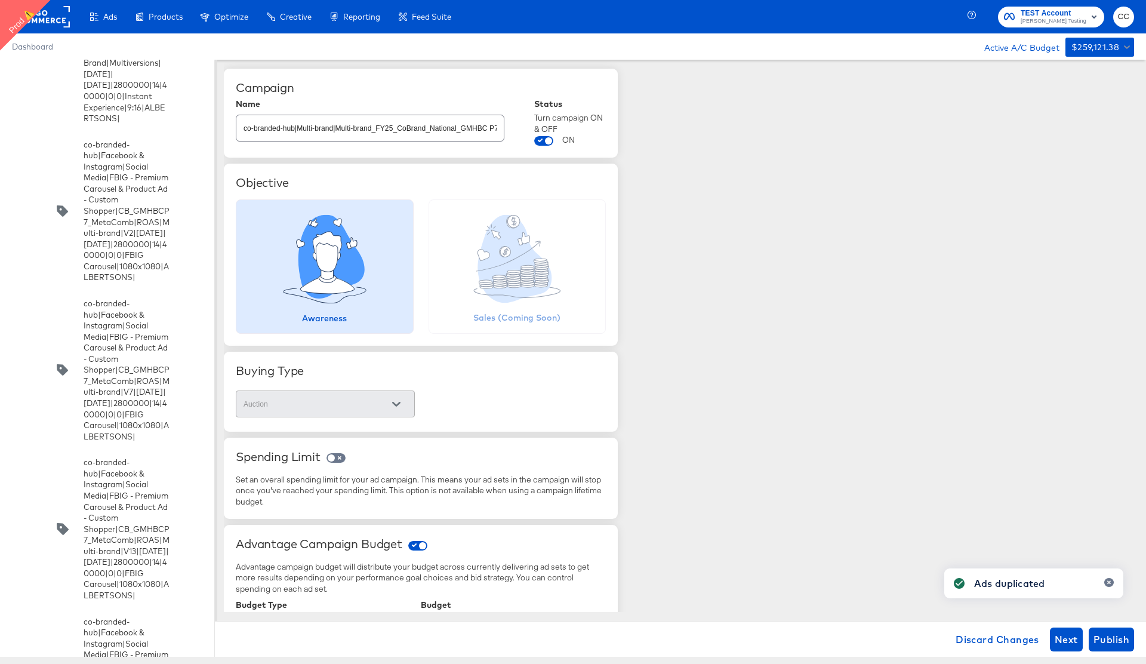
click at [413, 127] on input "co-branded-hub|Multi-brand|Multi-brand_FY25_CoBrand_National_GMHBC P7|SAL|8/13/…" at bounding box center [369, 123] width 267 height 26
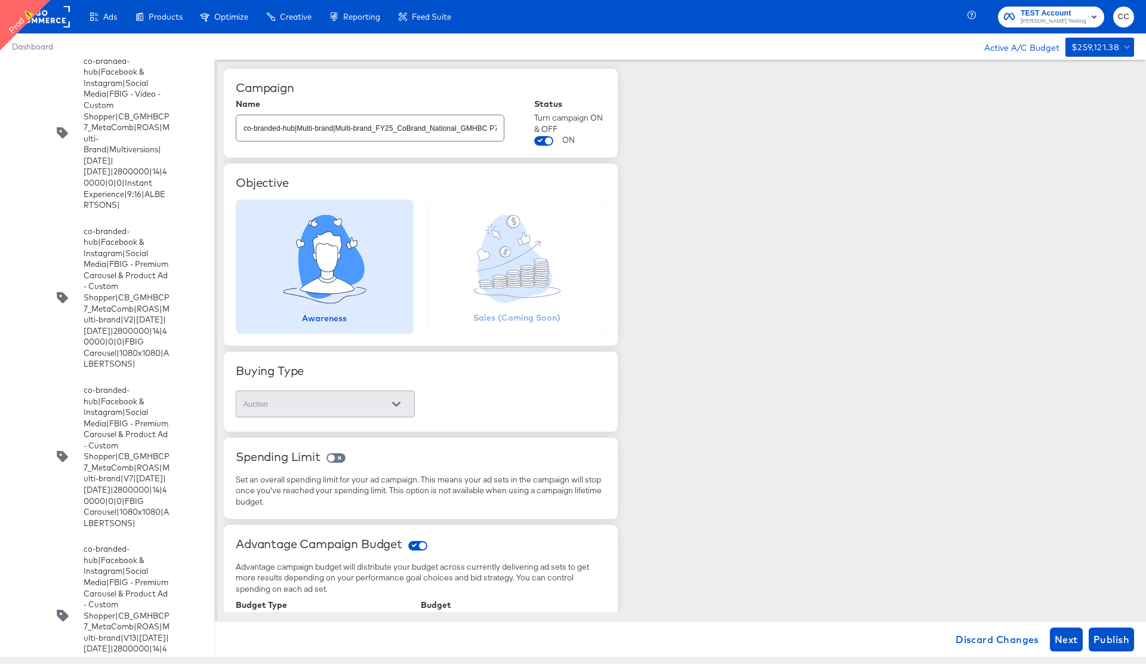
scroll to position [4538, 0]
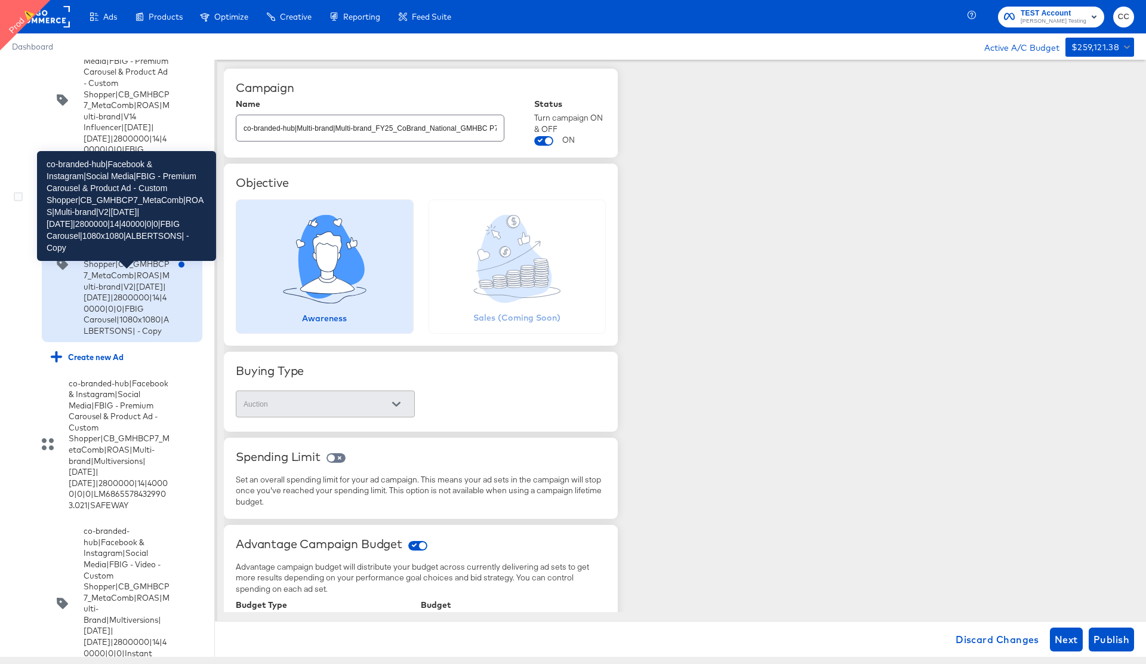
click at [134, 336] on div "co-branded-hub|Facebook & Instagram|Social Media|FBIG - Premium Carousel & Prod…" at bounding box center [127, 264] width 86 height 144
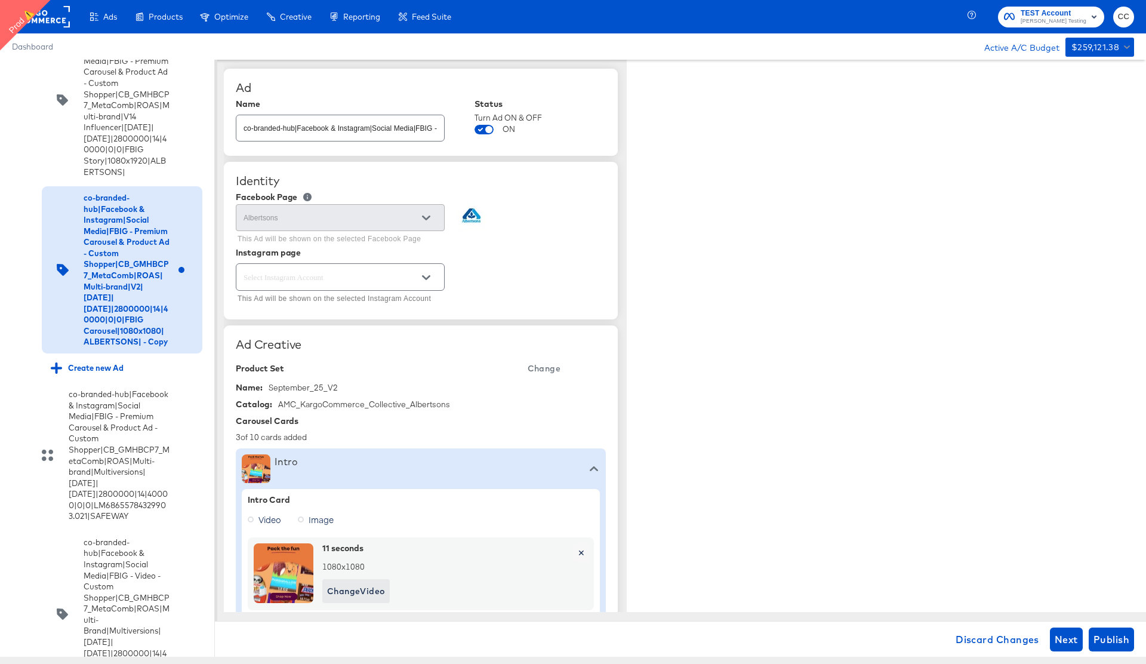
type textarea "x"
click at [343, 131] on input "co-branded-hub|Facebook & Instagram|Social Media|FBIG - Premium Carousel & Prod…" at bounding box center [340, 123] width 208 height 26
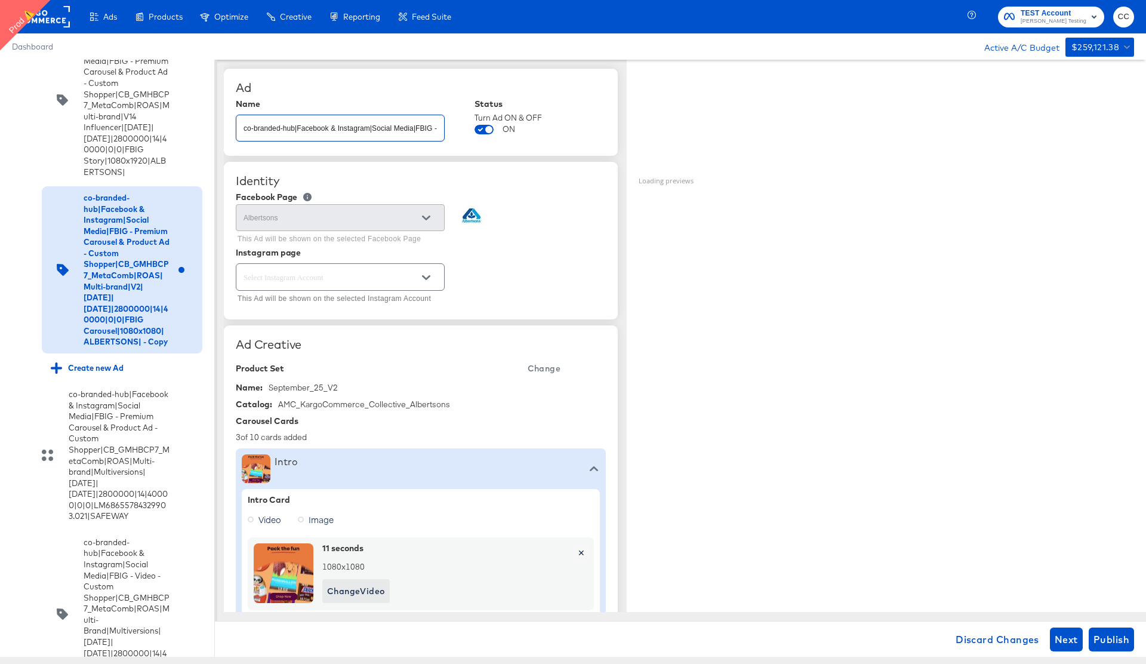
scroll to position [0, 637]
click at [362, 131] on input "co-branded-hub|Facebook & Instagram|Social Media|FBIG - Premium Carousel & Prod…" at bounding box center [340, 123] width 208 height 26
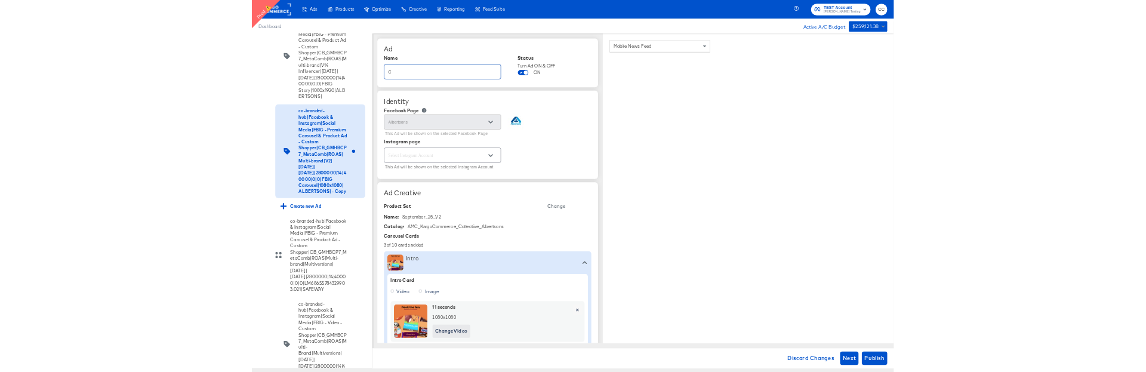
scroll to position [0, 0]
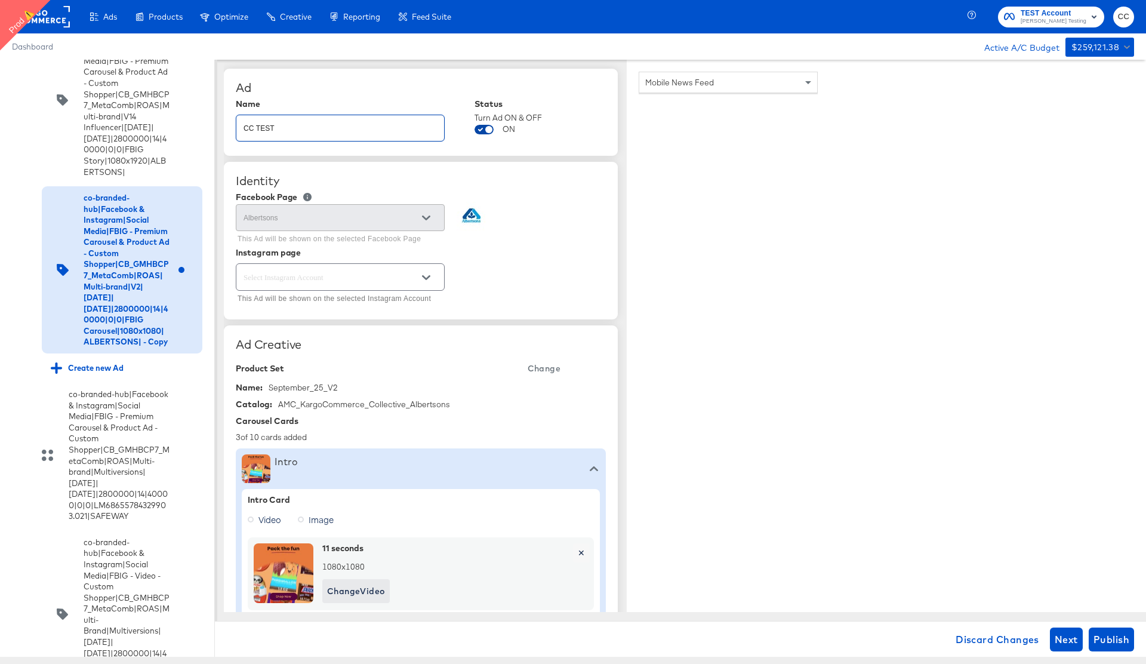
type input "CC TEST"
type textarea "x"
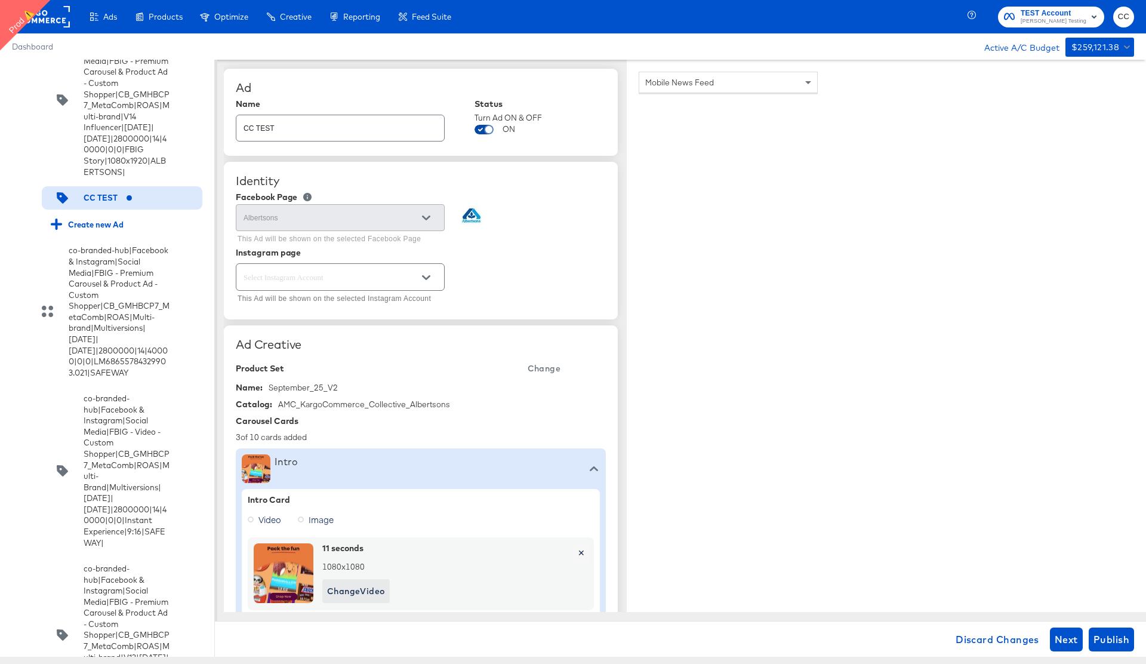
click at [485, 131] on input "checkbox" at bounding box center [489, 132] width 29 height 10
checkbox input "false"
type textarea "x"
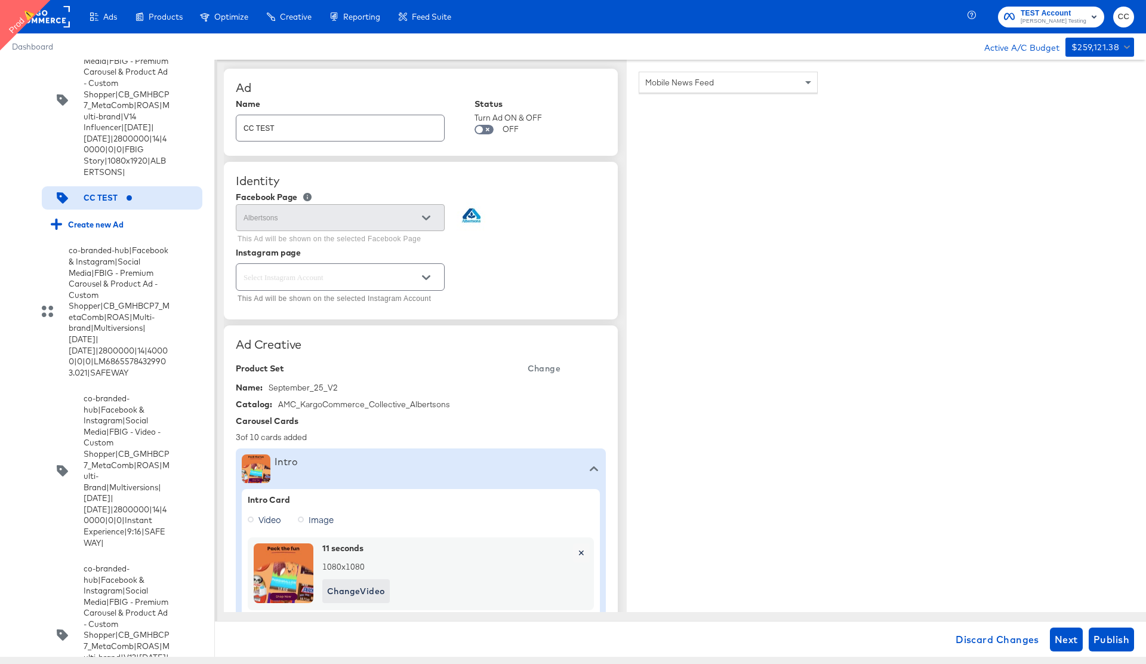
type textarea "x"
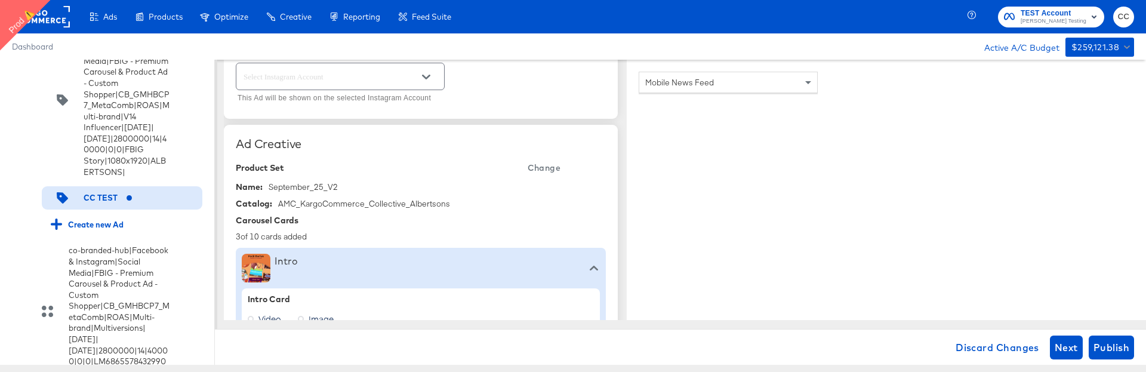
scroll to position [303, 0]
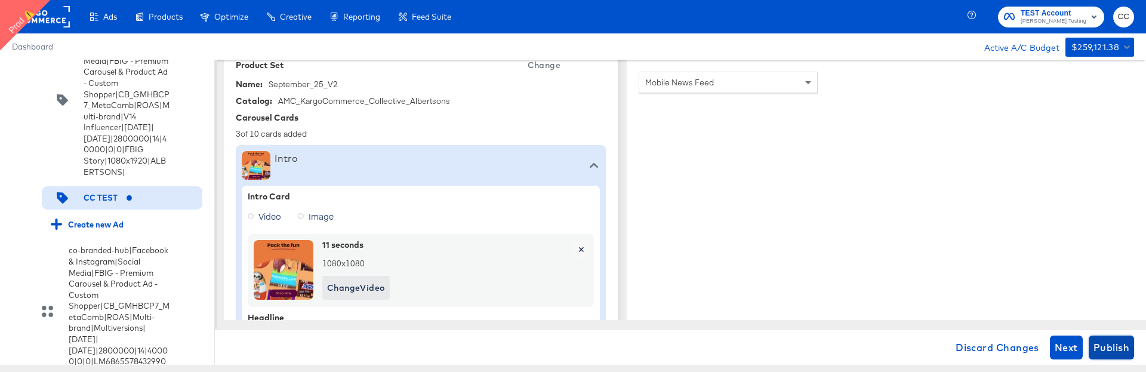
click at [1113, 352] on span "Publish" at bounding box center [1112, 347] width 36 height 17
type textarea "x"
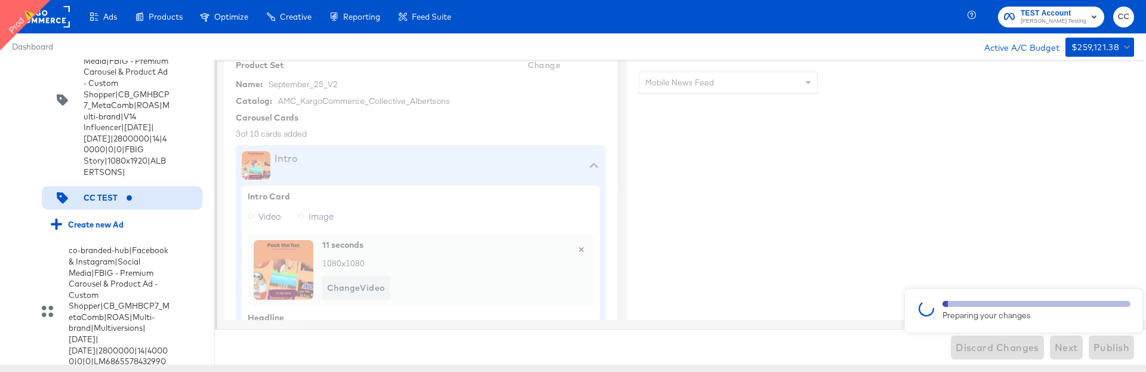
type textarea "x"
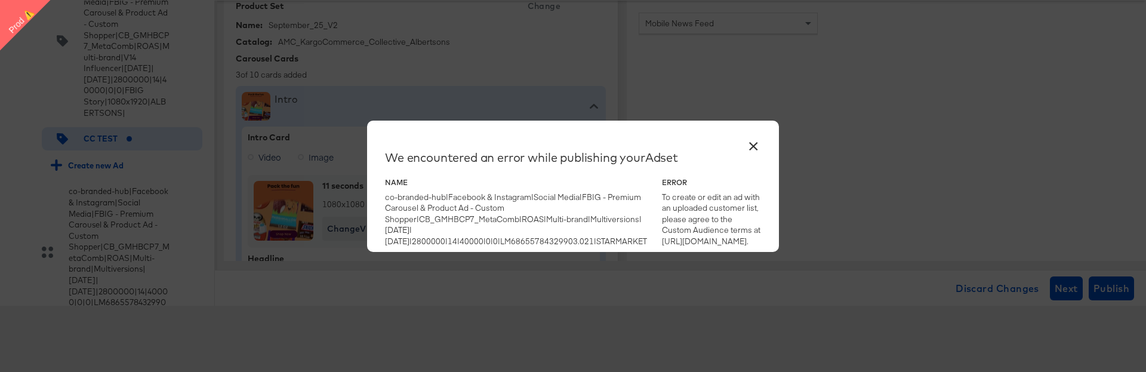
type textarea "x"
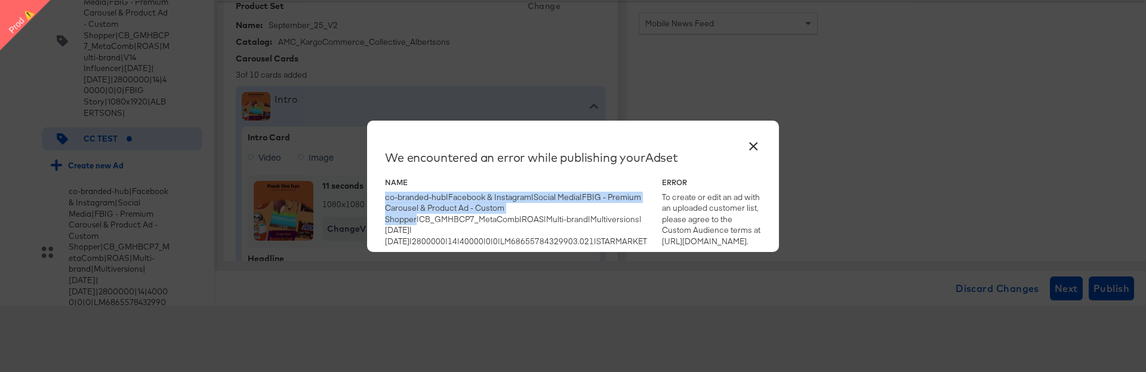
drag, startPoint x: 386, startPoint y: 202, endPoint x: 415, endPoint y: 212, distance: 31.2
click at [415, 212] on div "co-branded-hub|Facebook & Instagram|Social Media|FBIG - Premium Carousel & Prod…" at bounding box center [516, 220] width 262 height 56
click at [753, 146] on button "×" at bounding box center [753, 143] width 21 height 21
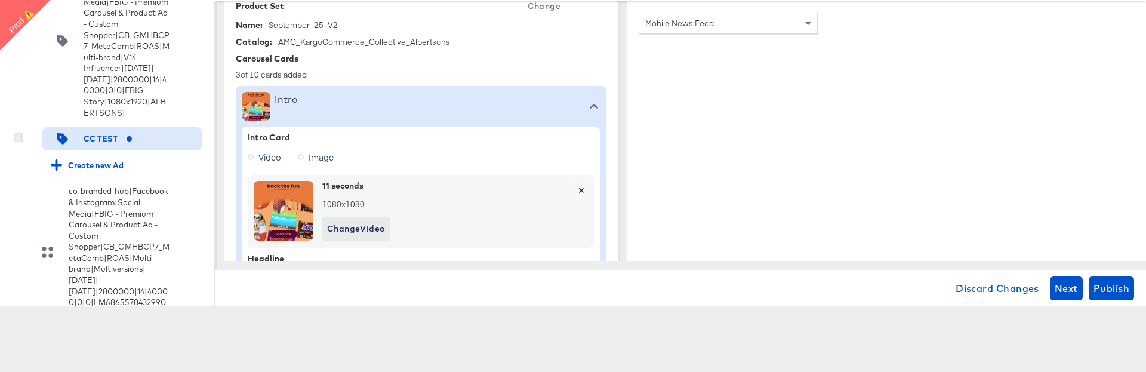
click at [16, 142] on icon at bounding box center [18, 137] width 9 height 9
click at [0, 0] on input "checkbox" at bounding box center [0, 0] width 0 height 0
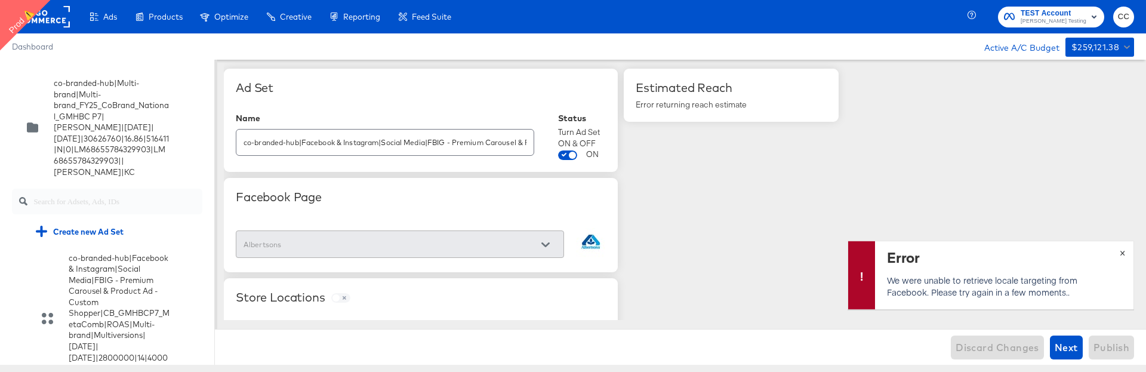
click at [1122, 254] on span "×" at bounding box center [1122, 252] width 5 height 14
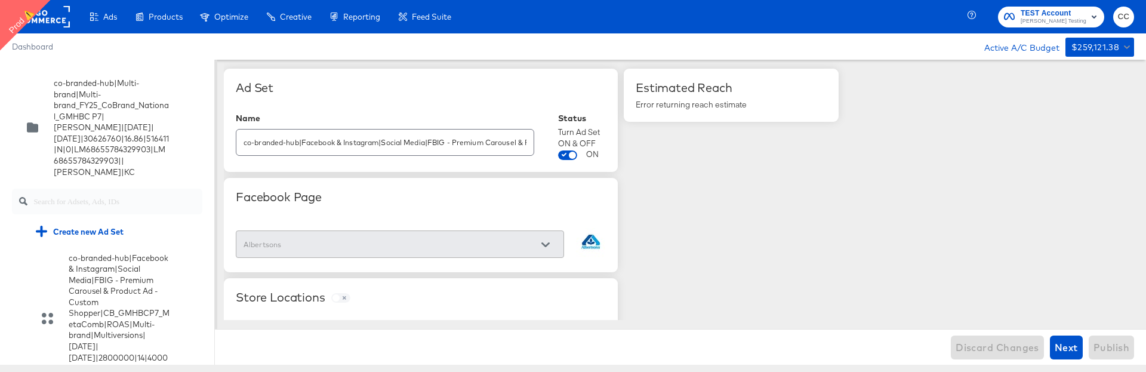
click at [50, 16] on rect at bounding box center [42, 16] width 55 height 21
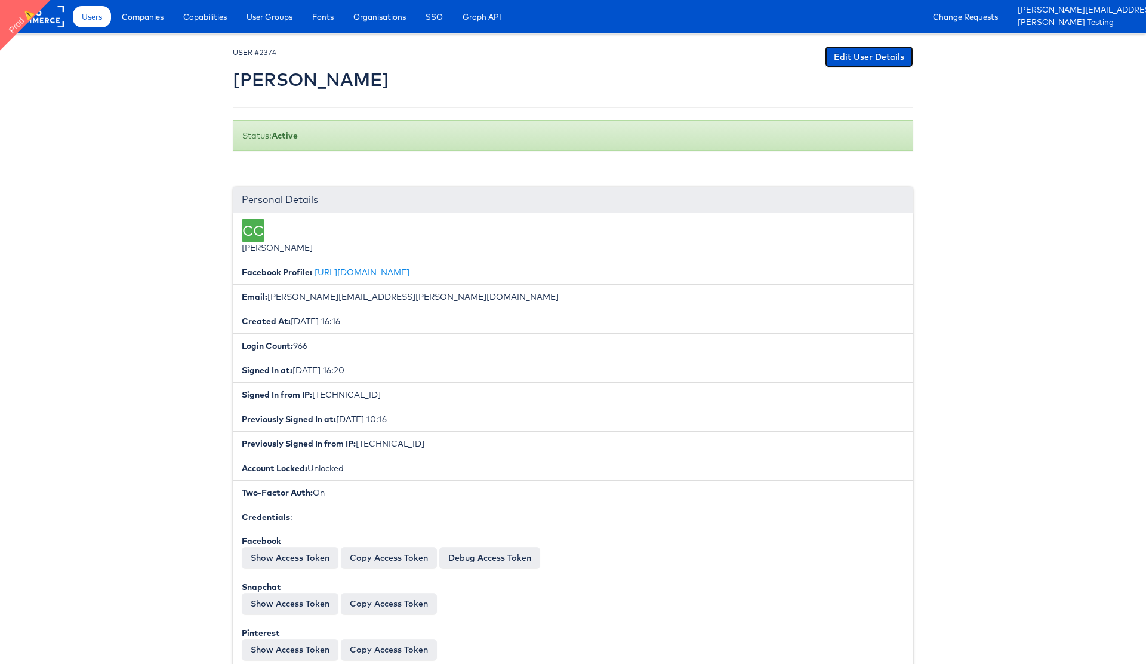
click at [878, 56] on link "Edit User Details" at bounding box center [869, 56] width 88 height 21
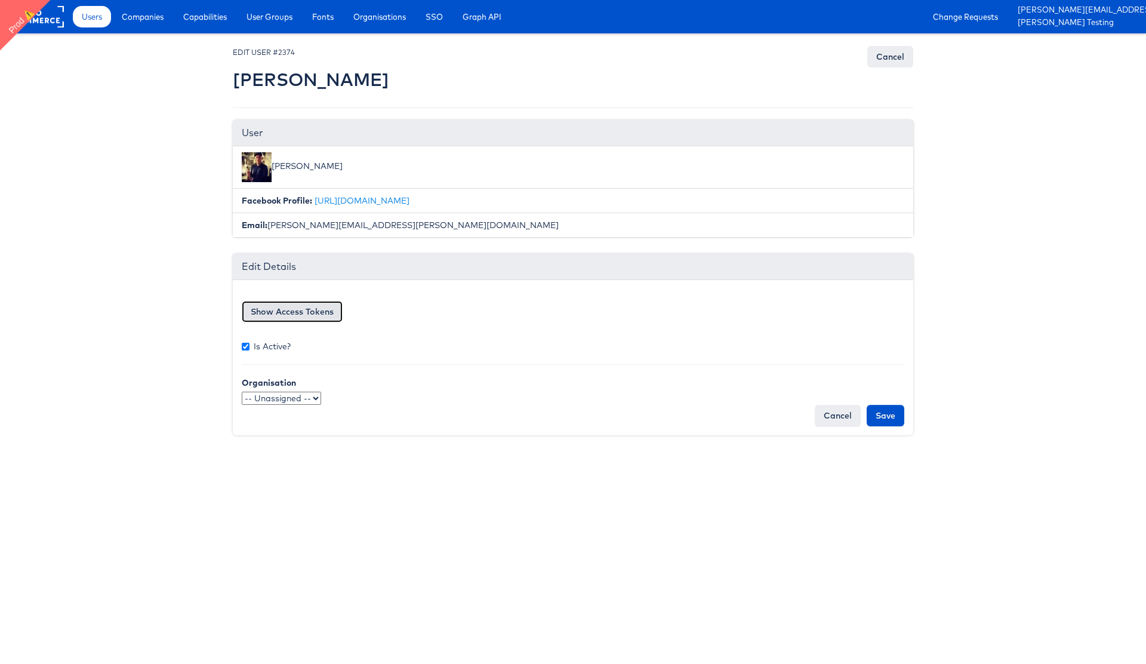
click at [288, 310] on button "Show Access Tokens" at bounding box center [292, 311] width 101 height 21
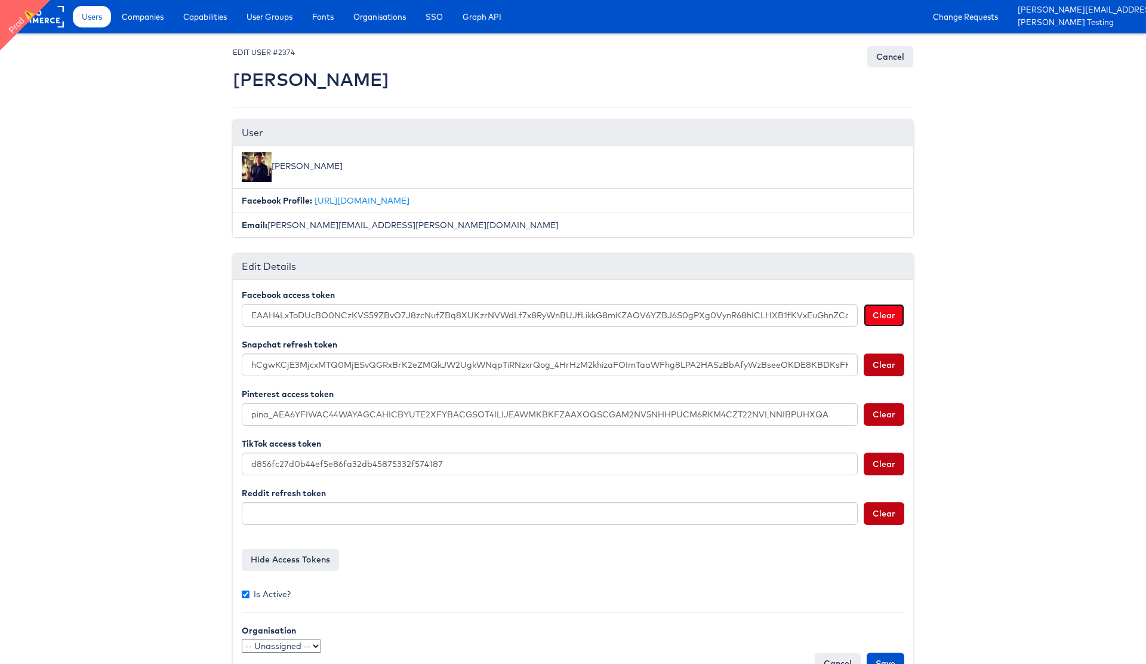
click at [886, 312] on button "Clear" at bounding box center [884, 315] width 41 height 23
click at [891, 655] on input "Save" at bounding box center [886, 662] width 38 height 21
type input "Saving..."
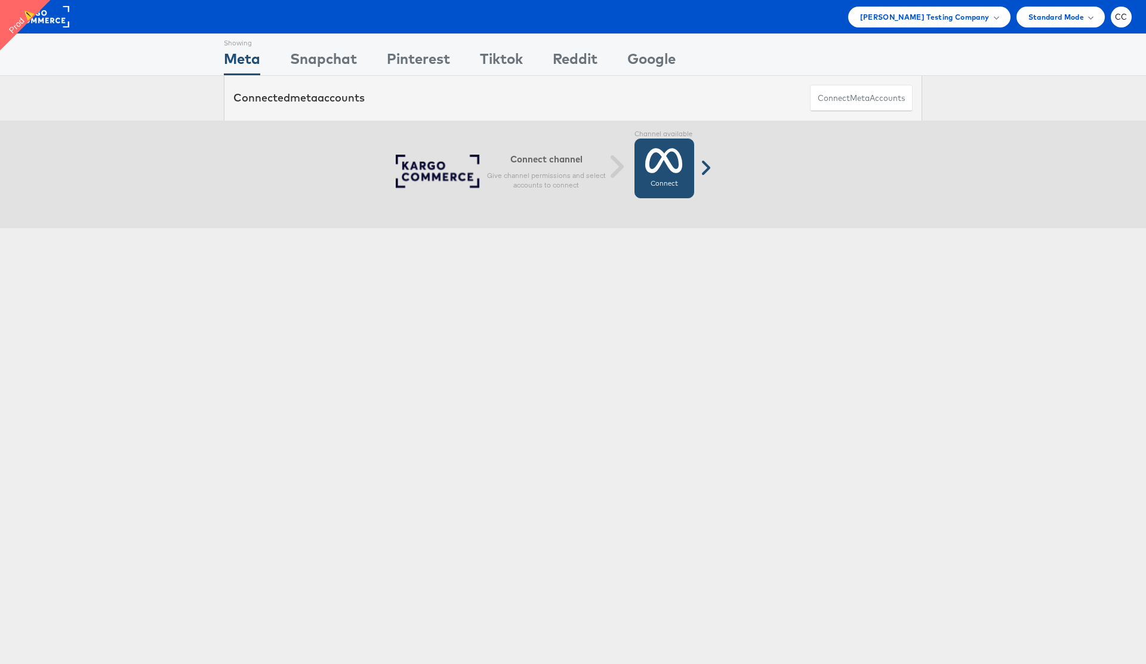
click at [679, 175] on icon at bounding box center [664, 161] width 38 height 30
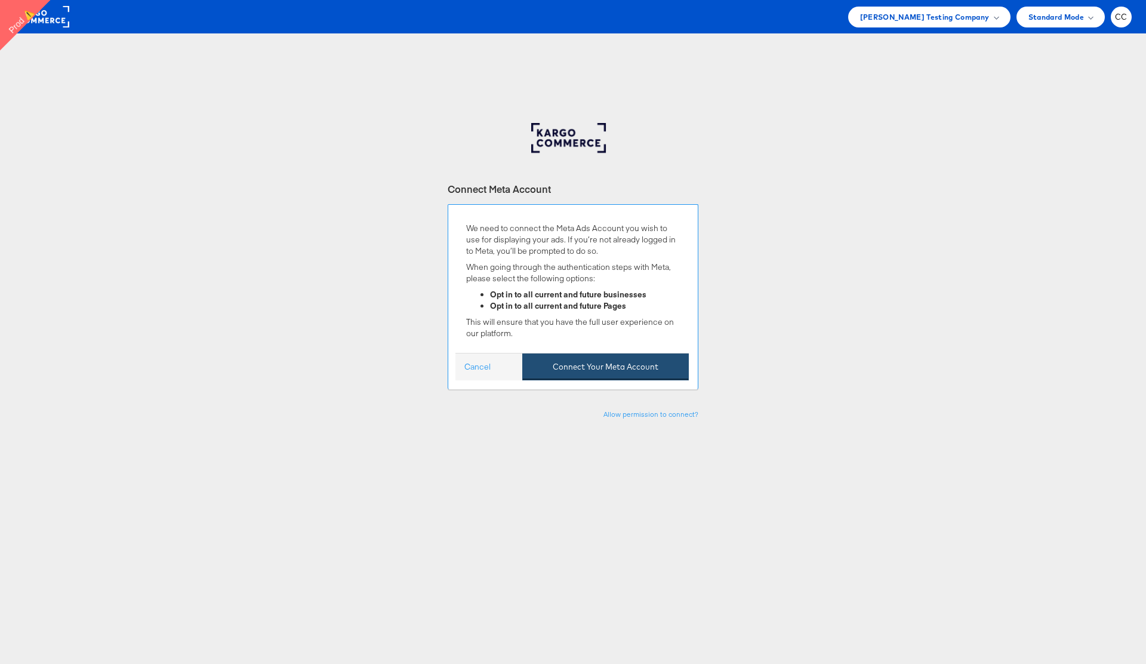
click at [611, 368] on button "Connect Your Meta Account" at bounding box center [605, 366] width 167 height 27
